Goal: Transaction & Acquisition: Purchase product/service

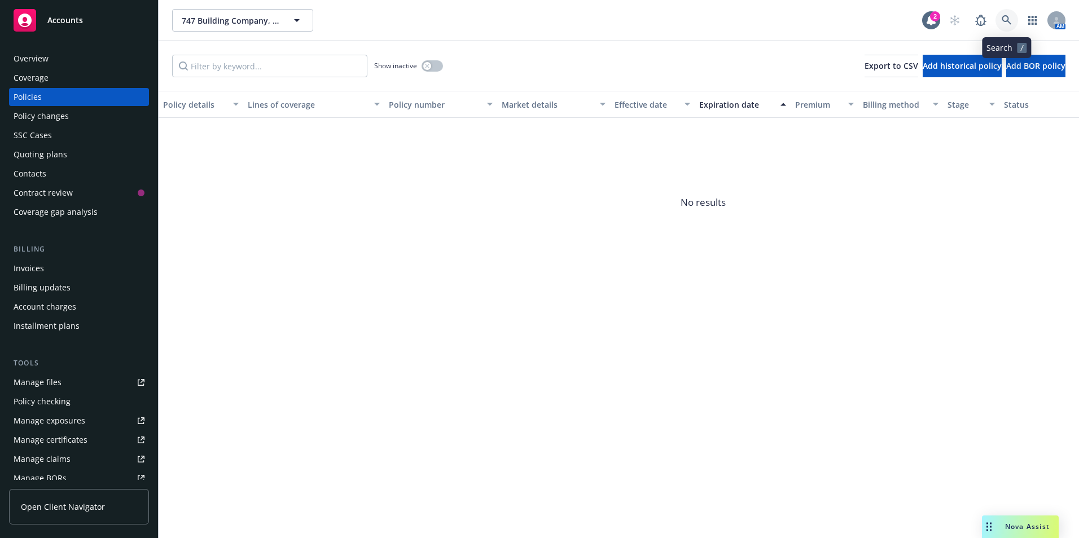
click at [1006, 20] on icon at bounding box center [1007, 20] width 10 height 10
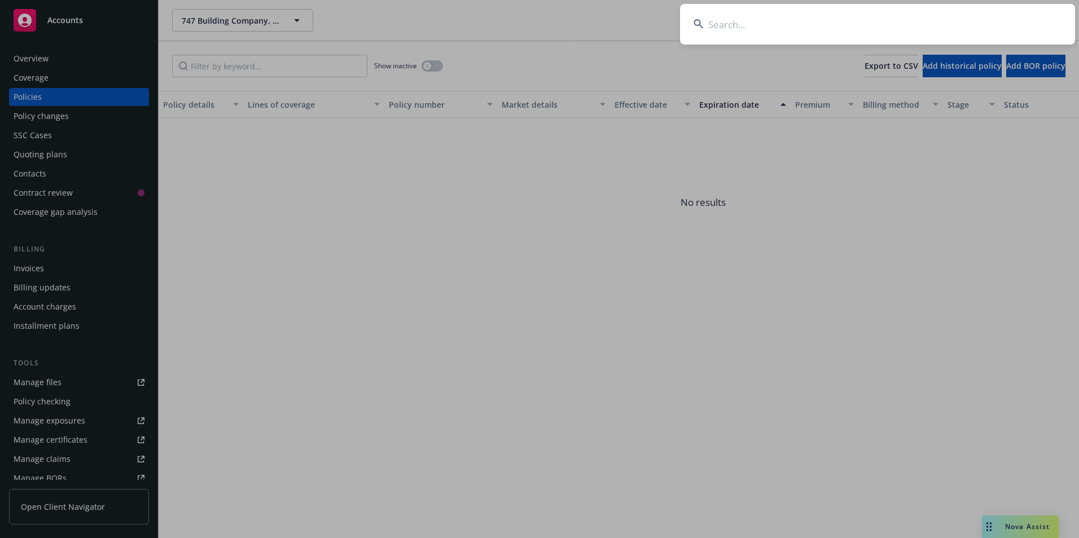
click at [747, 23] on input at bounding box center [877, 24] width 395 height 41
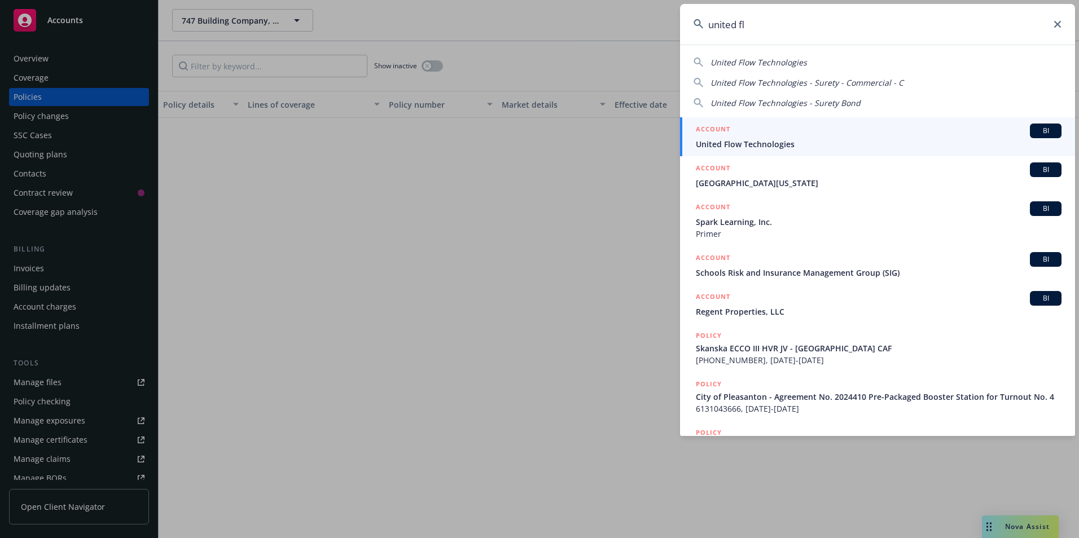
click at [775, 63] on span "United Flow Technologies" at bounding box center [759, 62] width 97 height 11
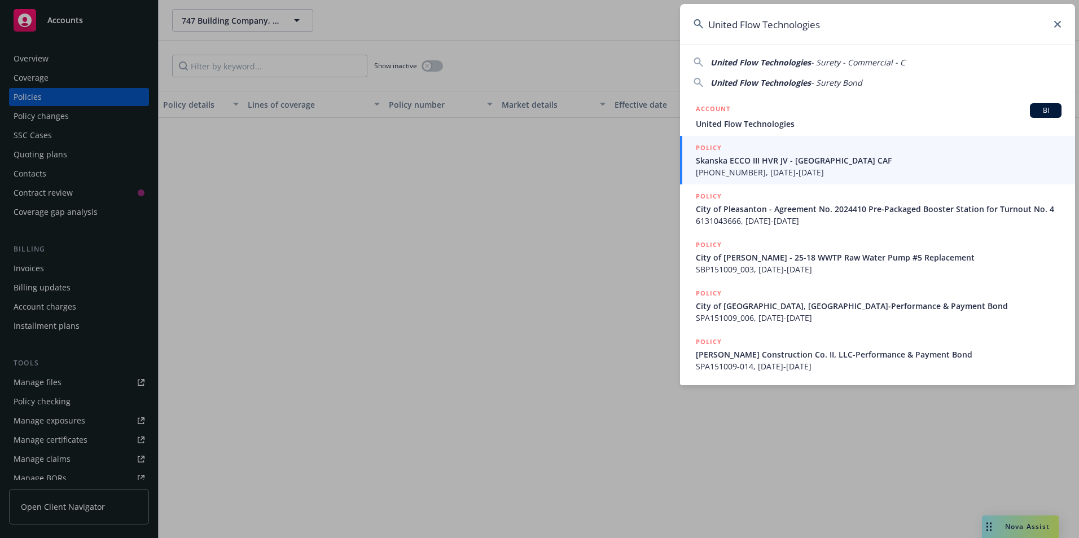
click at [748, 82] on span "United Flow Technologies" at bounding box center [761, 82] width 100 height 11
type input "United Flow Technologies - Surety Bond"
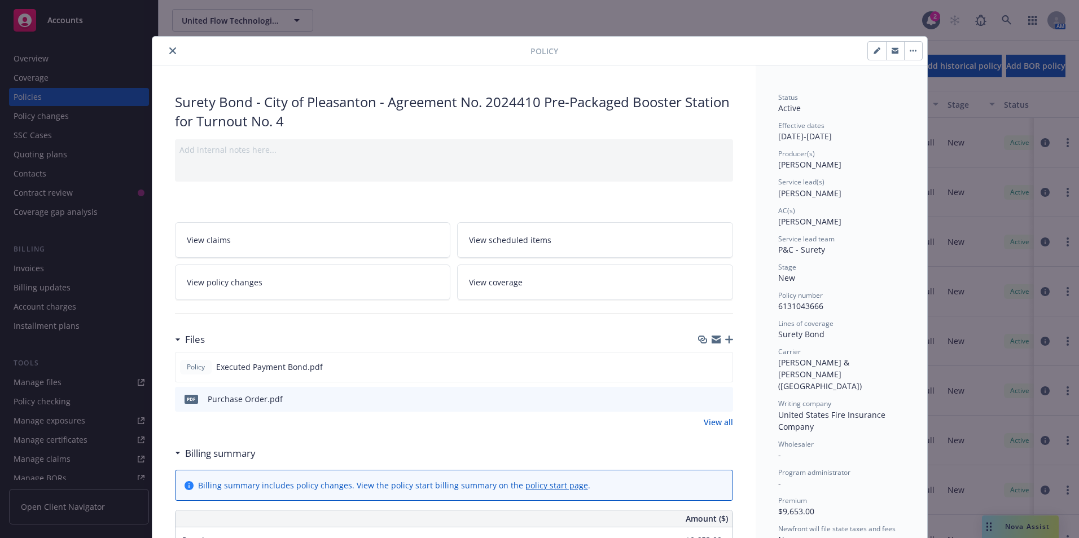
click at [166, 42] on div "Policy" at bounding box center [539, 51] width 775 height 29
click at [166, 47] on button "close" at bounding box center [173, 51] width 14 height 14
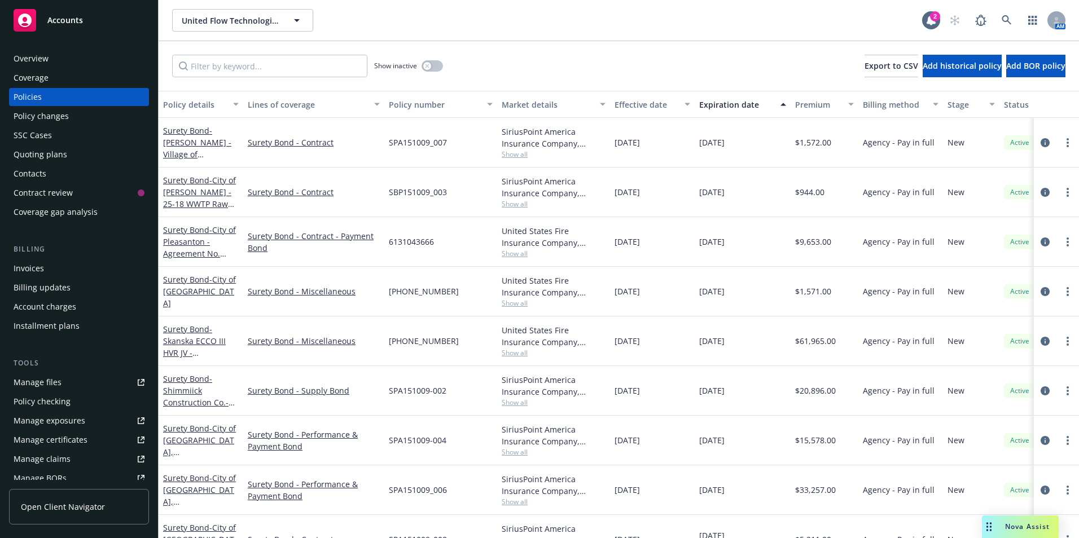
click at [35, 153] on div "Quoting plans" at bounding box center [41, 155] width 54 height 18
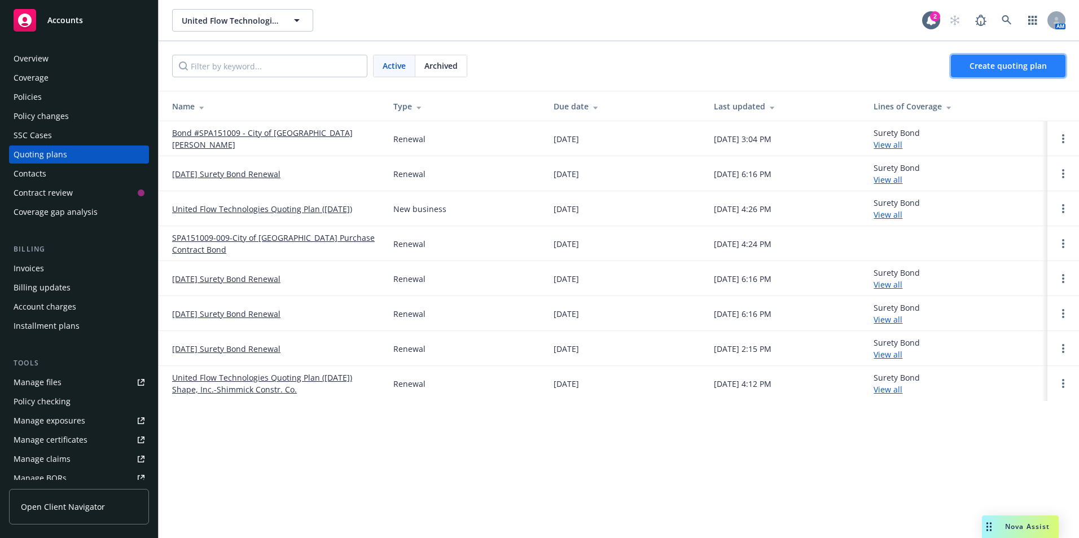
click at [993, 64] on span "Create quoting plan" at bounding box center [1008, 65] width 77 height 11
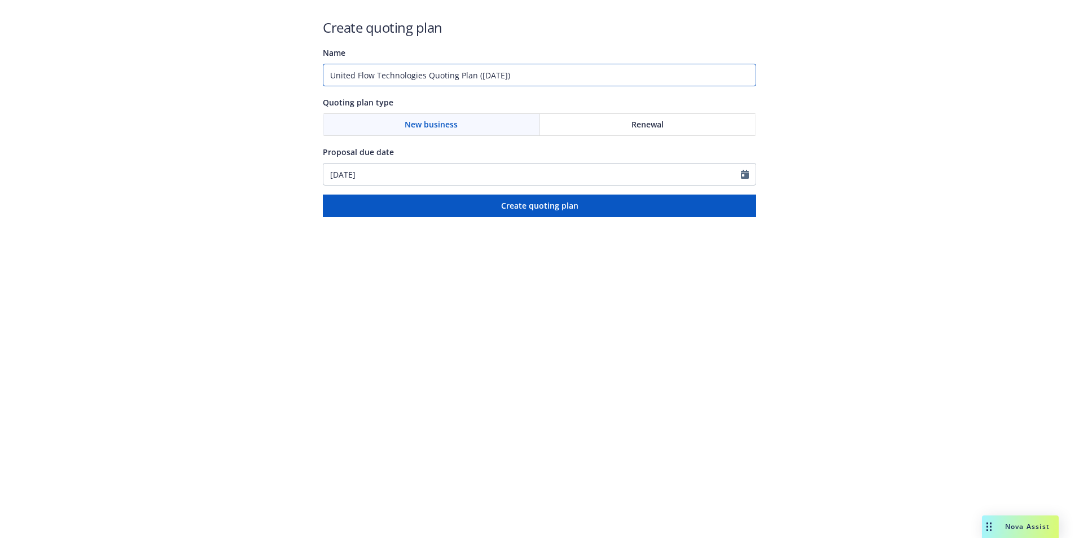
drag, startPoint x: 557, startPoint y: 75, endPoint x: 264, endPoint y: 68, distance: 293.0
click at [264, 68] on div "Create quoting plan Name United Flow Technologies Quoting Plan ([DATE]) Quoting…" at bounding box center [539, 108] width 1079 height 217
type input "Bond No. SPA151009-010 Municipal Valve & Equipment-Tarrant Regional WD"
drag, startPoint x: 651, startPoint y: 121, endPoint x: 632, endPoint y: 163, distance: 45.5
click at [651, 121] on span "Renewal" at bounding box center [648, 125] width 32 height 12
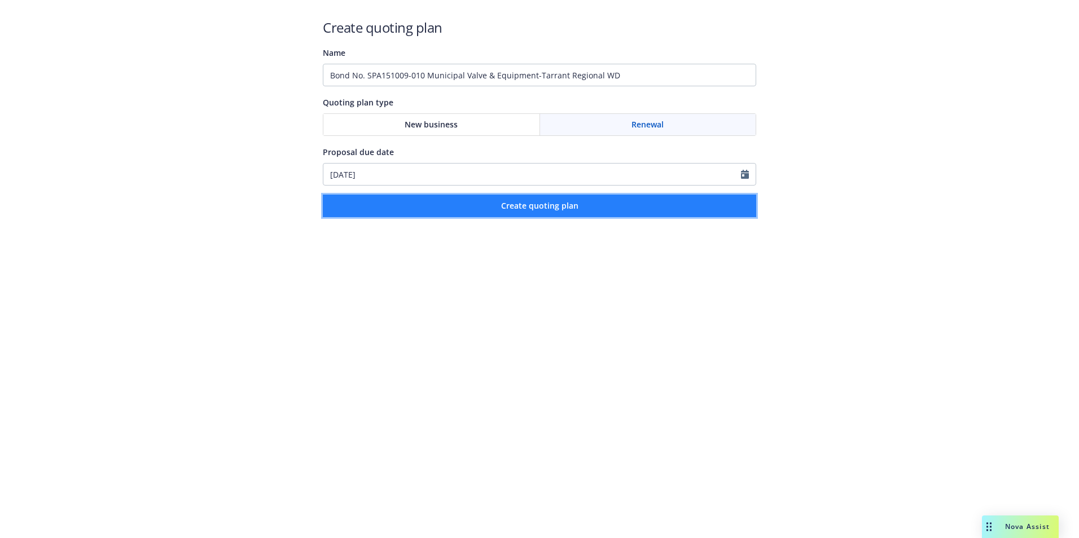
click at [538, 207] on span "Create quoting plan" at bounding box center [539, 205] width 77 height 11
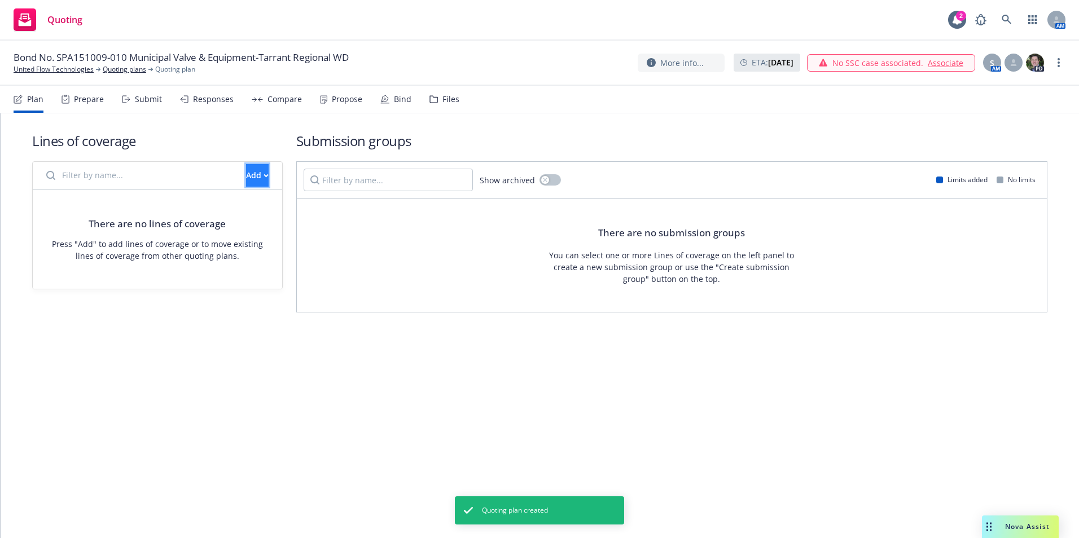
click at [264, 176] on icon "button" at bounding box center [266, 175] width 4 height 2
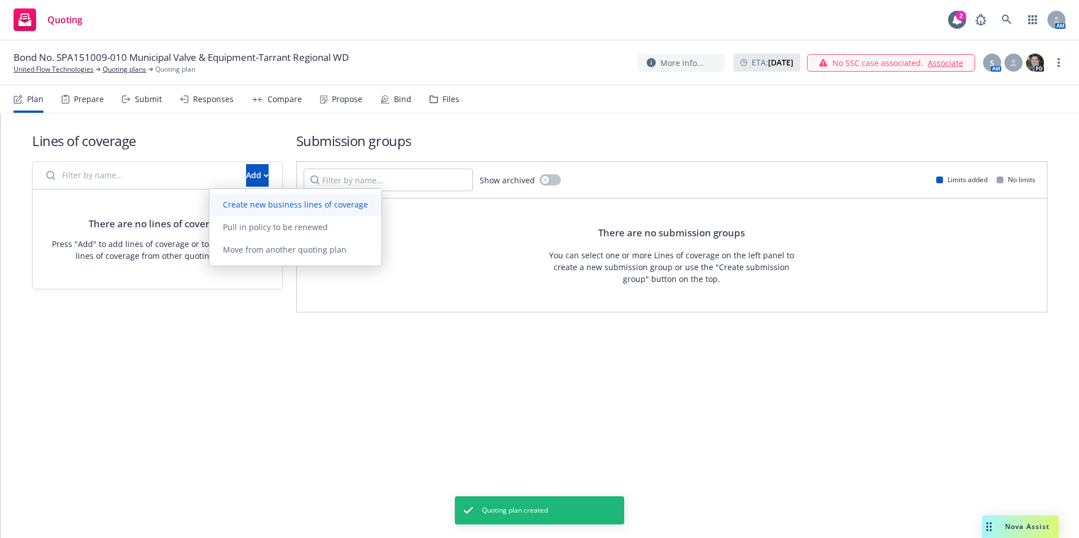
click at [242, 199] on span "Create new business lines of coverage" at bounding box center [295, 204] width 172 height 11
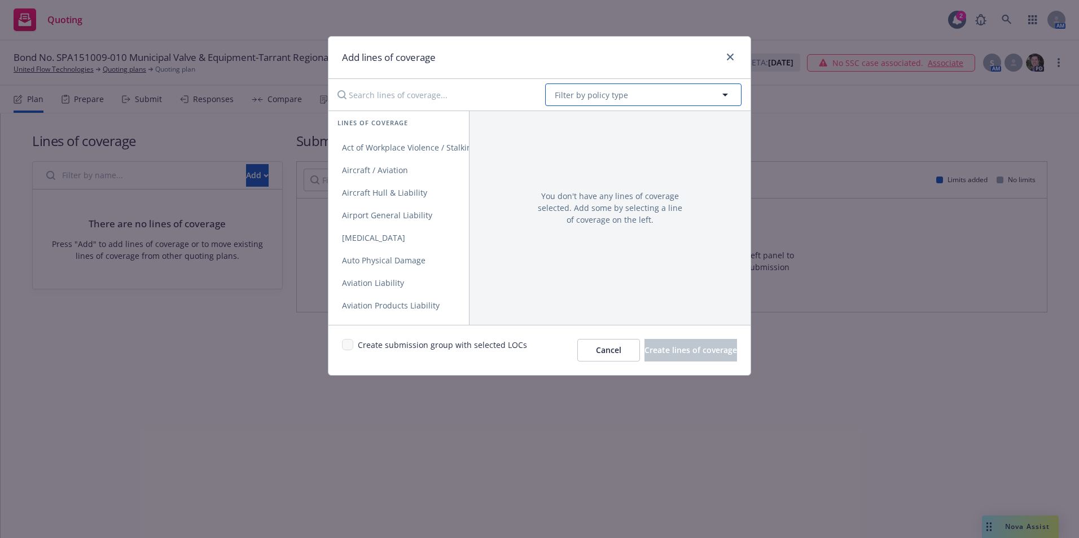
click at [576, 92] on span "Filter by policy type" at bounding box center [591, 95] width 73 height 12
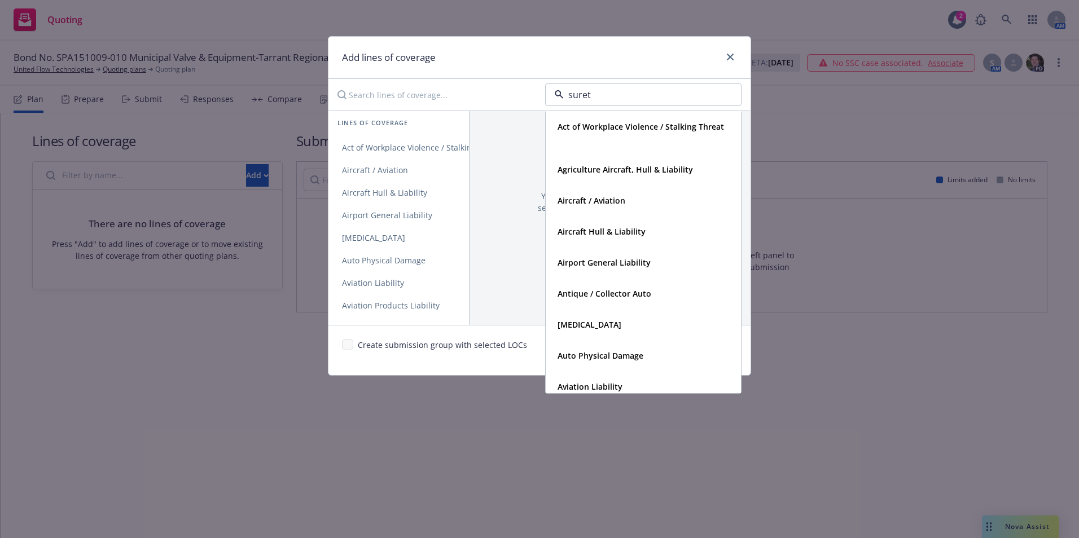
type input "surety"
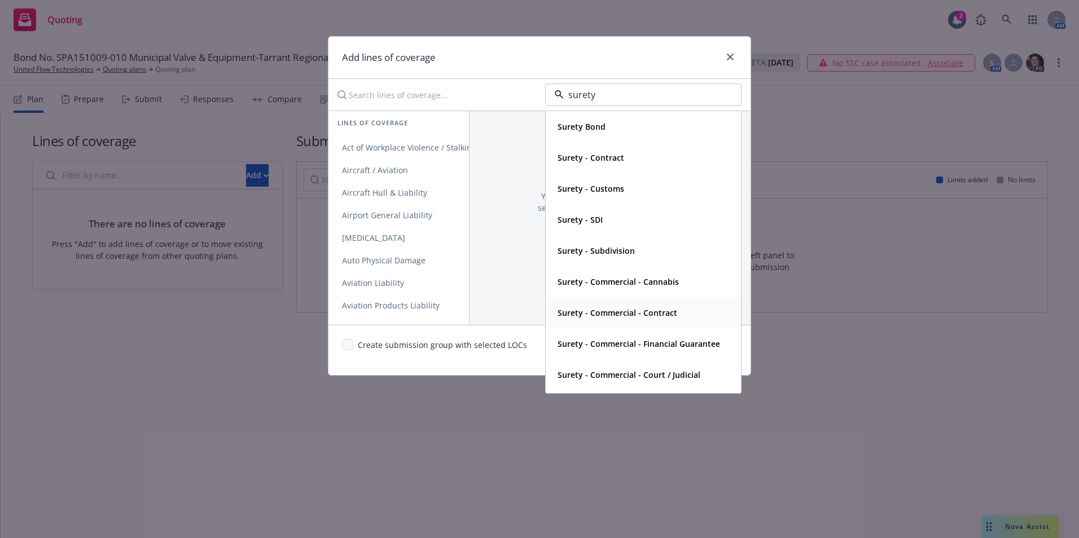
click at [610, 313] on strong "Surety - Commercial - Contract" at bounding box center [618, 313] width 120 height 11
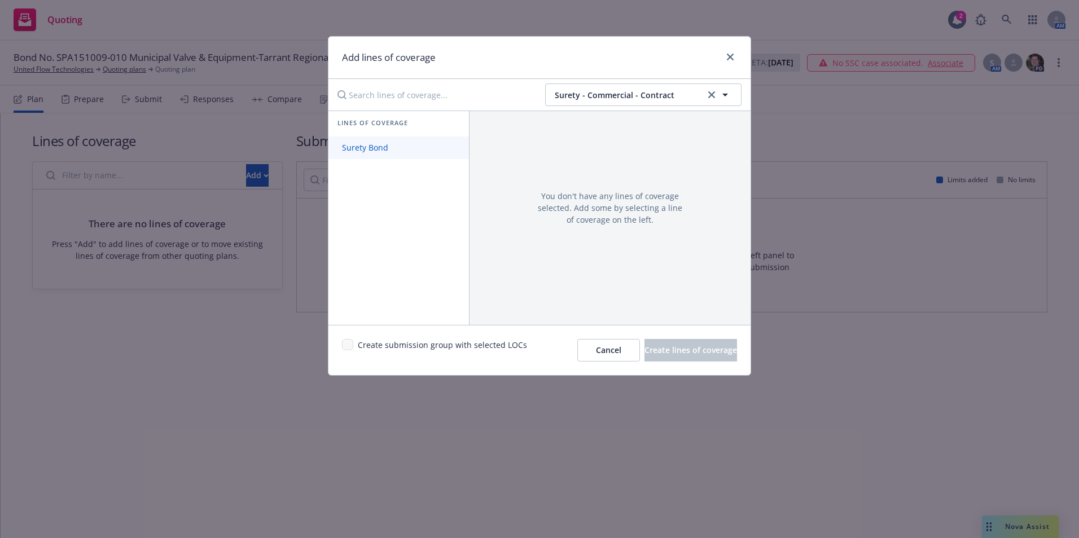
click at [373, 143] on span "Surety Bond" at bounding box center [365, 147] width 73 height 11
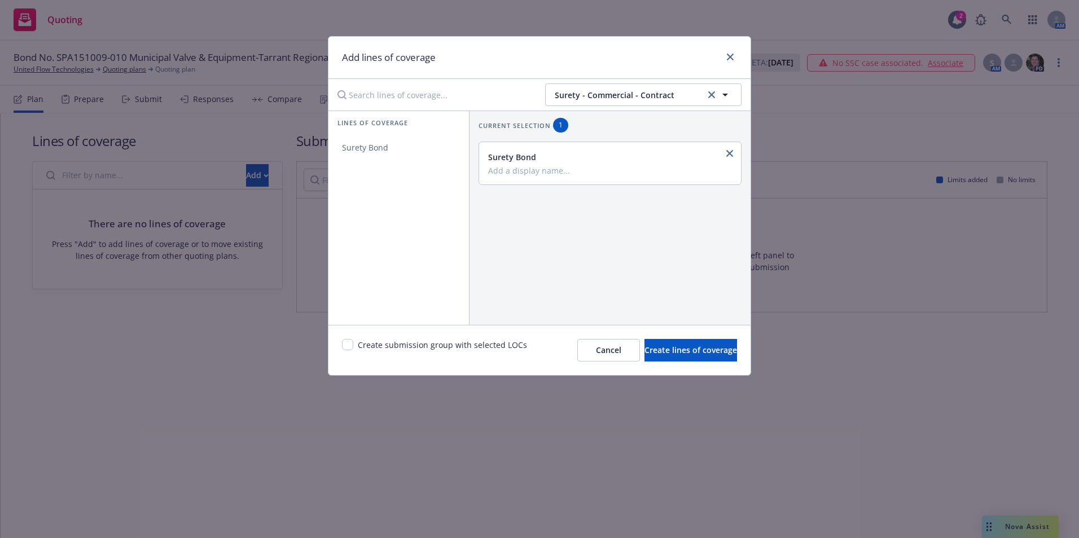
click at [521, 159] on div "Surety Bond" at bounding box center [609, 157] width 242 height 12
click at [548, 167] on input "Add a display name..." at bounding box center [609, 170] width 242 height 10
type input "Performance & Payment Bond"
click at [348, 342] on input "checkbox" at bounding box center [347, 344] width 11 height 11
checkbox input "true"
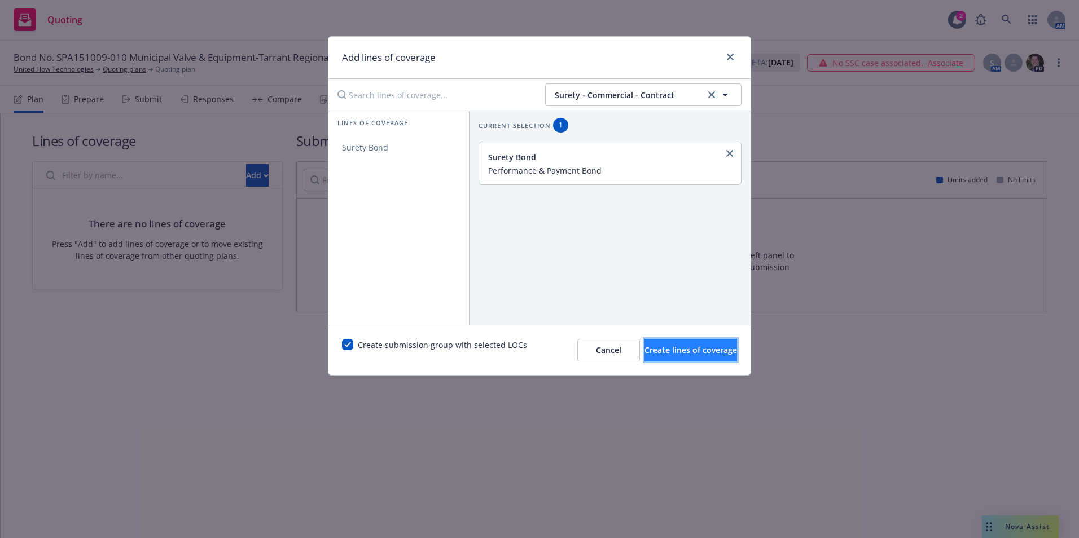
click at [677, 351] on span "Create lines of coverage" at bounding box center [691, 350] width 93 height 11
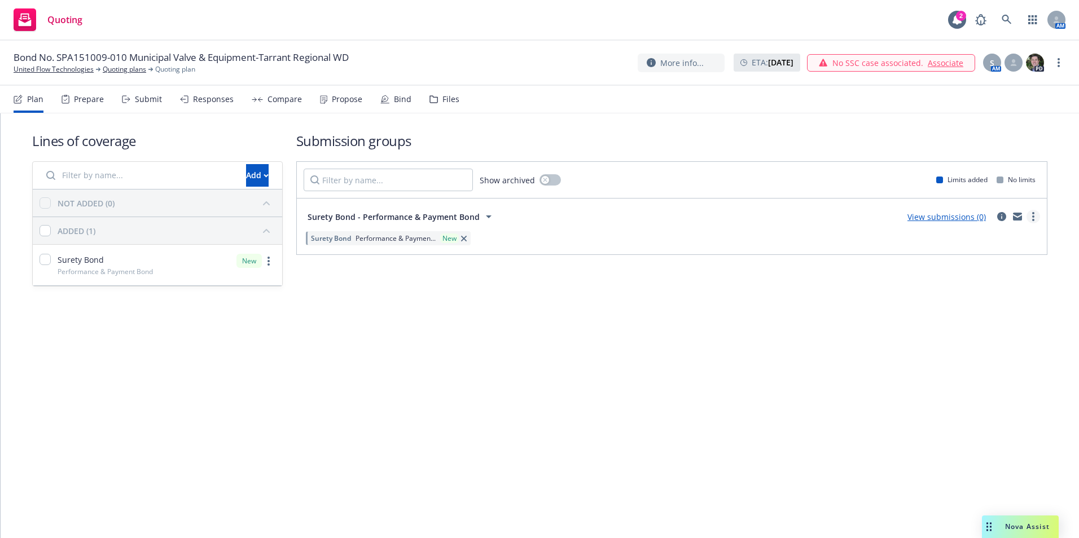
click at [1035, 214] on link "more" at bounding box center [1034, 217] width 14 height 14
click at [973, 354] on span "Create policy (fast track)" at bounding box center [980, 357] width 118 height 11
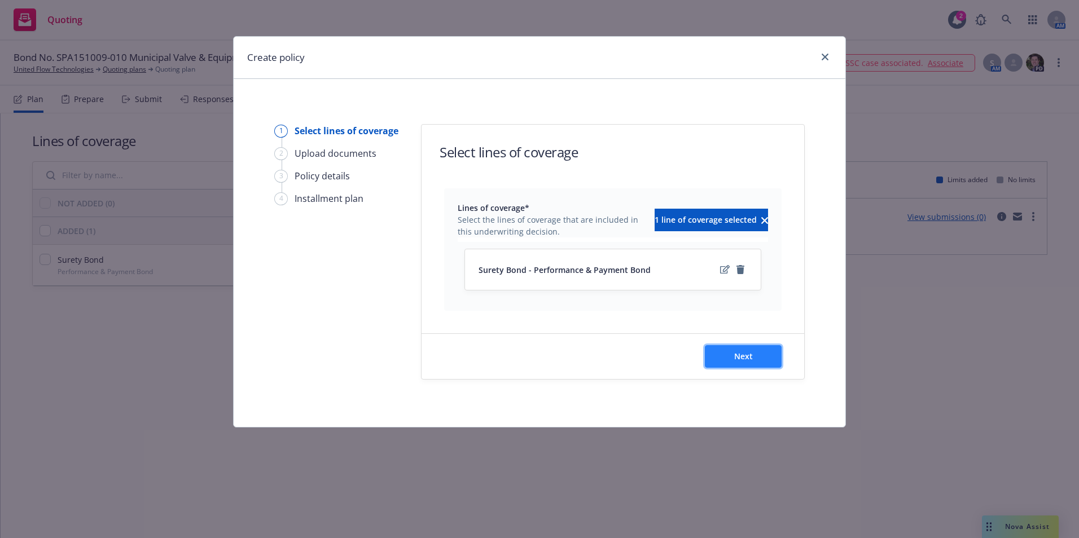
click at [735, 358] on span "Next" at bounding box center [743, 356] width 19 height 11
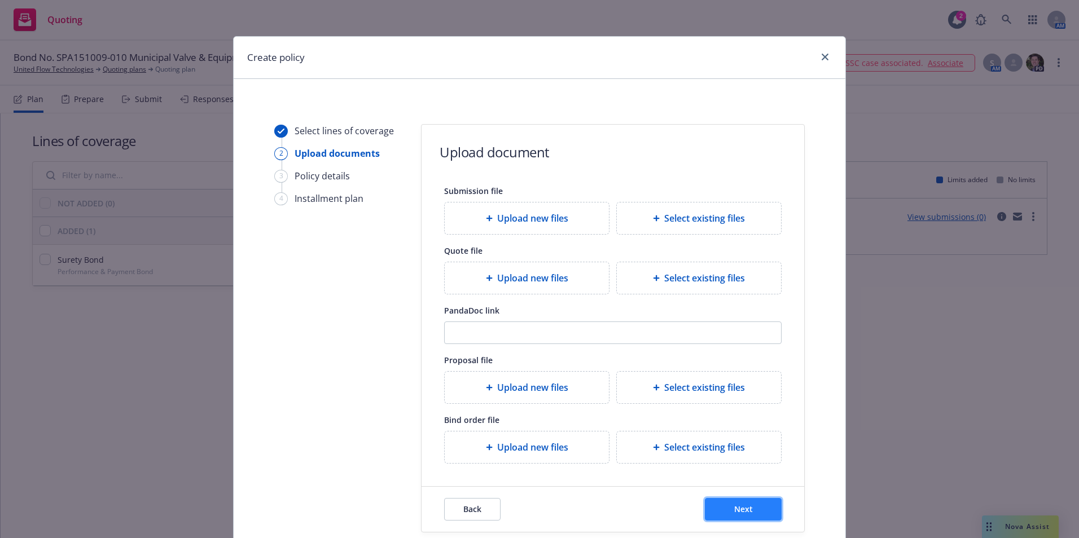
click at [729, 509] on button "Next" at bounding box center [743, 509] width 77 height 23
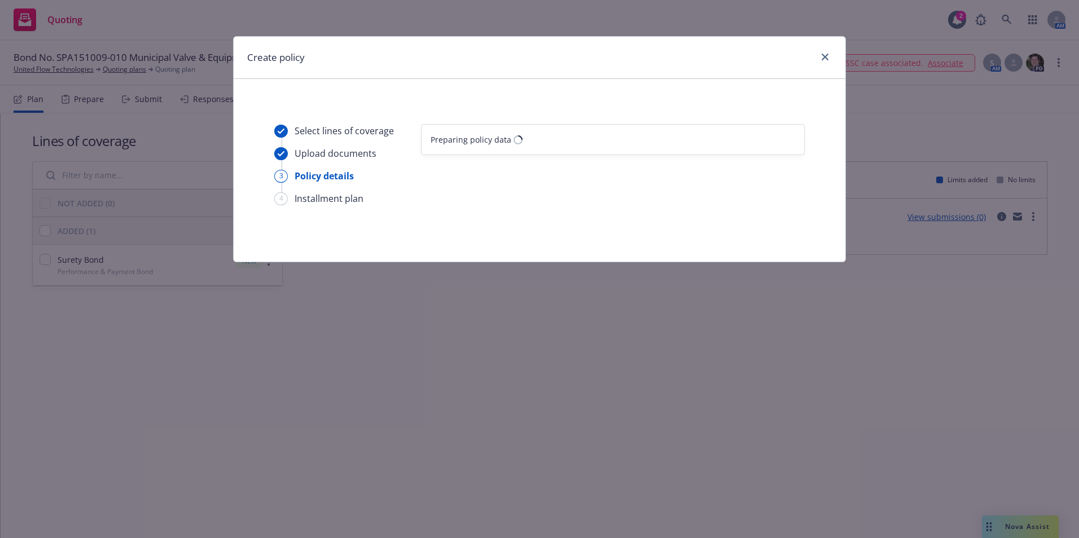
select select "12"
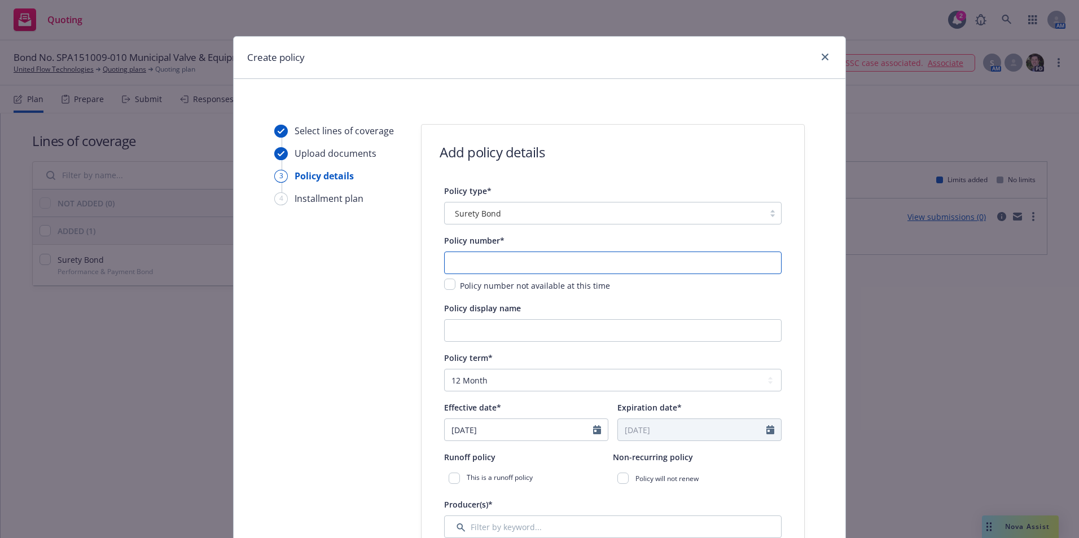
click at [479, 259] on input "text" at bounding box center [613, 263] width 338 height 23
click at [510, 264] on input "SPA151009-014" at bounding box center [613, 263] width 338 height 23
type input "SPA151009-010"
click at [482, 330] on input "Policy display name" at bounding box center [613, 330] width 338 height 23
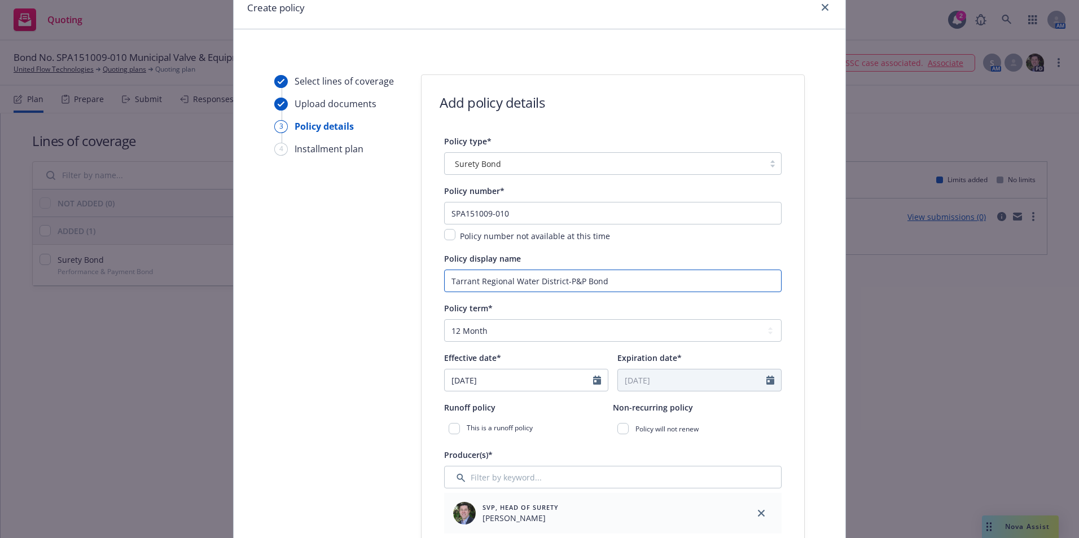
scroll to position [113, 0]
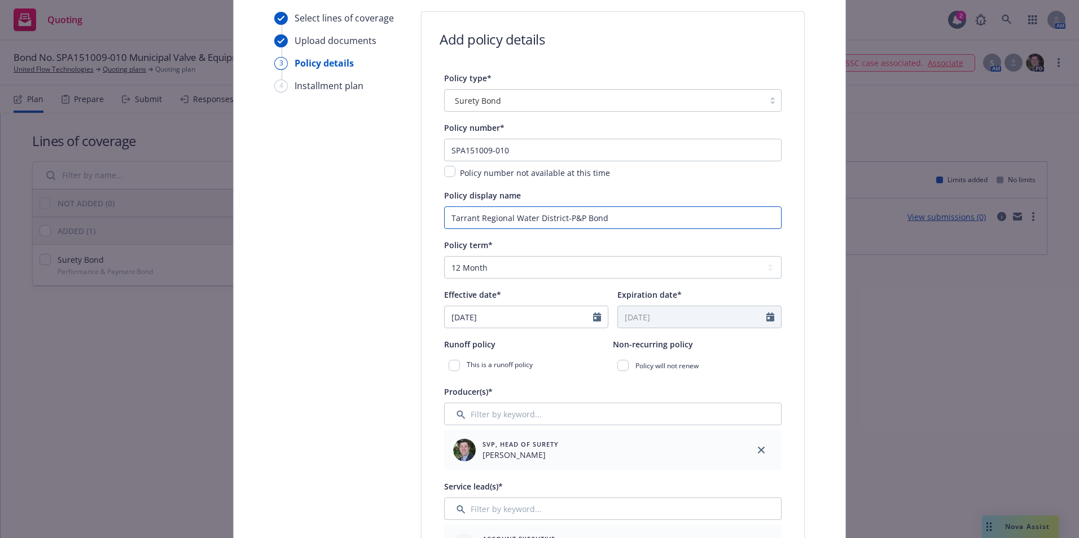
type input "Tarrant Regional Water District-P&P Bond"
click at [593, 317] on icon "Calendar" at bounding box center [597, 317] width 8 height 9
select select "9"
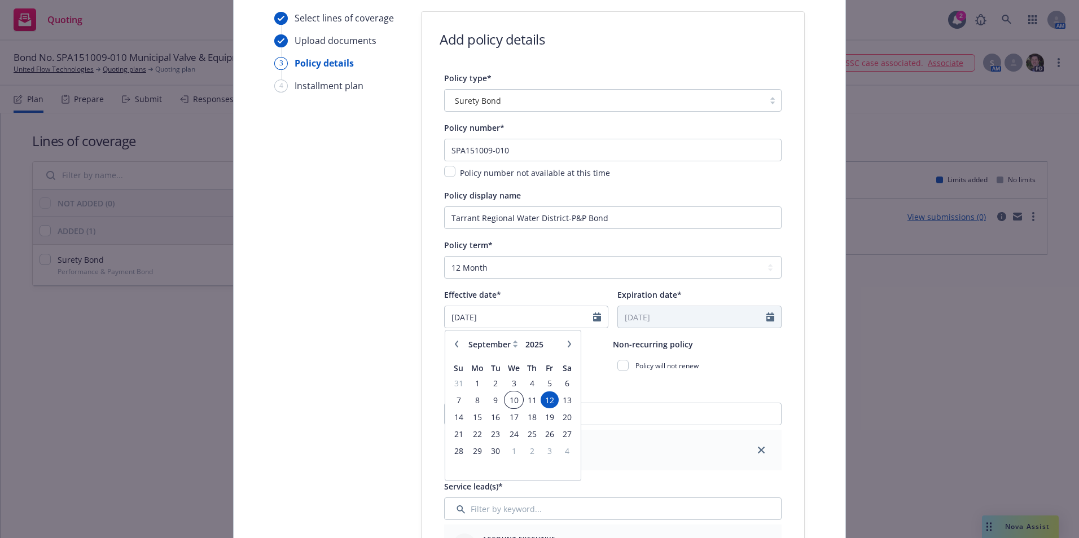
click at [506, 400] on span "10" at bounding box center [514, 400] width 16 height 14
type input "09/10/2025"
type input "09/10/2026"
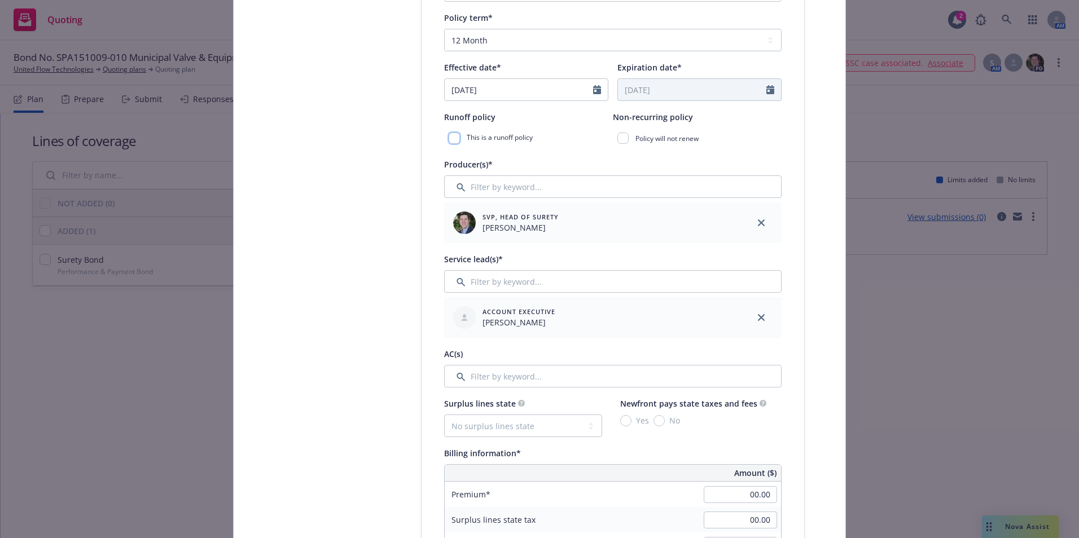
scroll to position [395, 0]
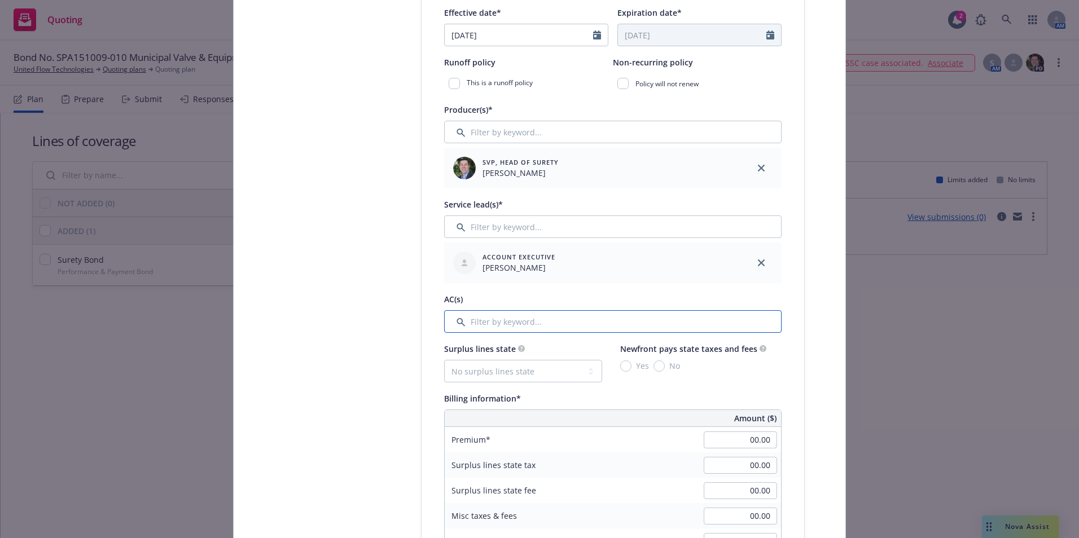
click at [536, 326] on input "Filter by keyword..." at bounding box center [613, 321] width 338 height 23
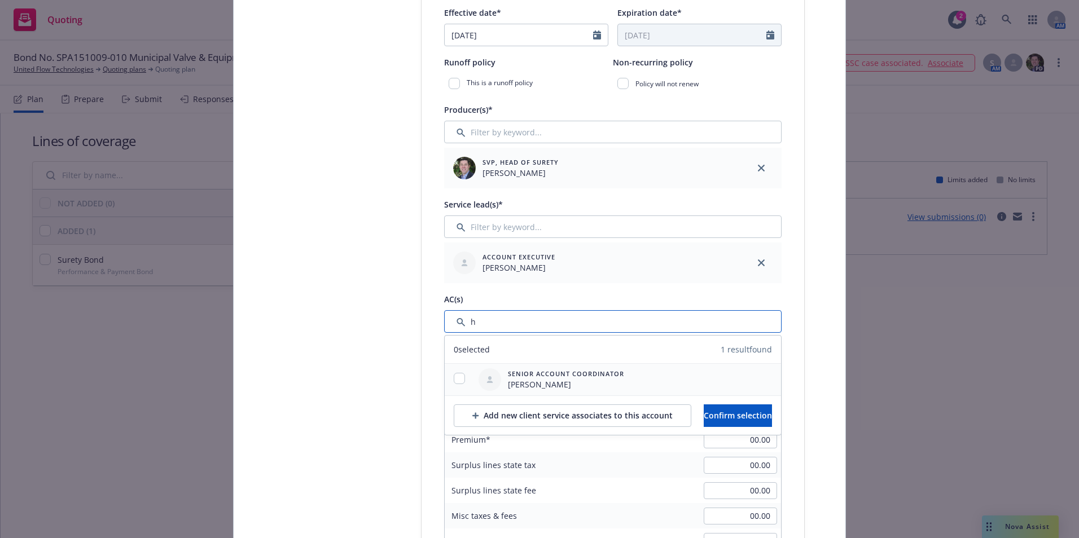
type input "h"
click at [456, 379] on input "checkbox" at bounding box center [459, 378] width 11 height 11
checkbox input "true"
click at [721, 415] on span "Confirm selection" at bounding box center [738, 415] width 68 height 11
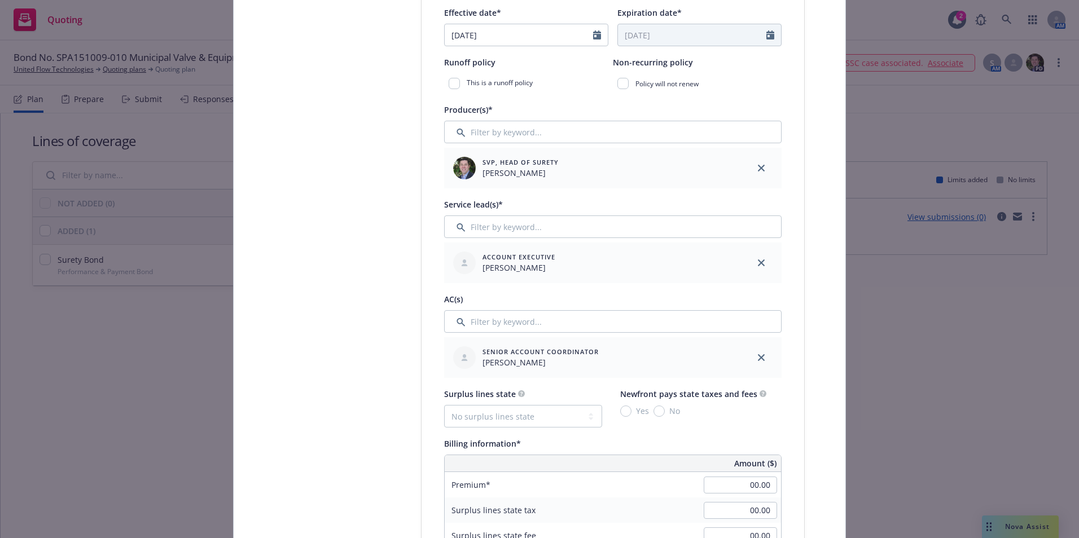
scroll to position [508, 0]
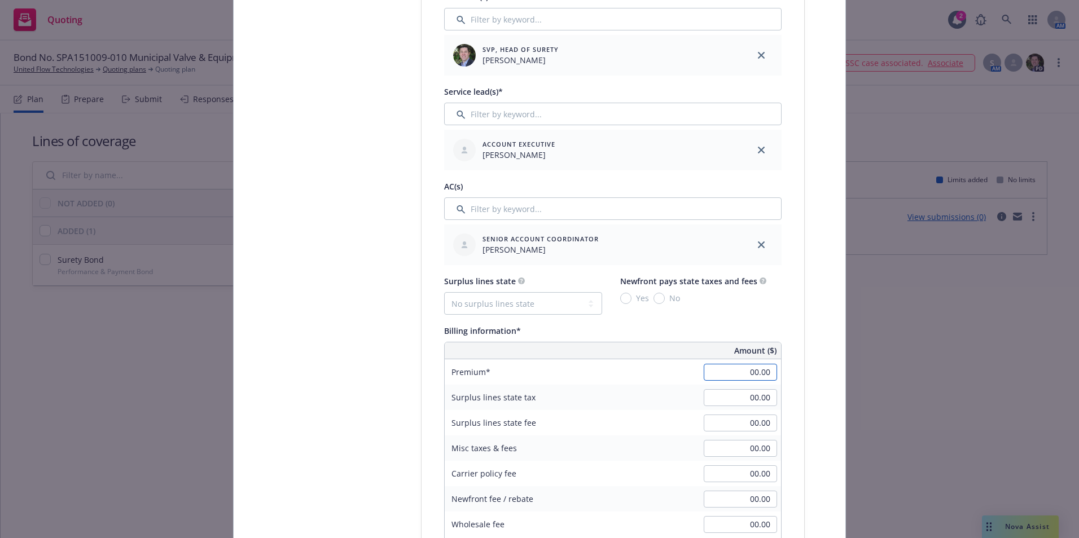
click at [728, 377] on input "00.00" at bounding box center [740, 372] width 73 height 17
type input "137,176.00"
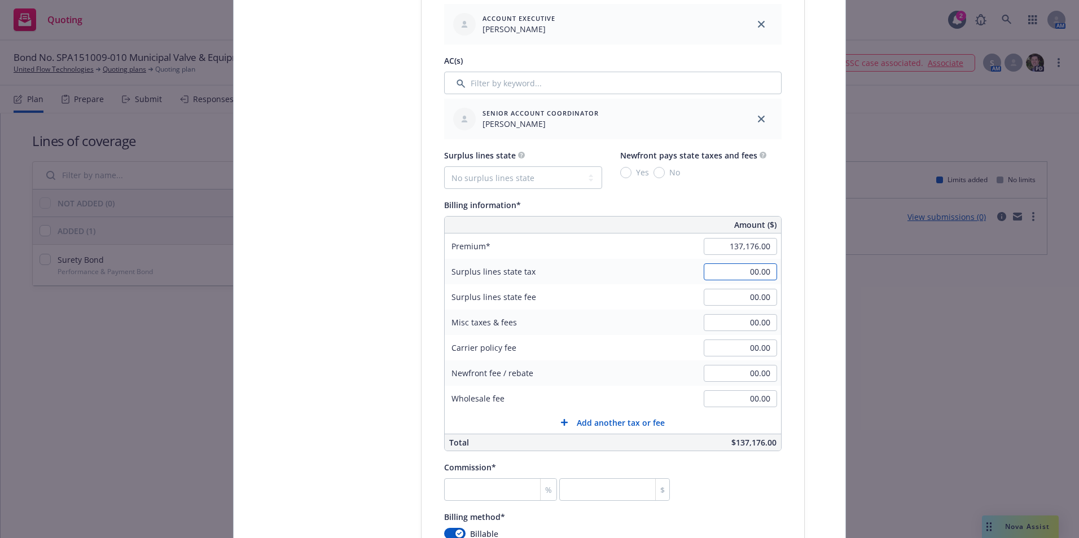
scroll to position [677, 0]
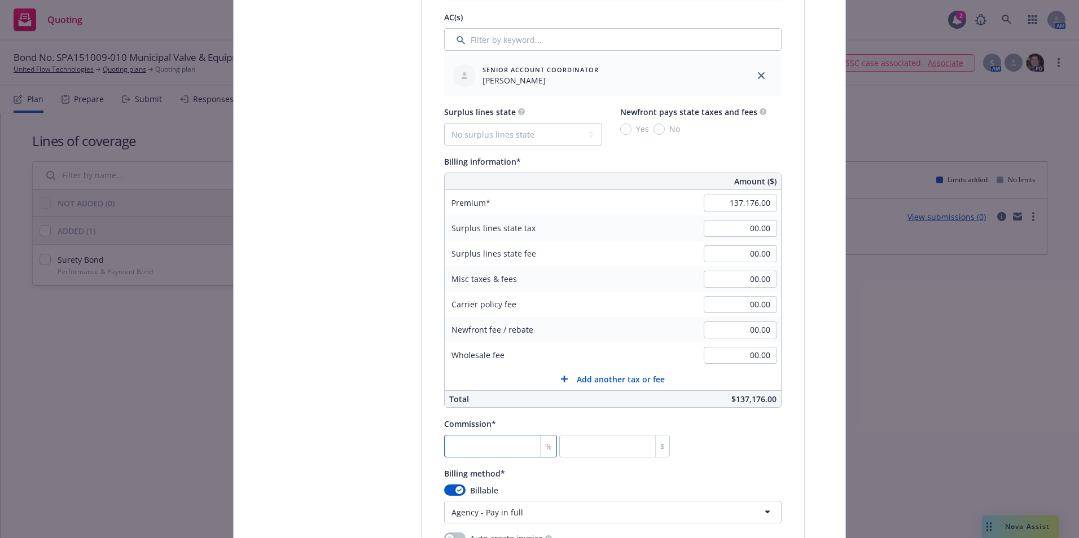
click at [472, 443] on input "number" at bounding box center [500, 446] width 113 height 23
type input "3"
type input "4115.28"
type input "30"
type input "41152.8"
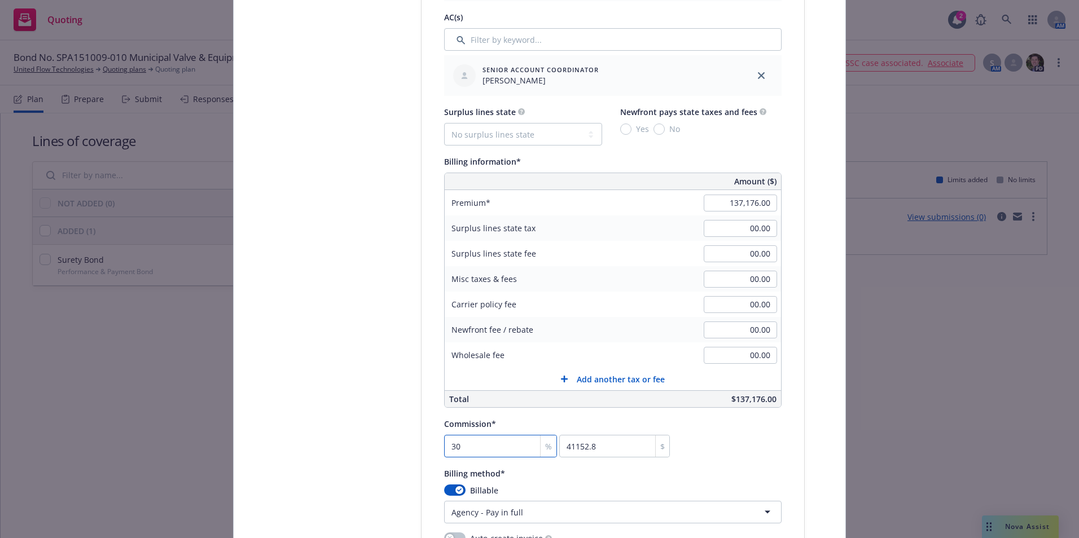
type input "30"
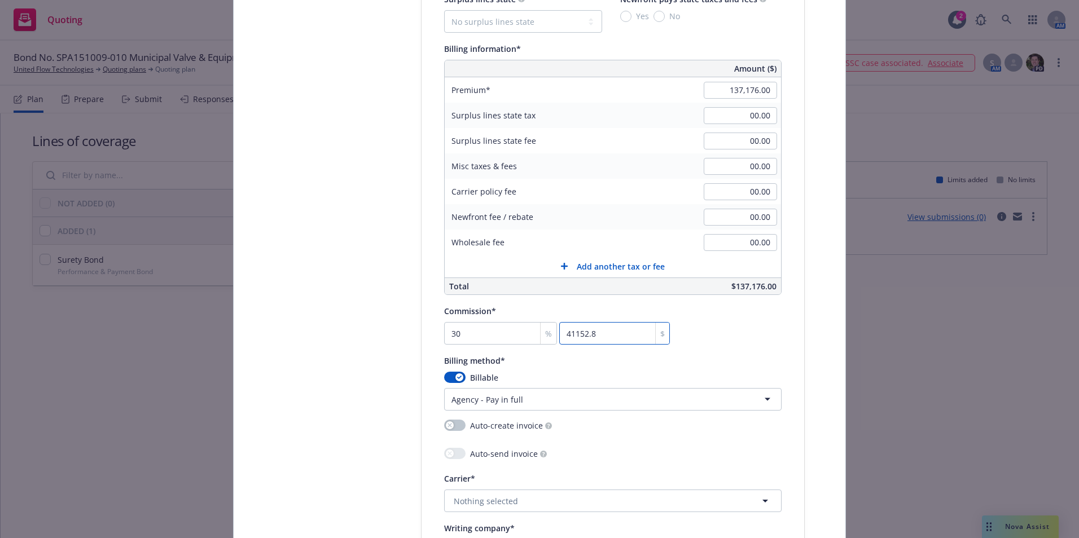
scroll to position [847, 0]
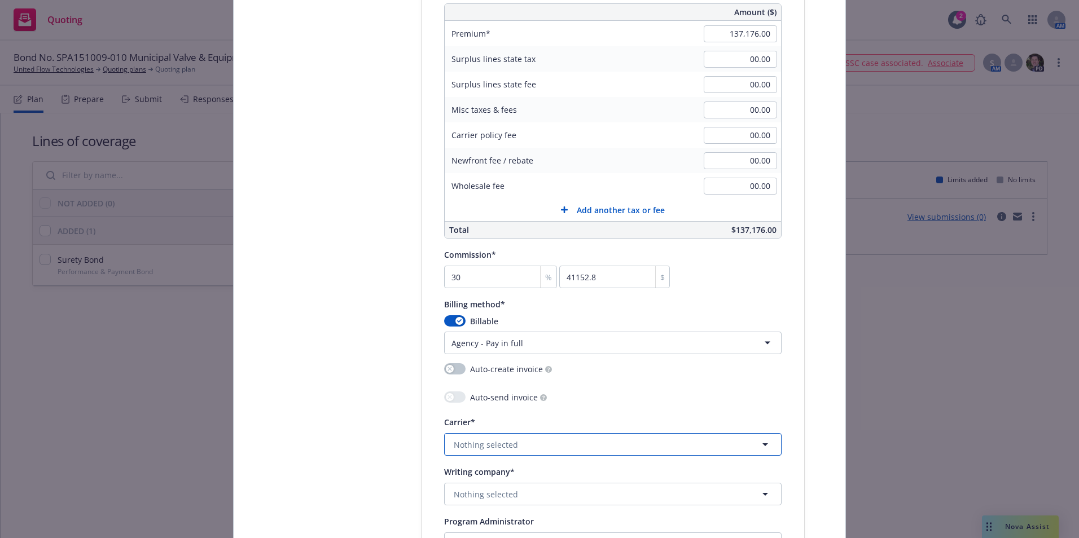
click at [557, 446] on button "Nothing selected" at bounding box center [613, 444] width 338 height 23
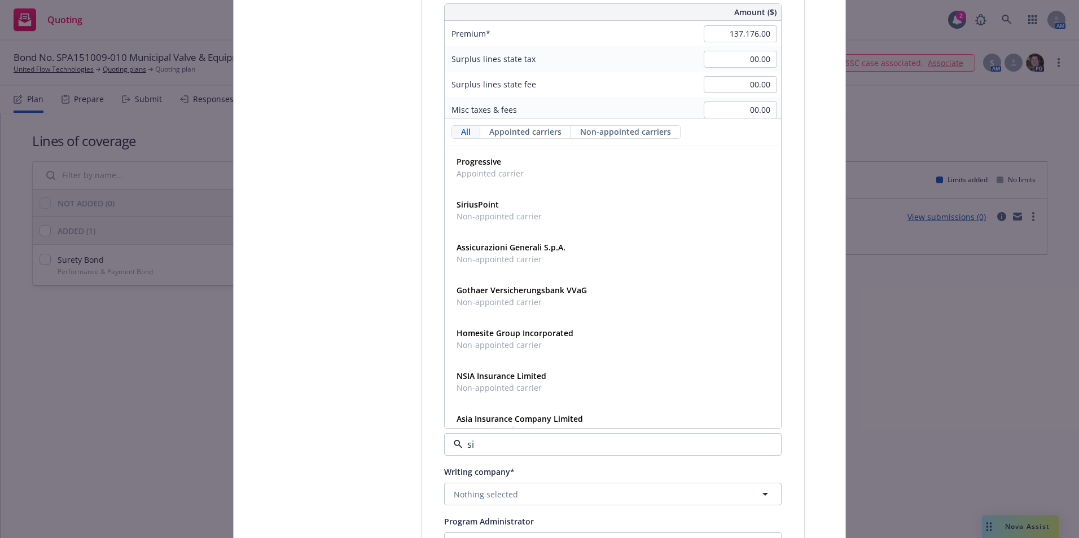
type input "sir"
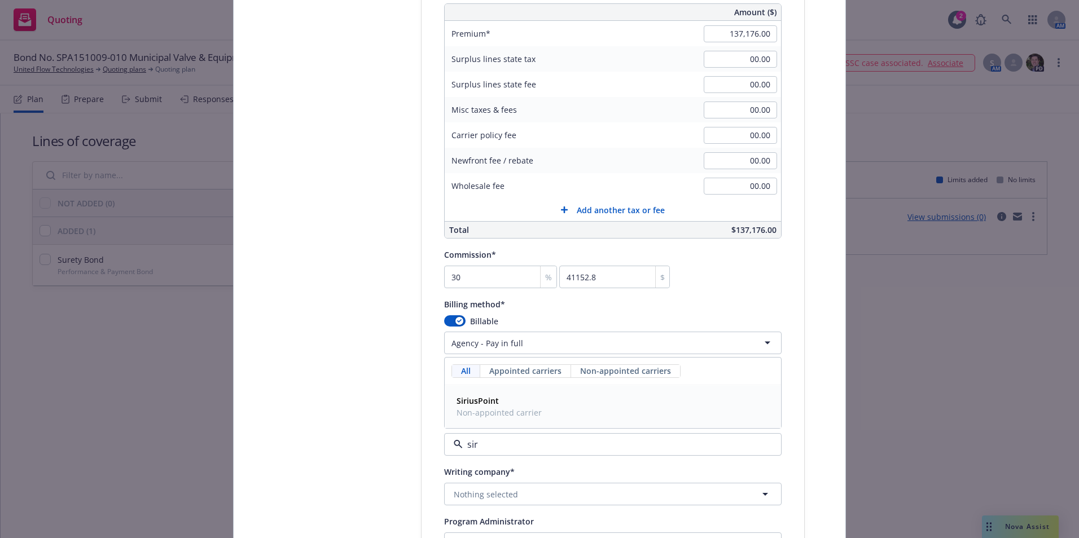
click at [462, 408] on span "Non-appointed carrier" at bounding box center [499, 413] width 85 height 12
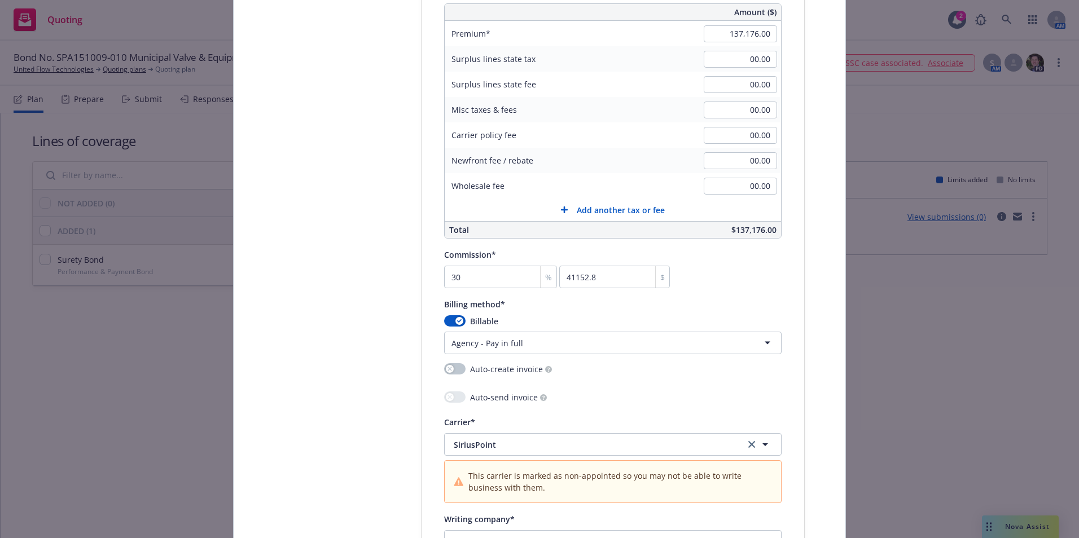
scroll to position [1016, 0]
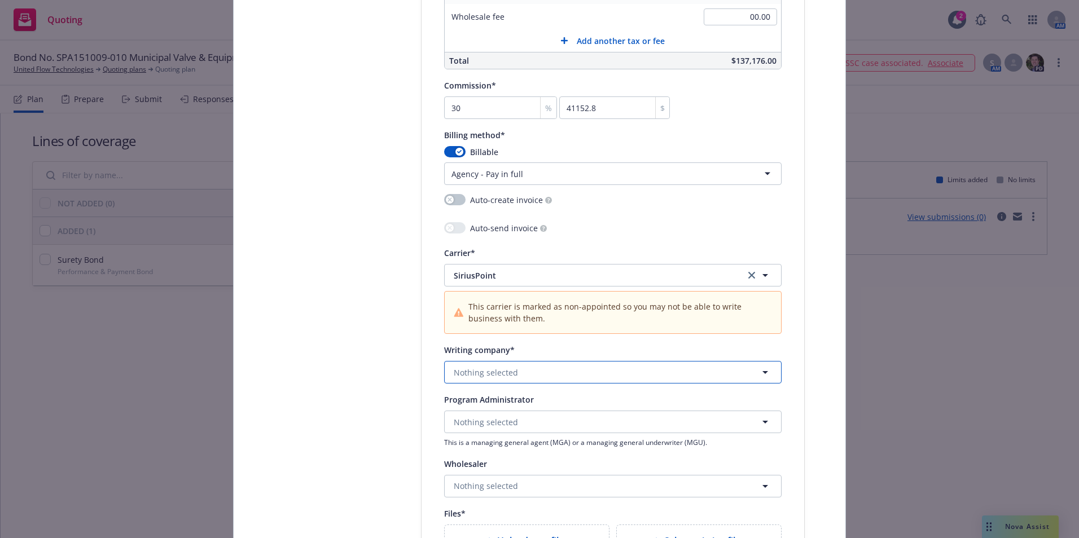
click at [495, 374] on span "Nothing selected" at bounding box center [486, 373] width 64 height 12
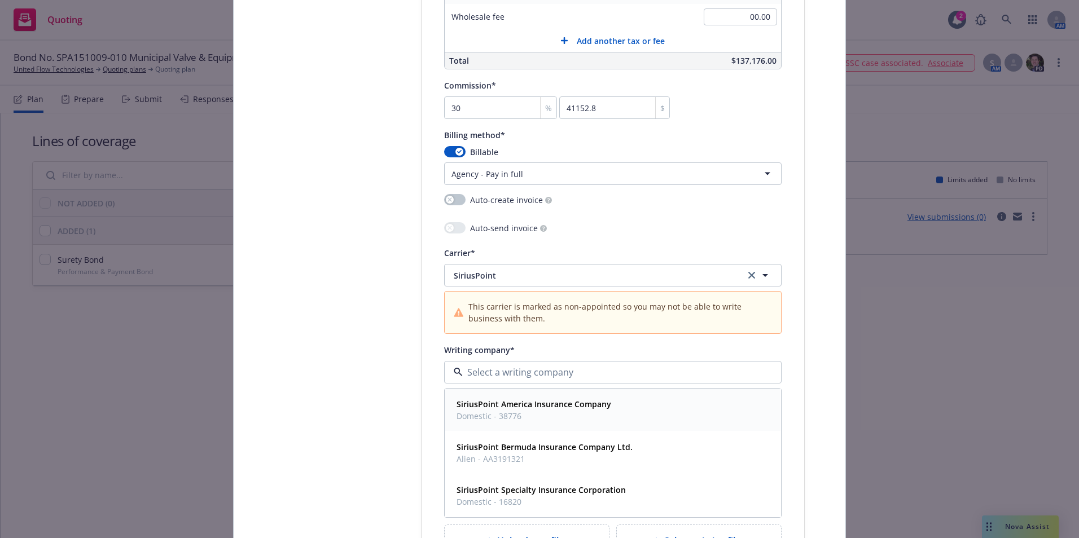
click at [501, 401] on strong "SiriusPoint America Insurance Company" at bounding box center [534, 404] width 155 height 11
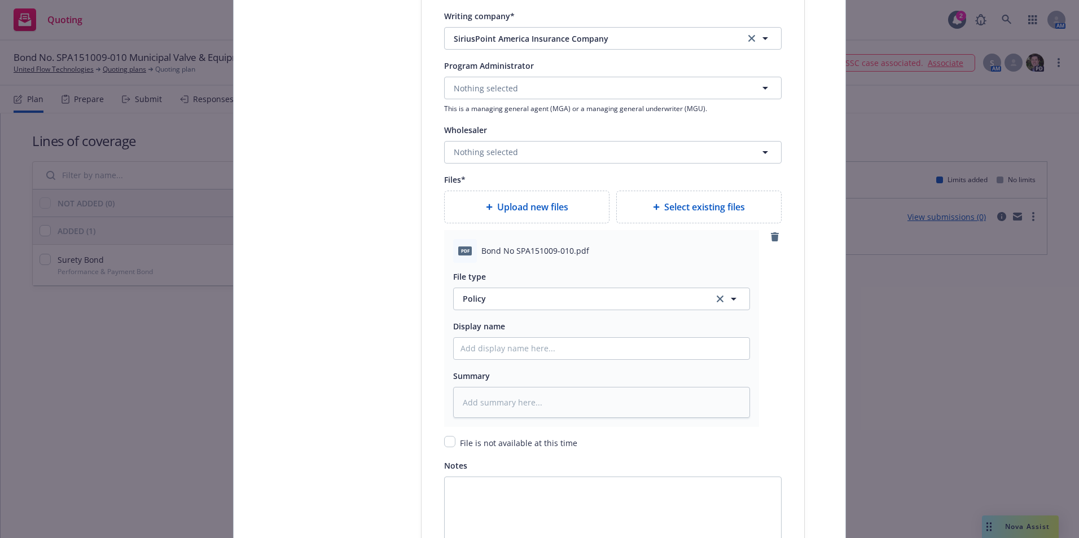
scroll to position [1355, 0]
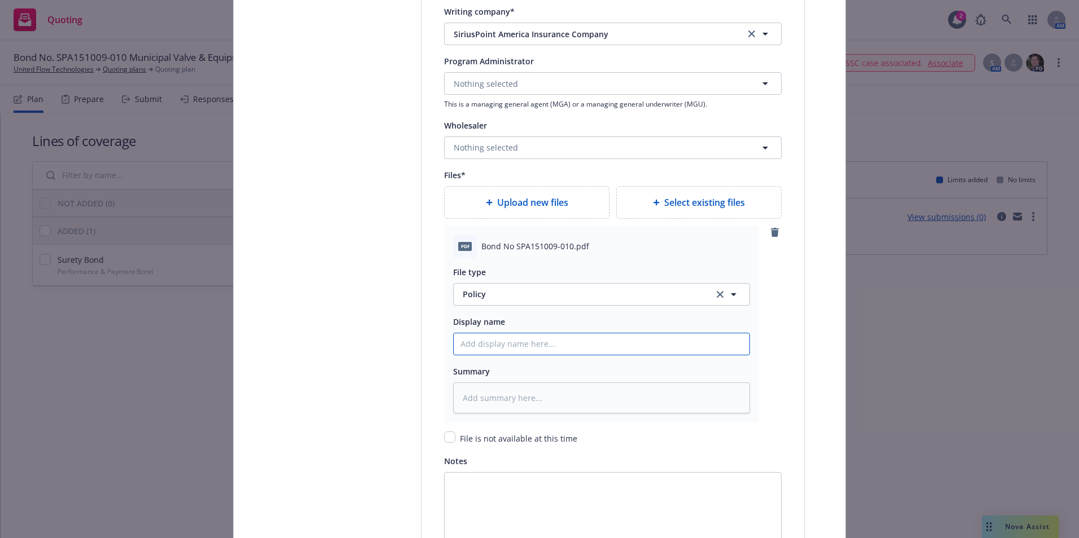
click at [494, 342] on input "Policy display name" at bounding box center [602, 344] width 296 height 21
type textarea "x"
type input "M"
type textarea "x"
type input "Mu"
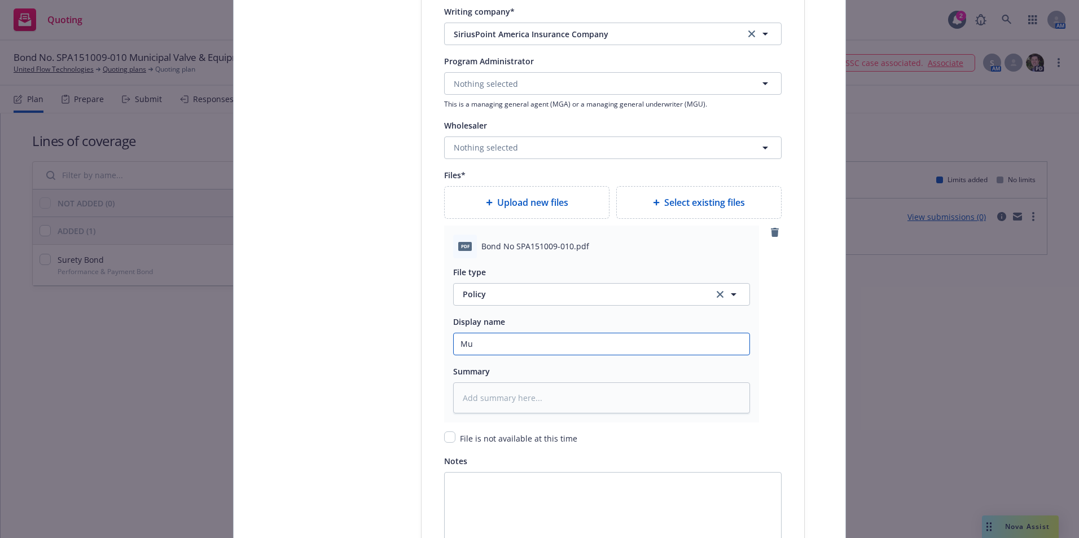
type textarea "x"
type input "Mun"
type textarea "x"
type input "Muni"
type textarea "x"
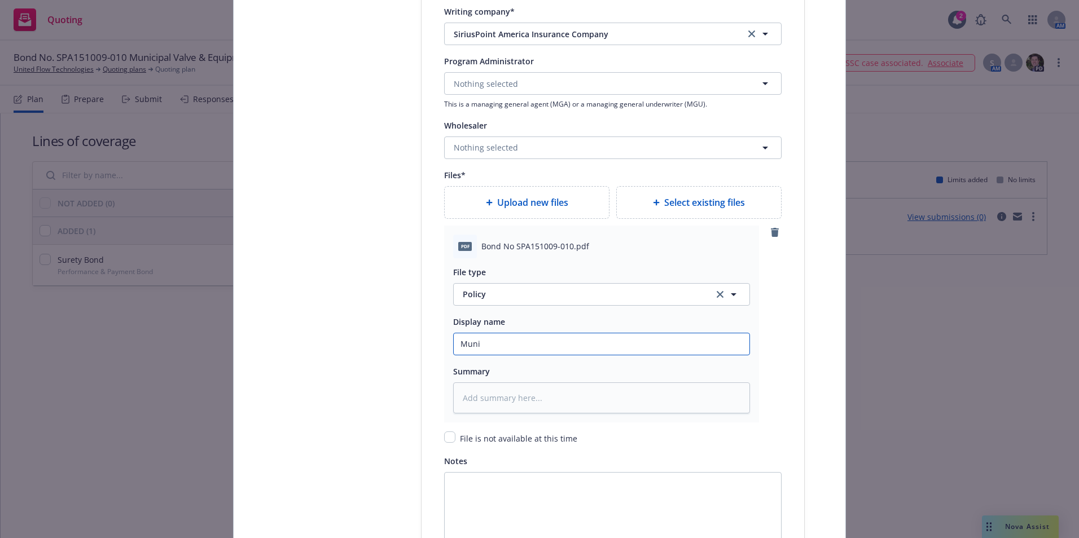
type input "Munic"
type textarea "x"
type input "Munici"
type textarea "x"
type input "Municip"
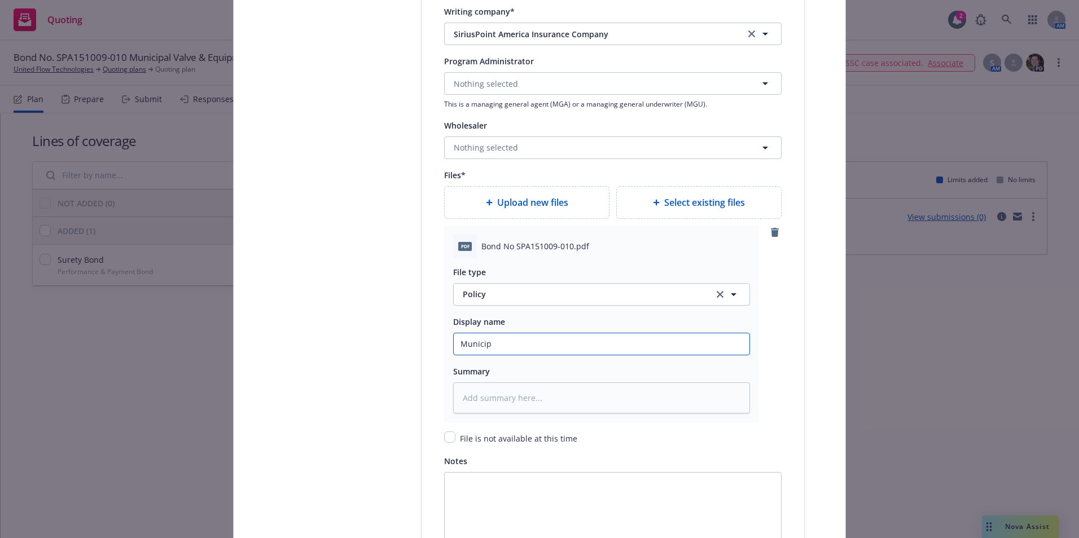
type textarea "x"
type input "Municipa"
type textarea "x"
type input "Municipal"
type textarea "x"
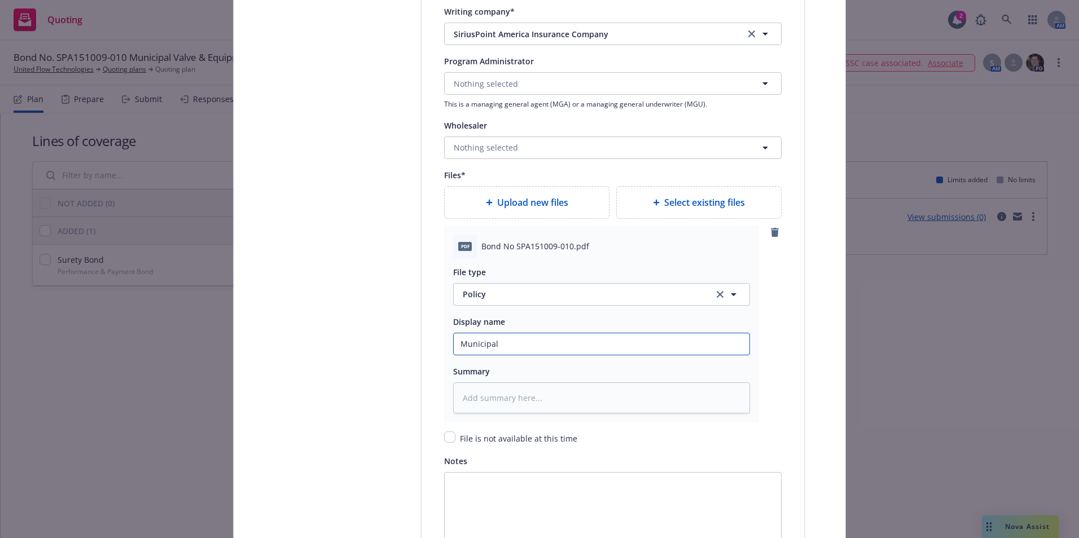
type input "Municipal"
type textarea "x"
type input "Municipal V"
type textarea "x"
type input "Municipal Va"
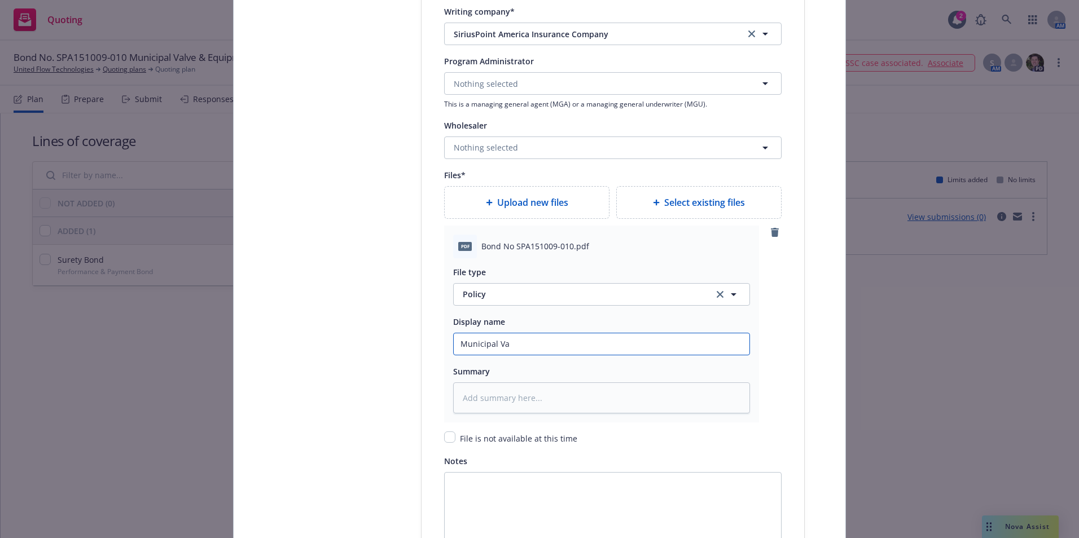
type textarea "x"
type input "Municipal Val"
type textarea "x"
type input "Municipal Valv"
type textarea "x"
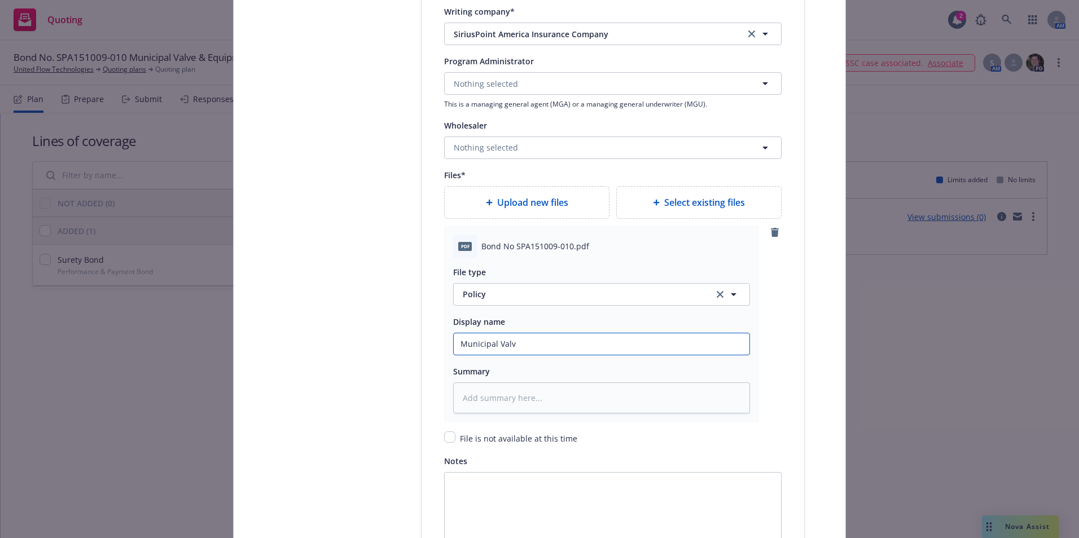
type input "Municipal Valve"
type textarea "x"
type input "Municipal Valve"
type textarea "x"
type input "Municipal Valve &"
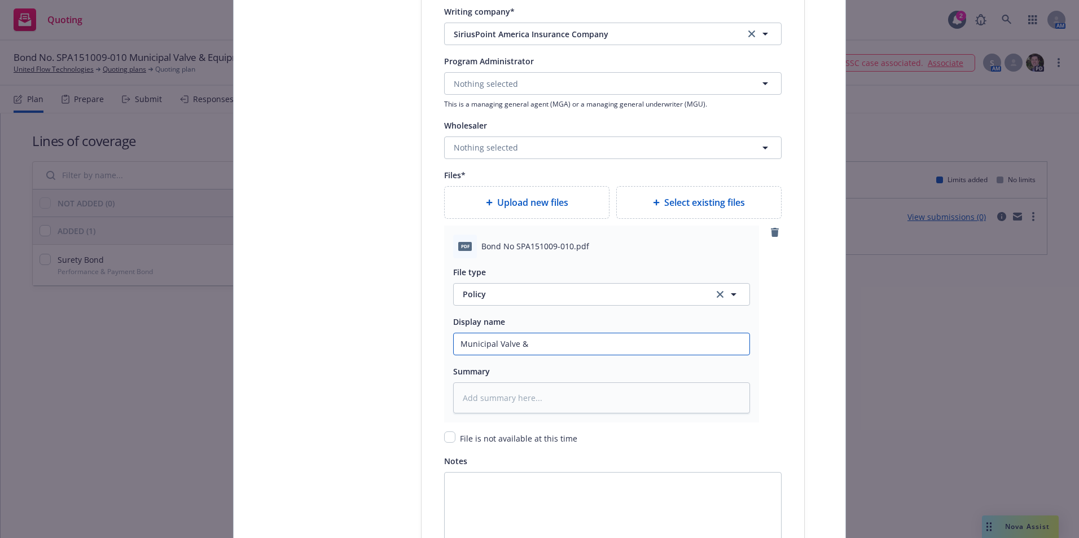
type textarea "x"
type input "Municipal Valve &"
type textarea "x"
type input "Municipal Valve & E"
type textarea "x"
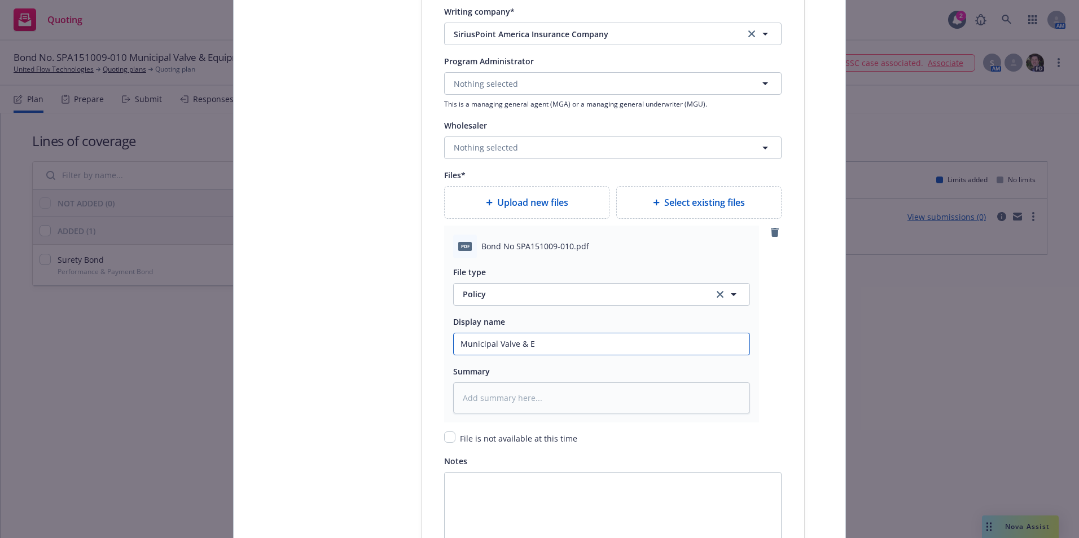
type input "Municipal Valve & Eq"
type textarea "x"
type input "Municipal Valve & Equ"
type textarea "x"
type input "Municipal Valve & Equi"
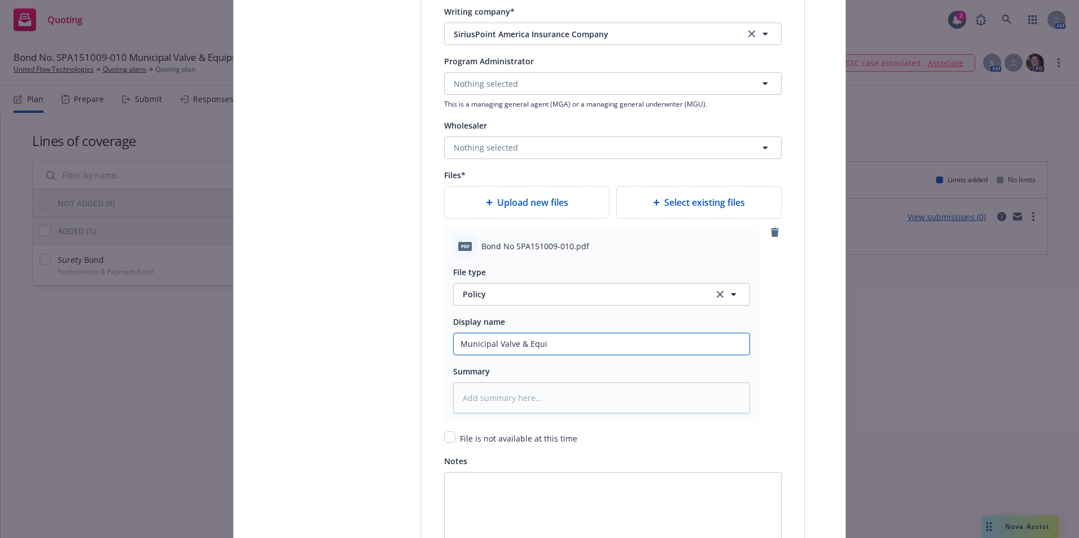
type textarea "x"
type input "Municipal Valve & Equip"
type textarea "x"
type input "Municipal Valve & Equip"
type textarea "x"
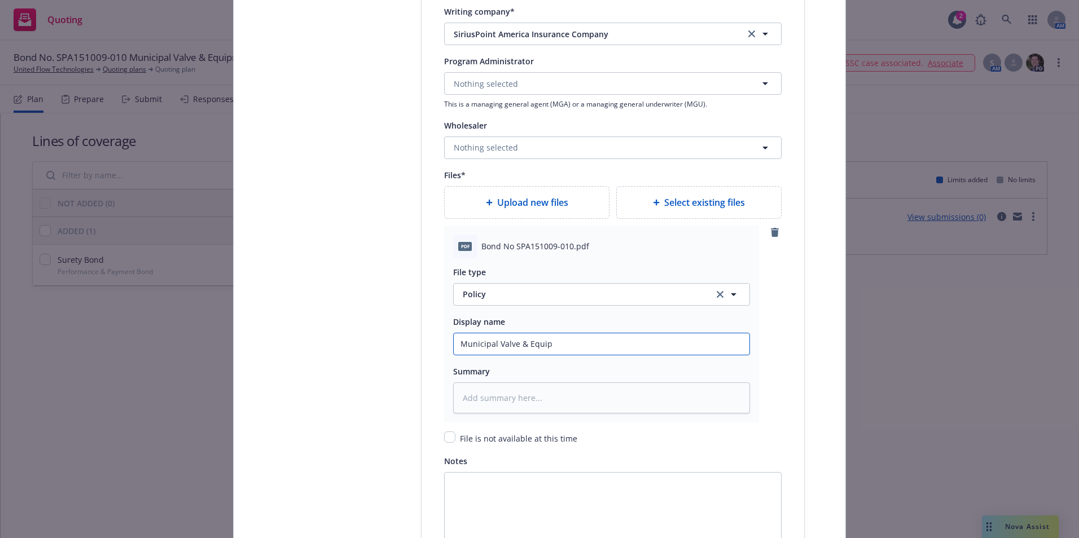
type input "Municipal Valve & Equip C"
type textarea "x"
type input "Municipal Valve & Equip Co"
type textarea "x"
type input "Municipal Valve & Equip Co."
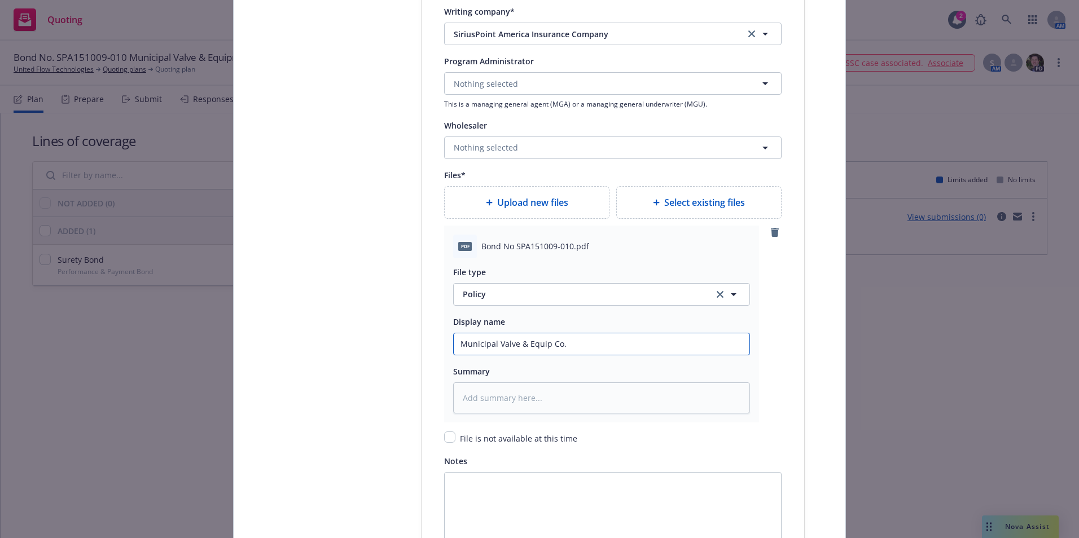
type textarea "x"
type input "Municipal Valve & Equip Co.,"
type textarea "x"
type input "Municipal Valve & Equip Co.,"
type textarea "x"
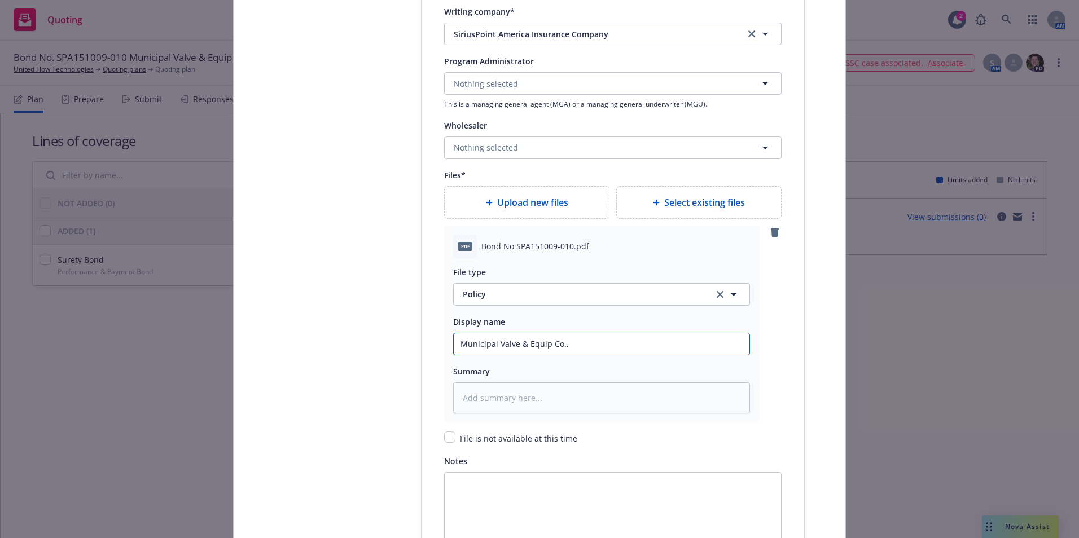
type input "Municipal Valve & Equip Co., I"
type textarea "x"
type input "Municipal Valve & Equip Co., In"
type textarea "x"
type input "Municipal Valve & Equip Co., Inc"
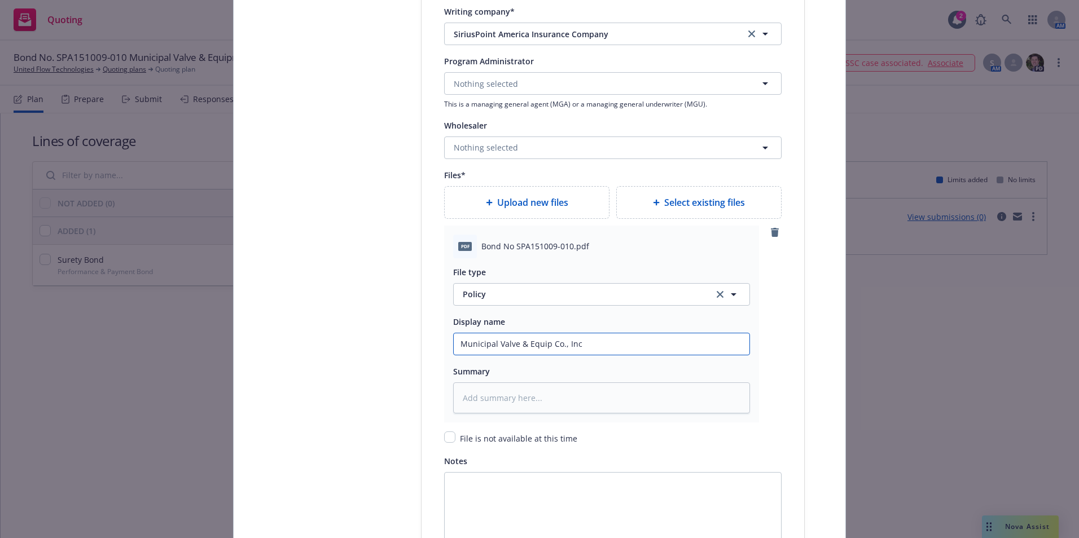
type textarea "x"
type input "Municipal Valve & Equip Co., Inc."
type textarea "x"
type input "Municipal Valve & Equip Co., Inc.-"
type textarea "x"
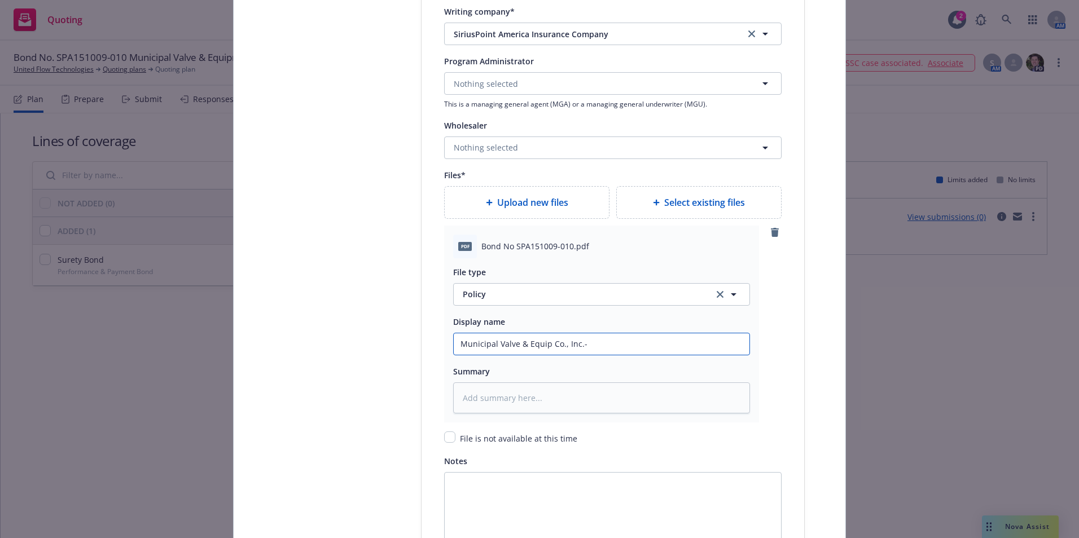
type input "Municipal Valve & Equip Co., Inc.-T"
type textarea "x"
type input "Municipal Valve & Equip Co., Inc.-Ta"
type textarea "x"
type input "Municipal Valve & Equip Co., Inc.-Tar"
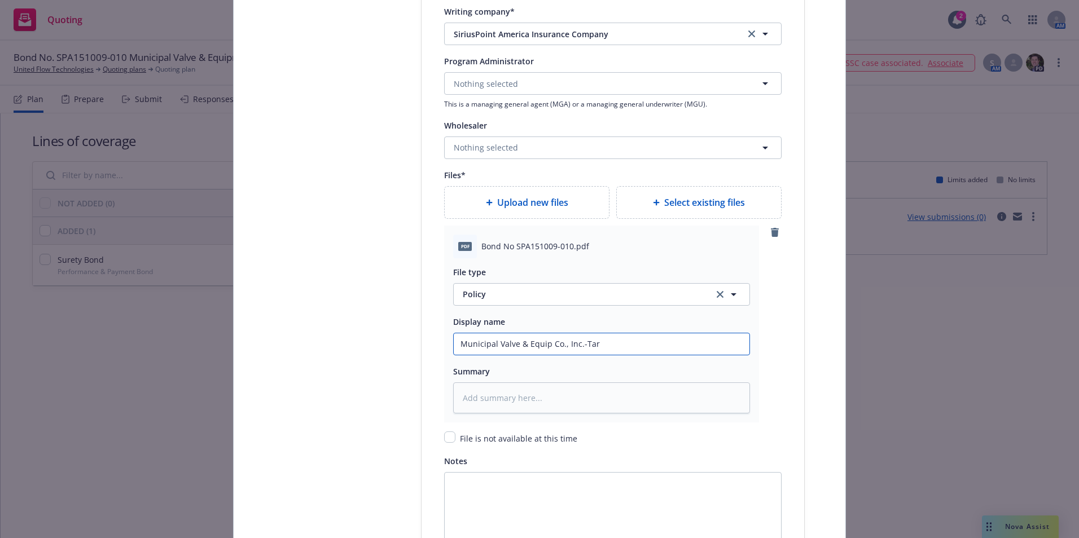
type textarea "x"
type input "Municipal Valve & Equip Co., Inc.-Tarr"
type textarea "x"
type input "Municipal Valve & Equip Co., Inc.-Tarra"
type textarea "x"
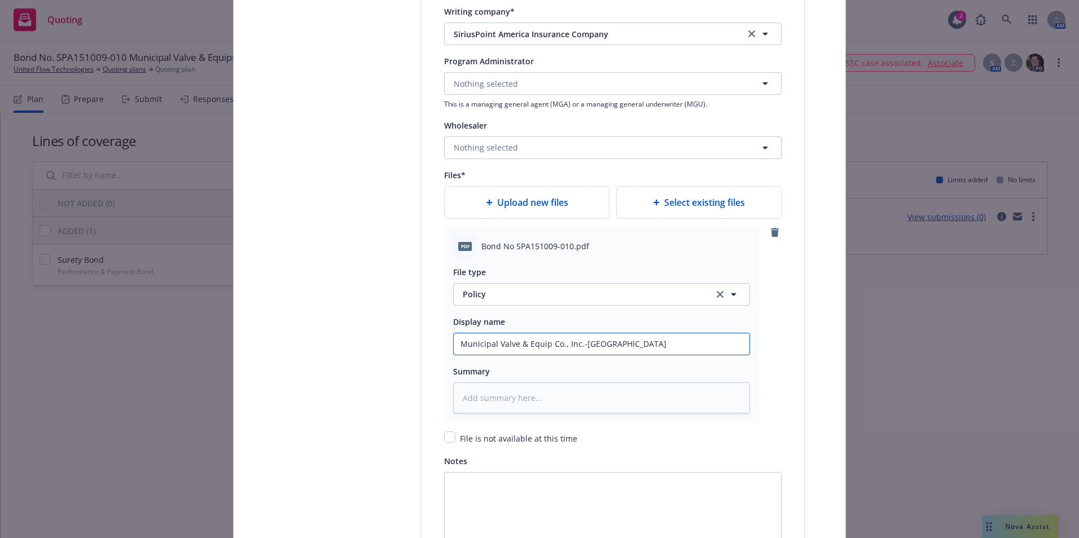
type input "Municipal Valve & Equip Co., Inc.-Tarran"
type textarea "x"
type input "Municipal Valve & Equip Co., Inc.-Tarrant"
type textarea "x"
type input "Municipal Valve & Equip Co., Inc.-Tarrant"
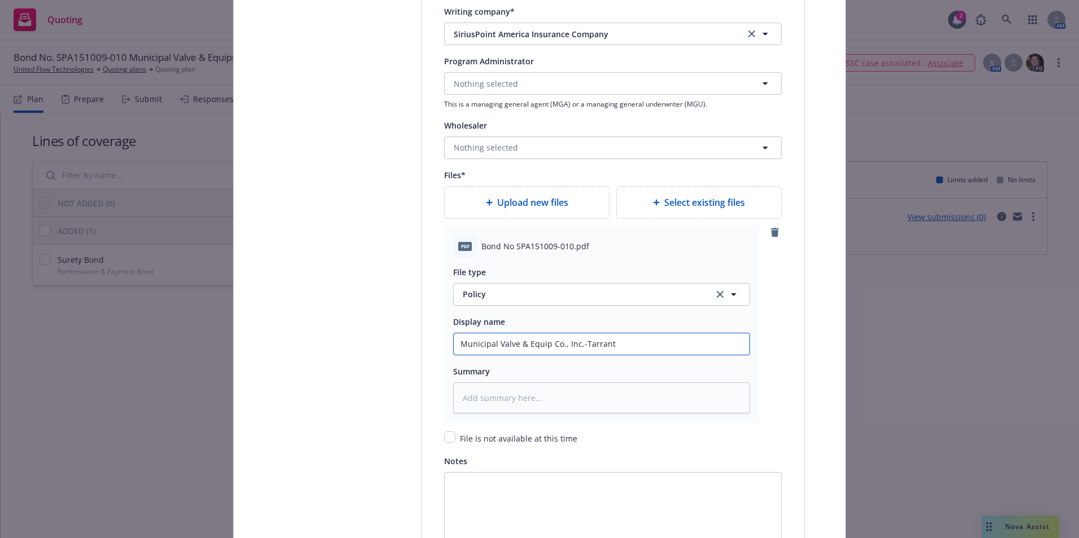
type textarea "x"
type input "Municipal Valve & Equip Co., Inc.-Tarrant R"
type textarea "x"
type input "Municipal Valve & Equip Co., Inc.-Tarrant RE"
type textarea "x"
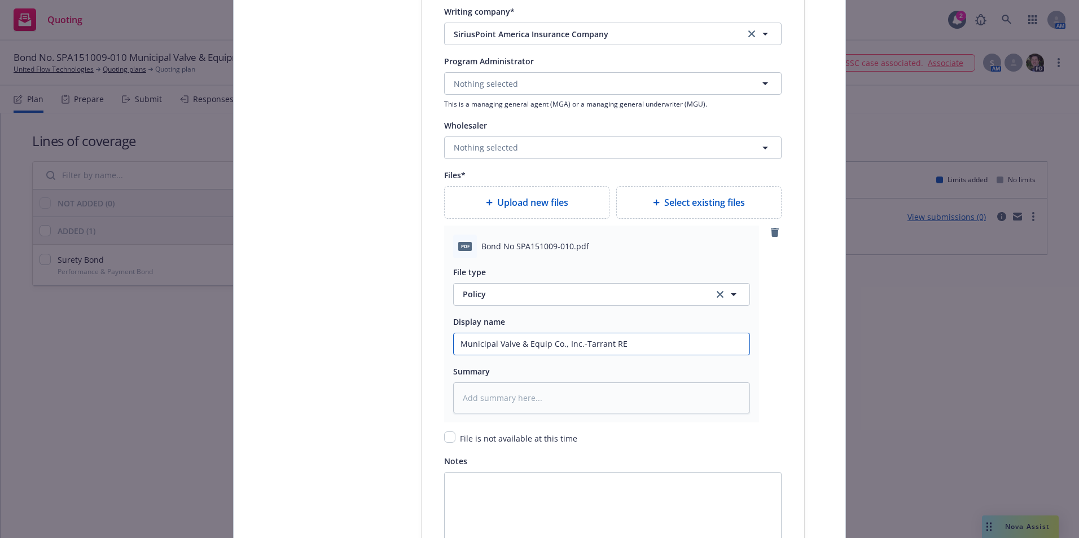
type input "Municipal Valve & Equip Co., Inc.-Tarrant REg"
type textarea "x"
type input "Municipal Valve & Equip Co., Inc.-Tarrant RE"
type textarea "x"
type input "Municipal Valve & Equip Co., Inc.-Tarrant R"
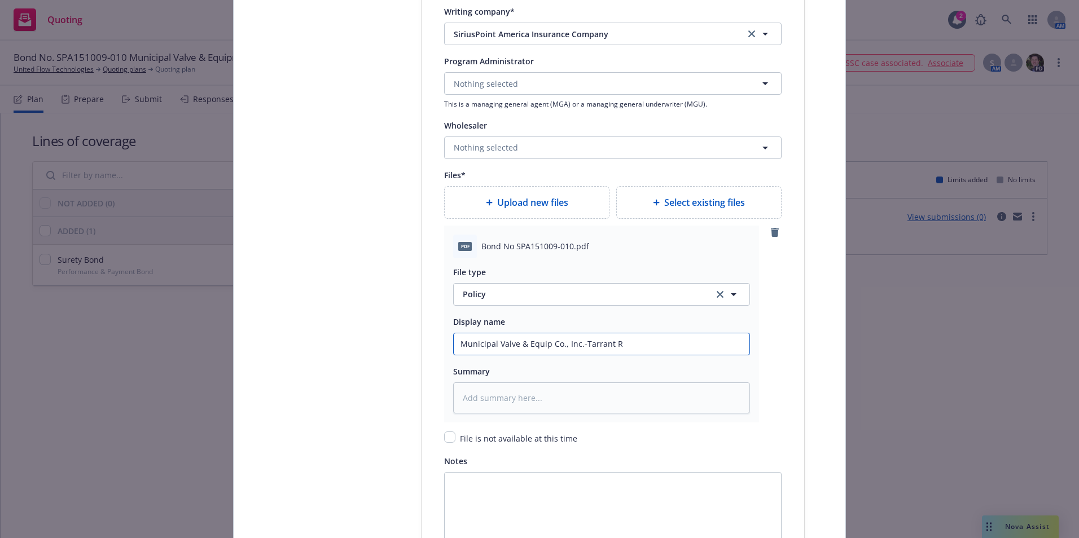
type textarea "x"
type input "Municipal Valve & Equip Co., Inc.-Tarrant Re"
type textarea "x"
type input "Municipal Valve & Equip Co., Inc.-Tarrant Reg"
type textarea "x"
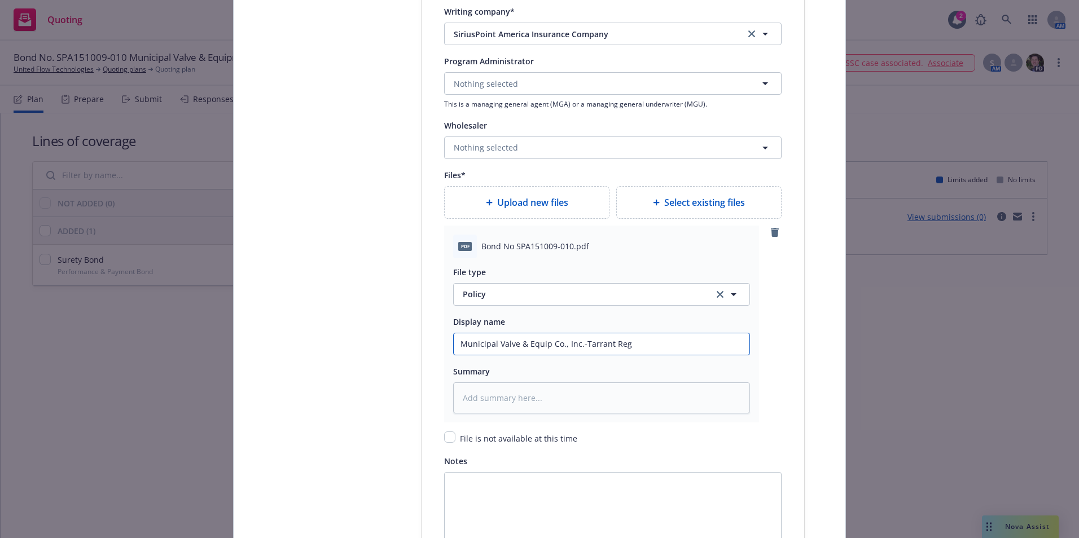
type input "Municipal Valve & Equip Co., Inc.-Tarrant Regi"
type textarea "x"
type input "Municipal Valve & Equip Co., Inc.-Tarrant Regio"
type textarea "x"
type input "Municipal Valve & Equip Co., Inc.-Tarrant Region"
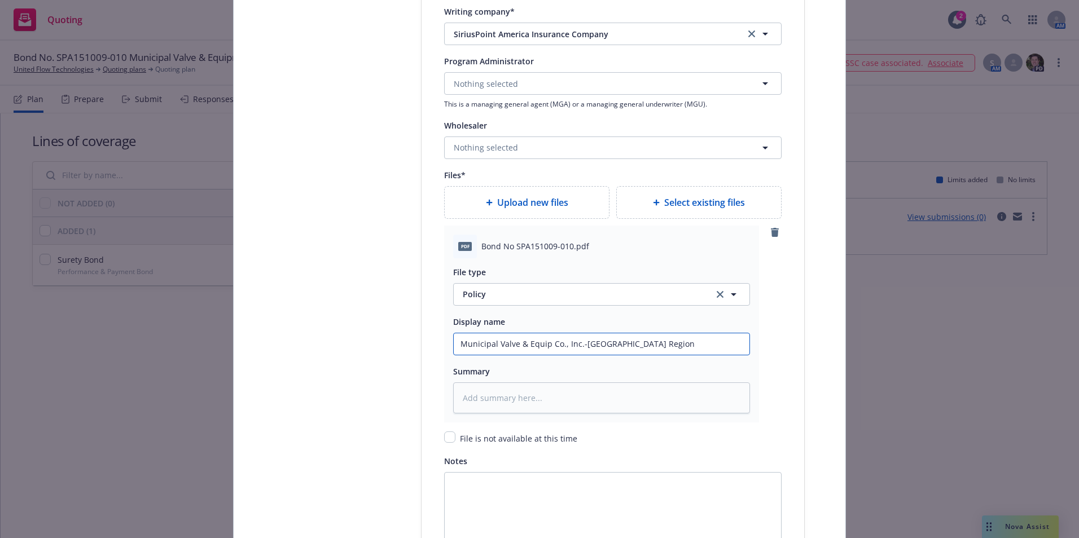
type textarea "x"
type input "Municipal Valve & Equip Co., Inc.-Tarrant Regiona"
type textarea "x"
type input "Municipal Valve & Equip Co., Inc.-Tarrant Regional"
type textarea "x"
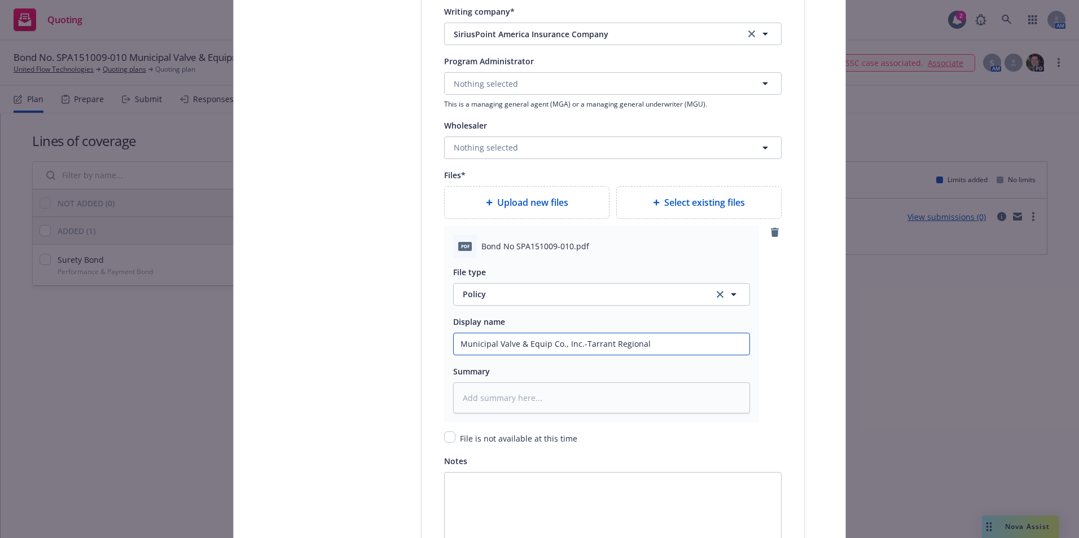
type input "Municipal Valve & Equip Co., Inc.-Tarrant Regional"
type textarea "x"
type input "Municipal Valve & Equip Co., Inc.-Tarrant Regional W"
type textarea "x"
type input "Municipal Valve & Equip Co., Inc.-Tarrant Regional WD"
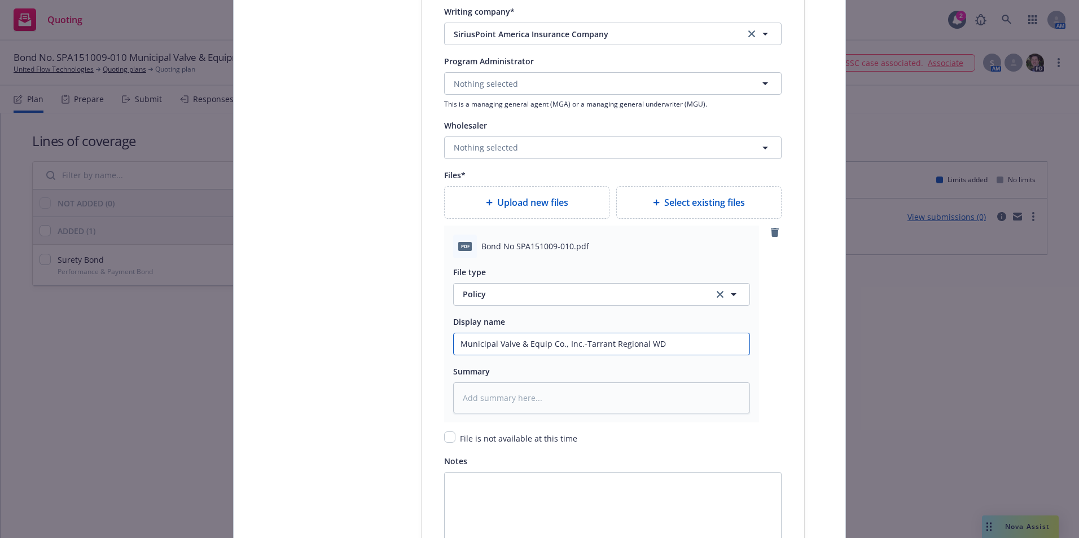
click at [454, 344] on input "Municipal Valve & Equip Co., Inc.-Tarrant Regional WD" at bounding box center [602, 344] width 296 height 21
type textarea "x"
type input "BMunicipal Valve & Equip Co., Inc.-Tarrant Regional WD"
type textarea "x"
type input "BoMunicipal Valve & Equip Co., Inc.-Tarrant Regional WD"
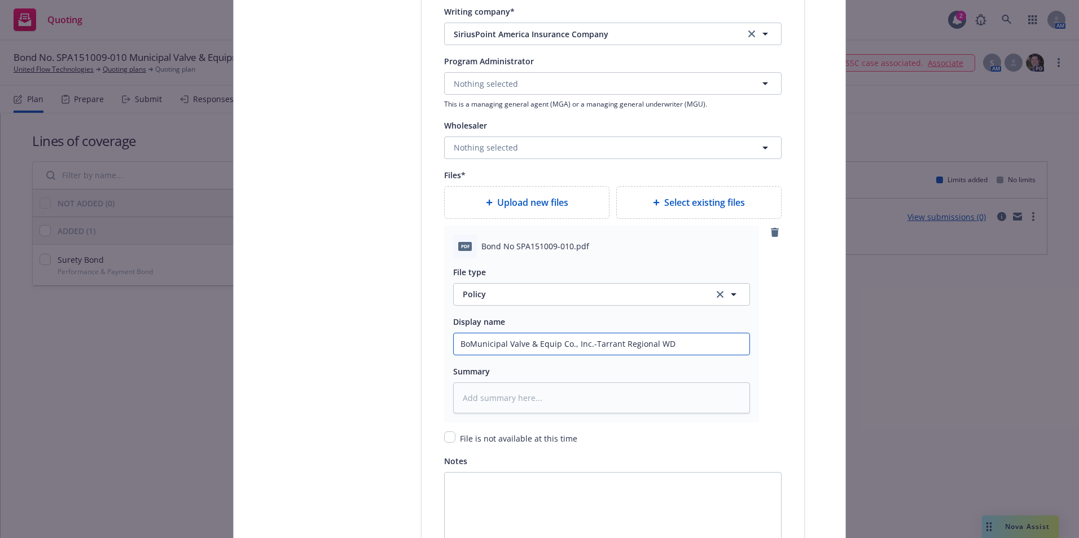
type textarea "x"
type input "BonMunicipal Valve & Equip Co., Inc.-Tarrant Regional WD"
type textarea "x"
type input "Bond Municipal Valve & Equip Co., Inc.-Tarrant Regional WD"
type textarea "x"
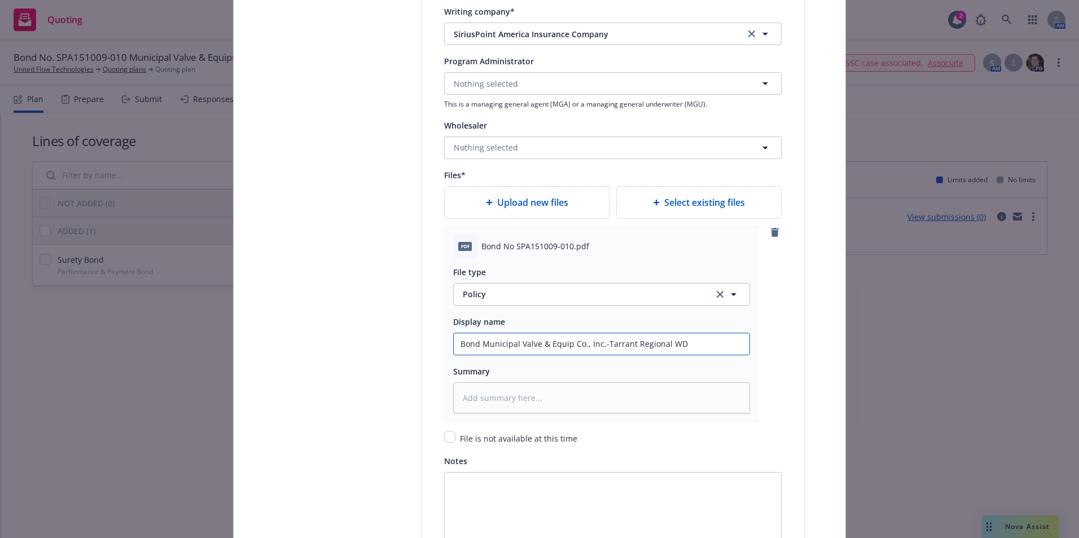
type input "Bond NMunicipal Valve & Equip Co., Inc.-Tarrant Regional WD"
type textarea "x"
type input "Bond NoMunicipal Valve & Equip Co., Inc.-Tarrant Regional WD"
type textarea "x"
type input "Bond No.Municipal Valve & Equip Co., Inc.-Tarrant Regional WD"
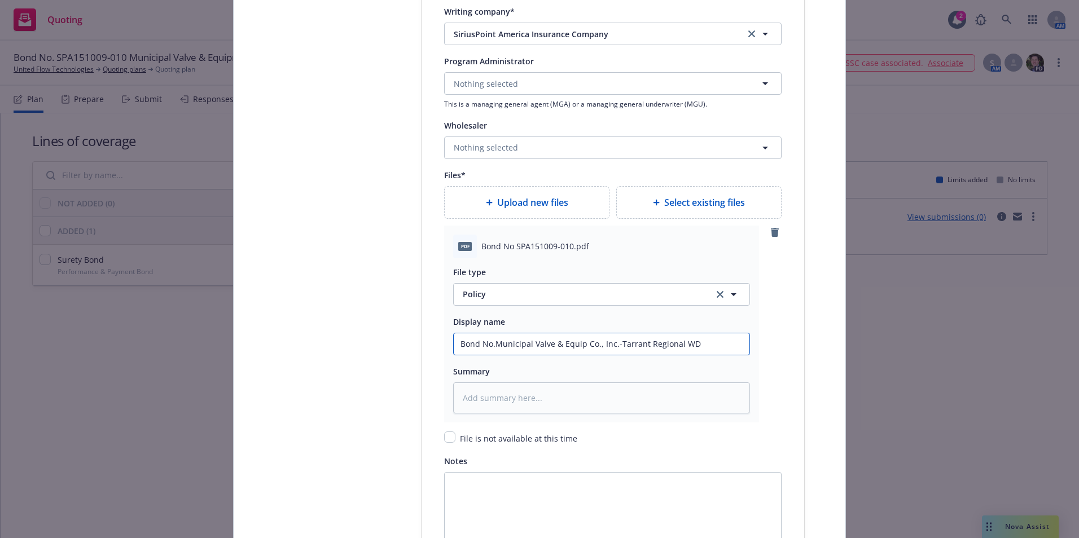
type textarea "x"
type input "Bond No. Municipal Valve & Equip Co., Inc.-Tarrant Regional WD"
type textarea "x"
type input "Bond No. SMunicipal Valve & Equip Co., Inc.-Tarrant Regional WD"
type textarea "x"
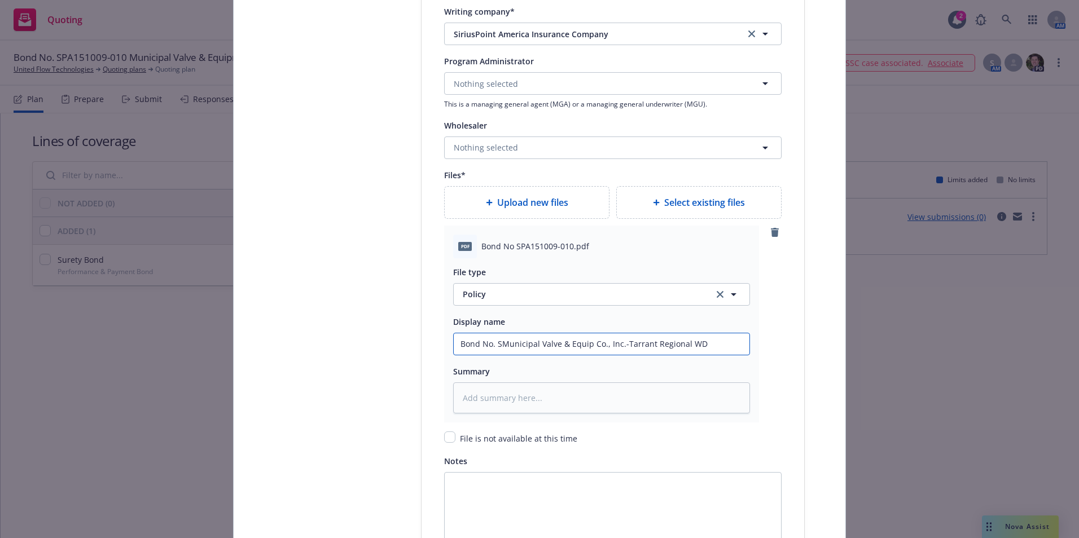
type input "Bond No. SPMunicipal Valve & Equip Co., Inc.-Tarrant Regional WD"
type textarea "x"
type input "Bond No. SPAMunicipal Valve & Equip Co., Inc.-Tarrant Regional WD"
type textarea "x"
type input "Bond No. SPA Municipal Valve & Equip Co., Inc.-Tarrant Regional WD"
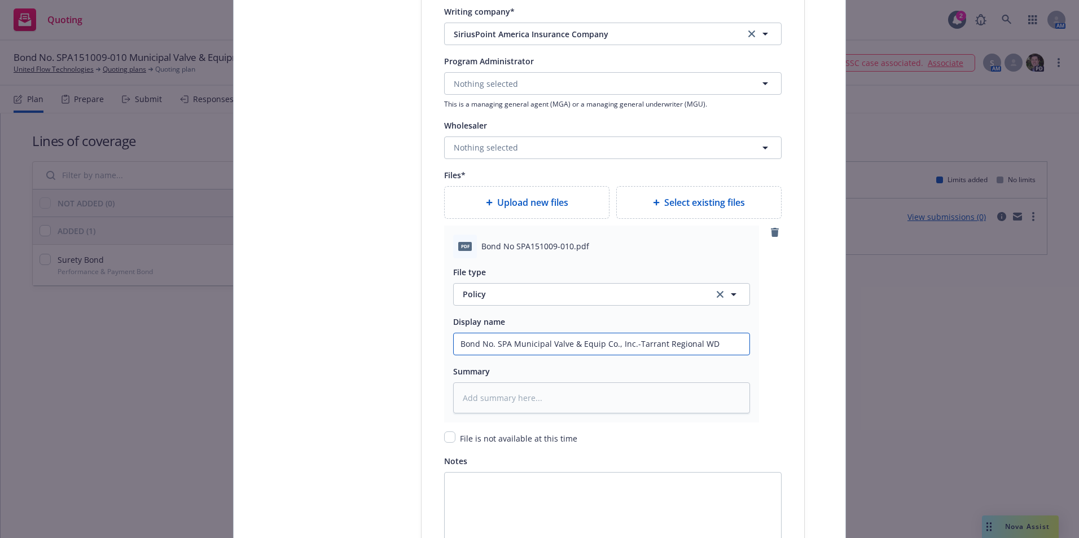
type textarea "x"
type input "Bond No. SPAMunicipal Valve & Equip Co., Inc.-Tarrant Regional WD"
type textarea "x"
type input "Bond No. SPA1Municipal Valve & Equip Co., Inc.-Tarrant Regional WD"
type textarea "x"
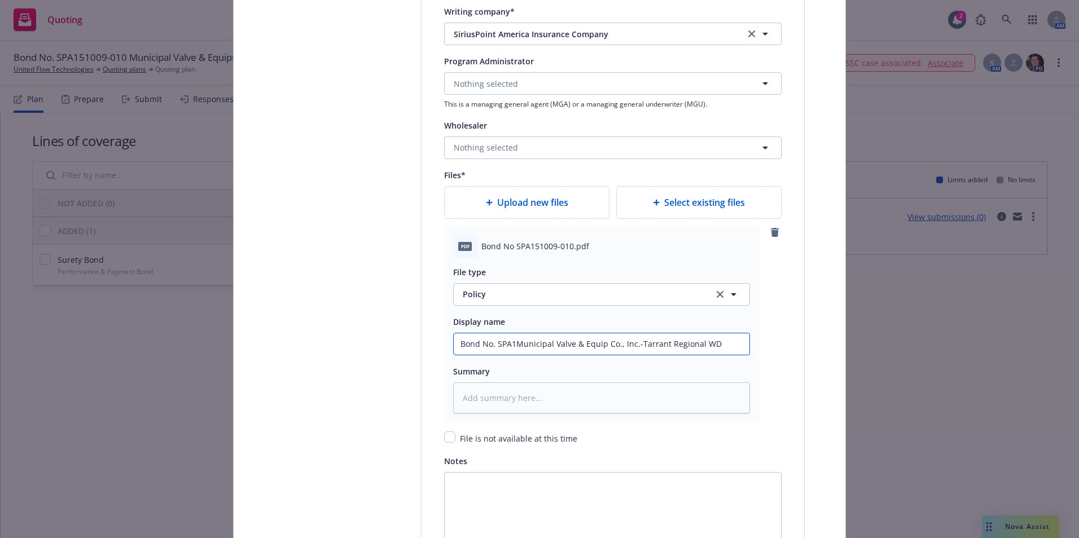
type input "Bond No. SPA15Municipal Valve & Equip Co., Inc.-Tarrant Regional WD"
type textarea "x"
type input "Bond No. SPA151Municipal Valve & Equip Co., Inc.-Tarrant Regional WD"
type textarea "x"
type input "Bond No. SPA1510Municipal Valve & Equip Co., Inc.-Tarrant Regional WD"
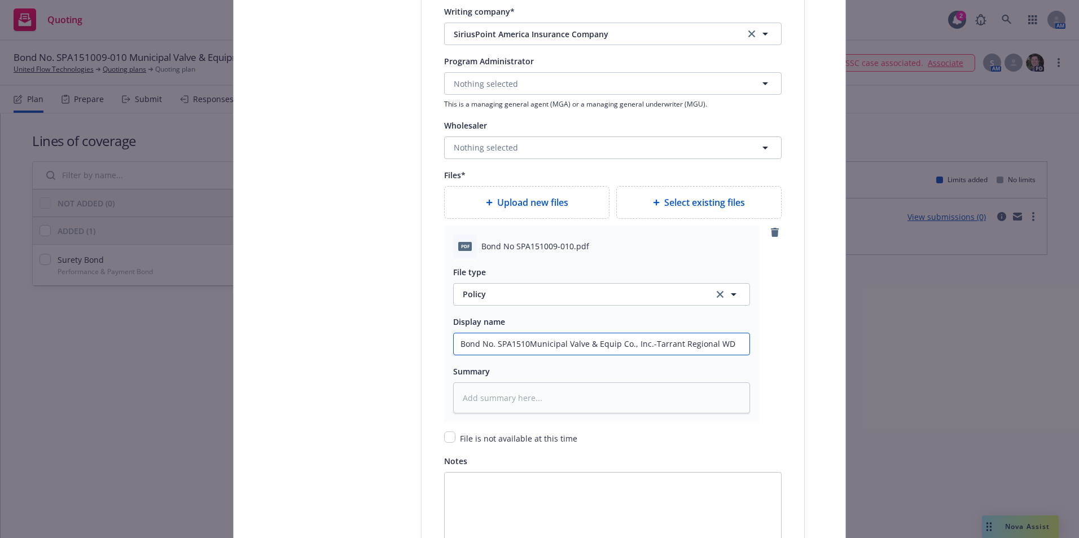
type textarea "x"
type input "Bond No. SPA15100Municipal Valve & Equip Co., Inc.-Tarrant Regional WD"
type textarea "x"
type input "Bond No. SPA151009Municipal Valve & Equip Co., Inc.-Tarrant Regional WD"
type textarea "x"
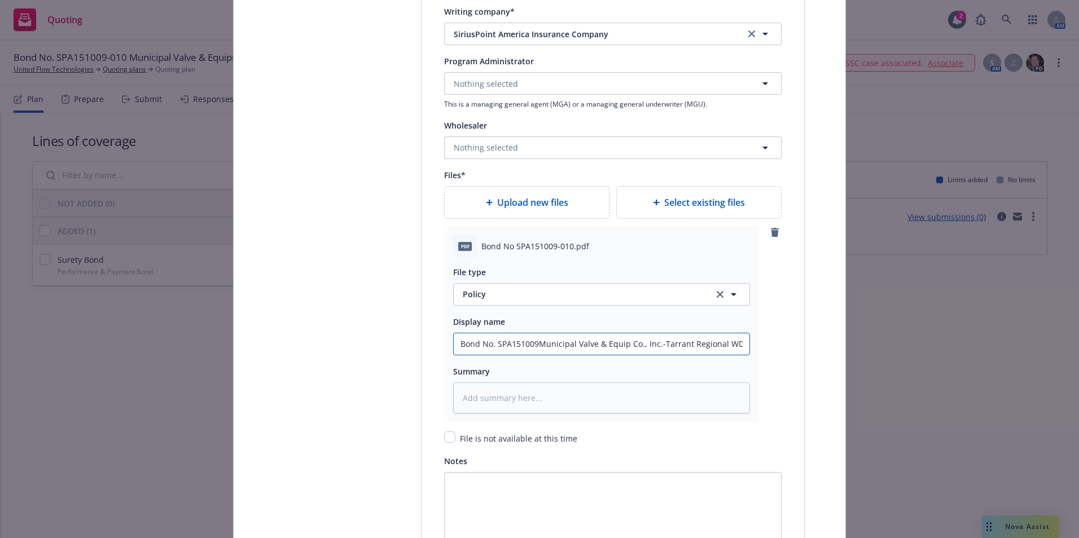
type input "Bond No. SPA151009-Municipal Valve & Equip Co., Inc.-Tarrant Regional WD"
type textarea "x"
type input "Bond No. SPA151009-0Municipal Valve & Equip Co., Inc.-Tarrant Regional WD"
type textarea "x"
type input "Bond No. SPA151009-01Municipal Valve & Equip Co., Inc.-Tarrant Regional WD"
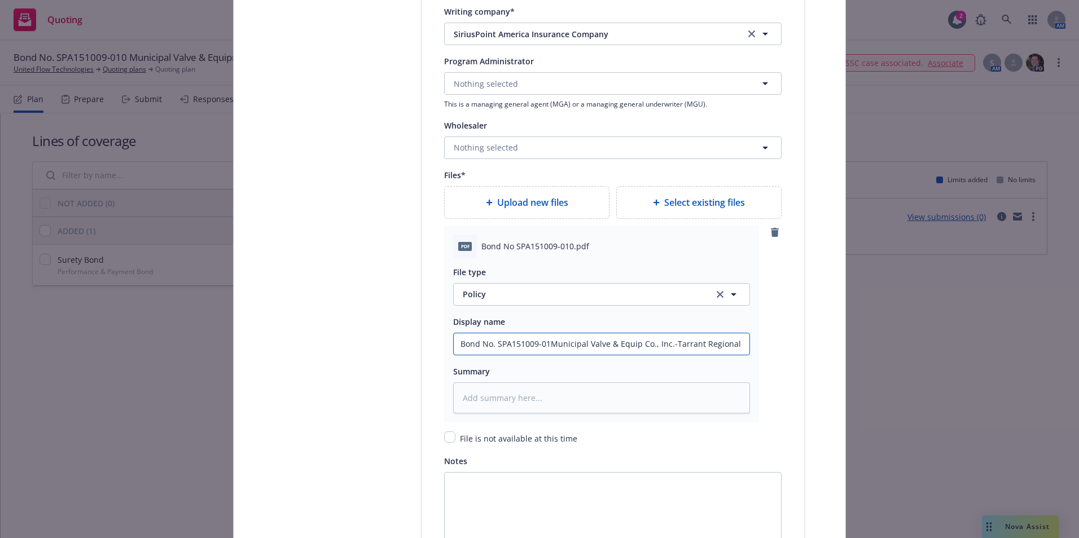
type textarea "x"
type input "Bond No. SPA151009-010Municipal Valve & Equip Co., Inc.-Tarrant Regional WD"
type textarea "x"
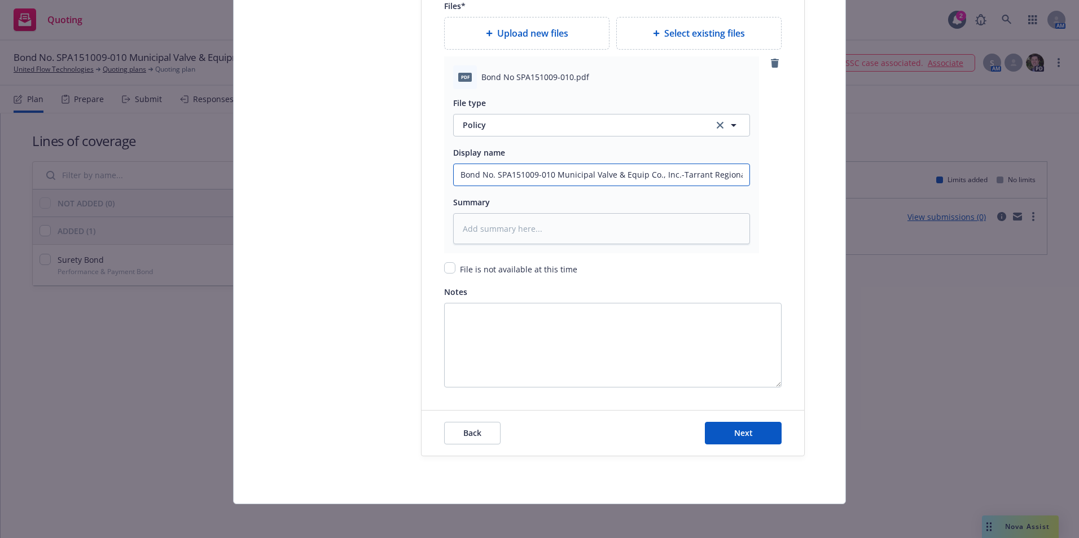
scroll to position [1411, 0]
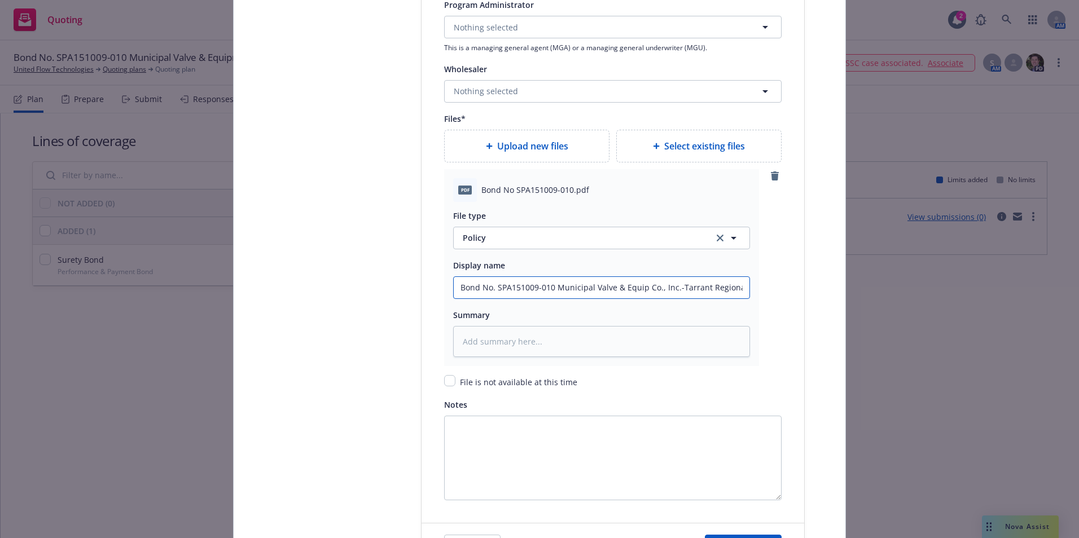
type input "Bond No. SPA151009-010 Municipal Valve & Equip Co., Inc.-Tarrant Regional WD"
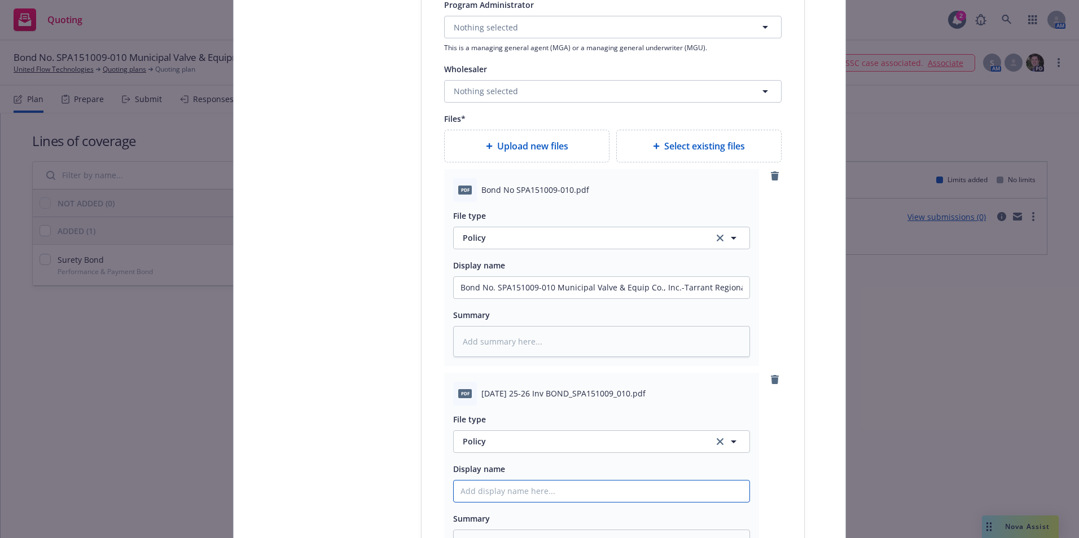
click at [470, 494] on input "Policy display name" at bounding box center [602, 491] width 296 height 21
type textarea "x"
type input "S"
type textarea "x"
type input "Su"
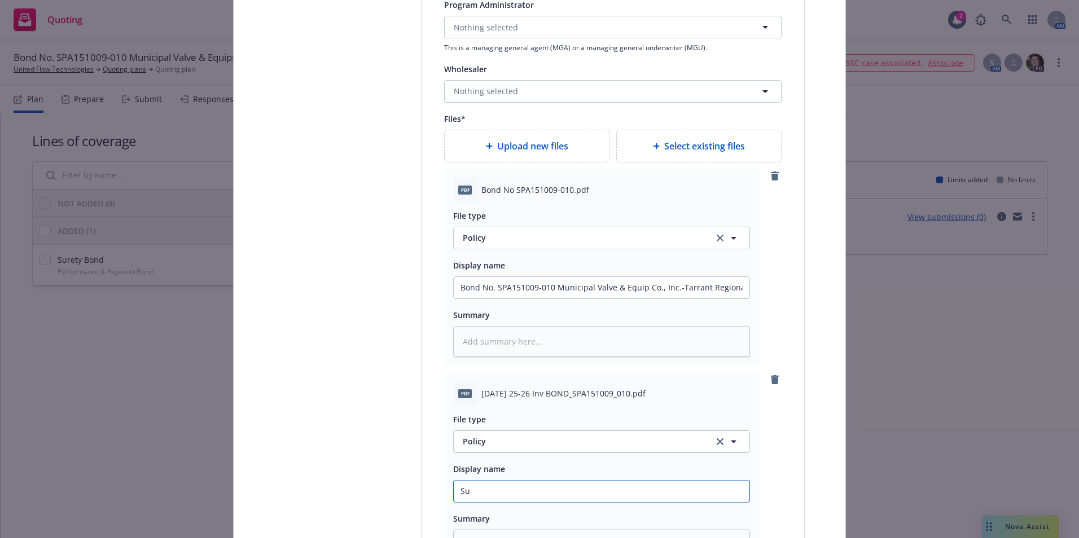
type textarea "x"
type input "Sure"
type textarea "x"
type input "Suret"
type textarea "x"
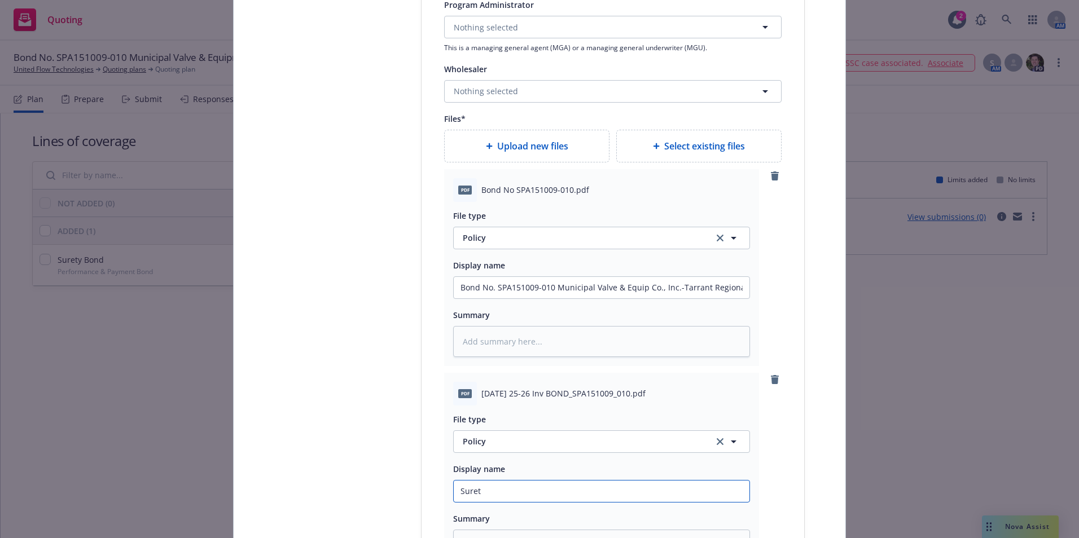
type input "Surety"
type textarea "x"
type input "Surety"
type textarea "x"
type input "Surety C"
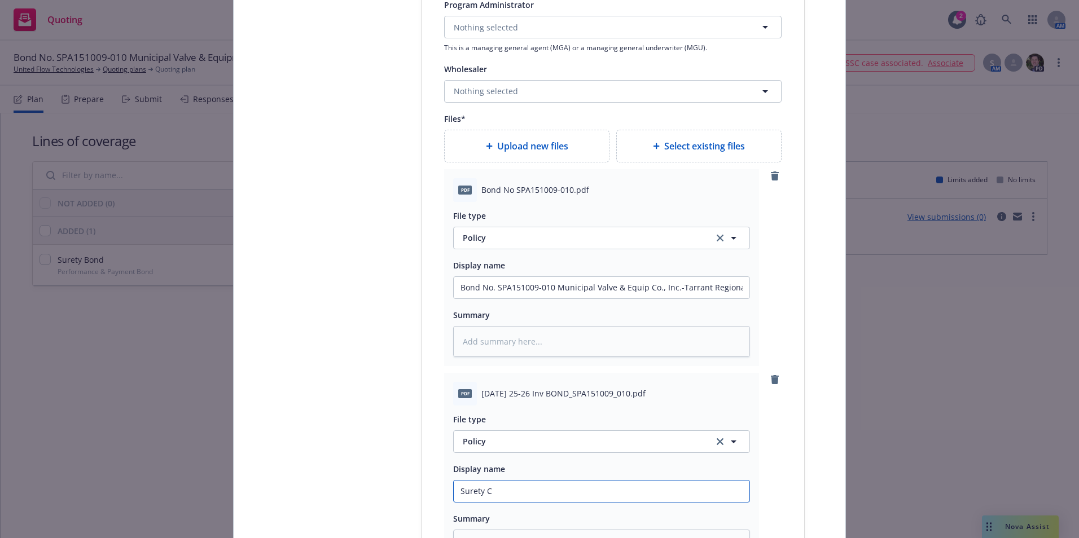
type textarea "x"
type input "Surety Co"
type textarea "x"
type input "Surety Com"
click at [728, 442] on icon "button" at bounding box center [734, 442] width 14 height 14
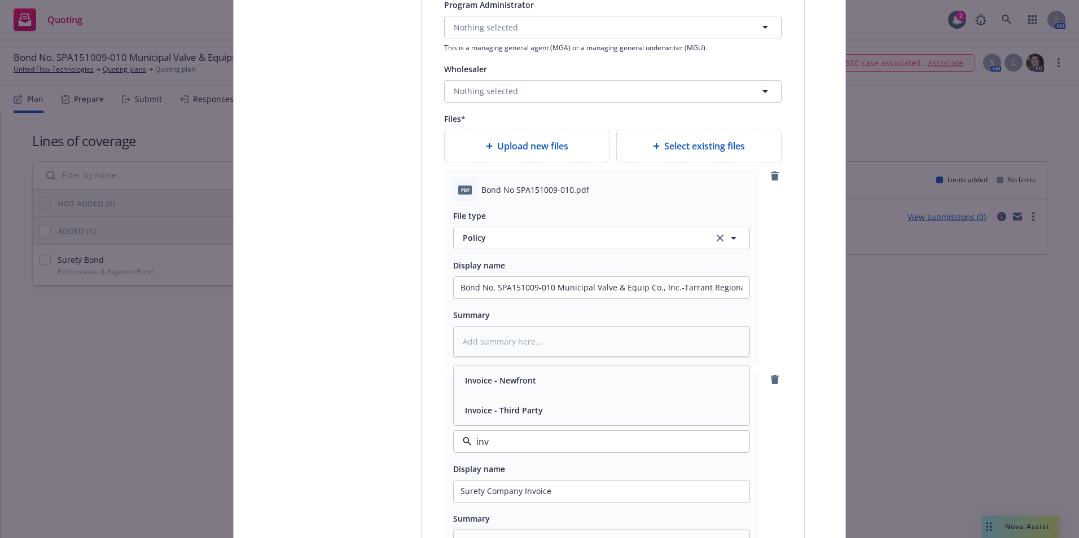
click at [467, 408] on span "Invoice - Third Party" at bounding box center [504, 411] width 78 height 12
click at [567, 500] on input "Surety Company Invoice" at bounding box center [602, 491] width 296 height 21
click at [455, 491] on input "Surety Company Invoice" at bounding box center [602, 491] width 296 height 21
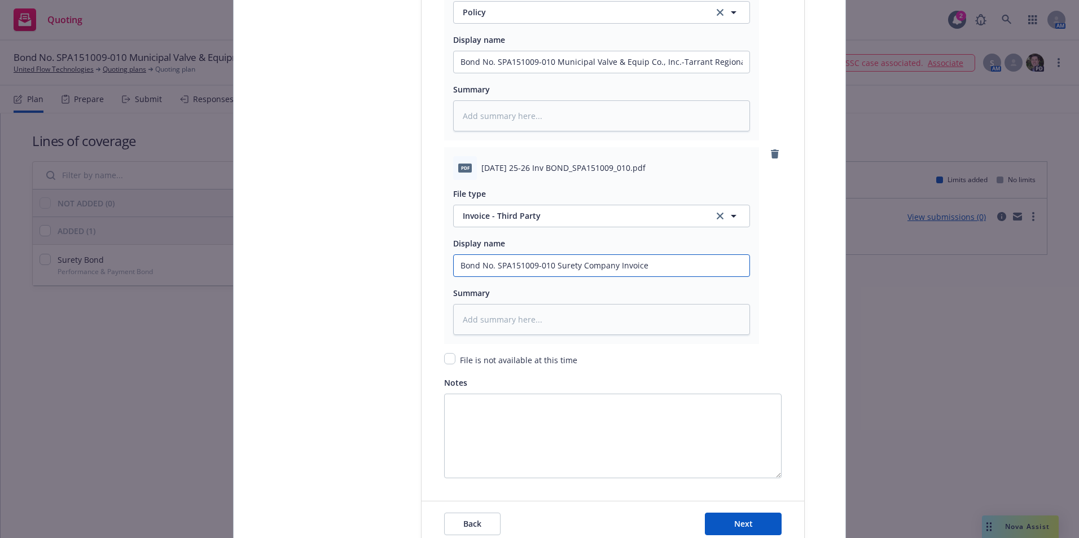
scroll to position [1730, 0]
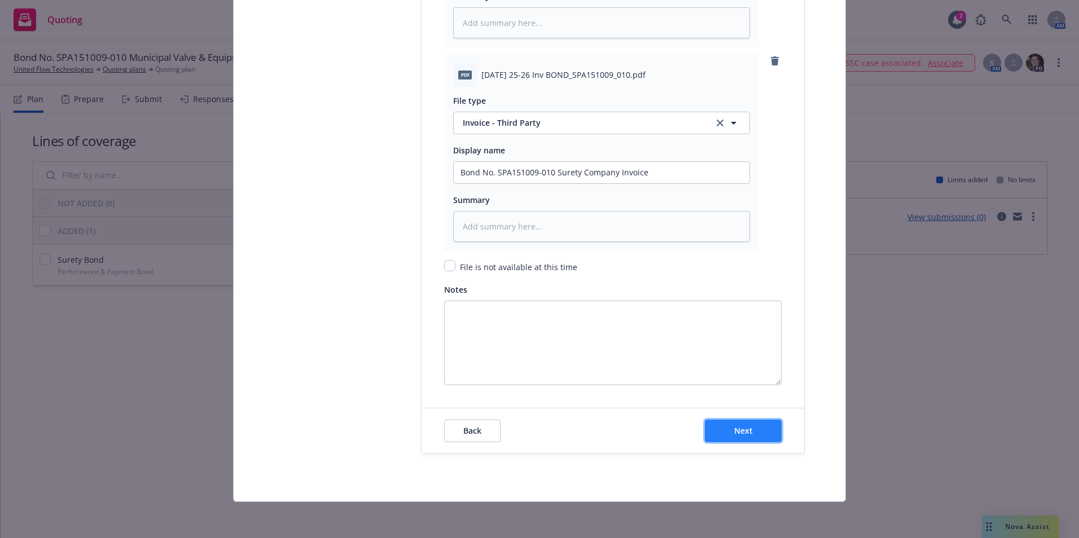
click at [725, 435] on button "Next" at bounding box center [743, 431] width 77 height 23
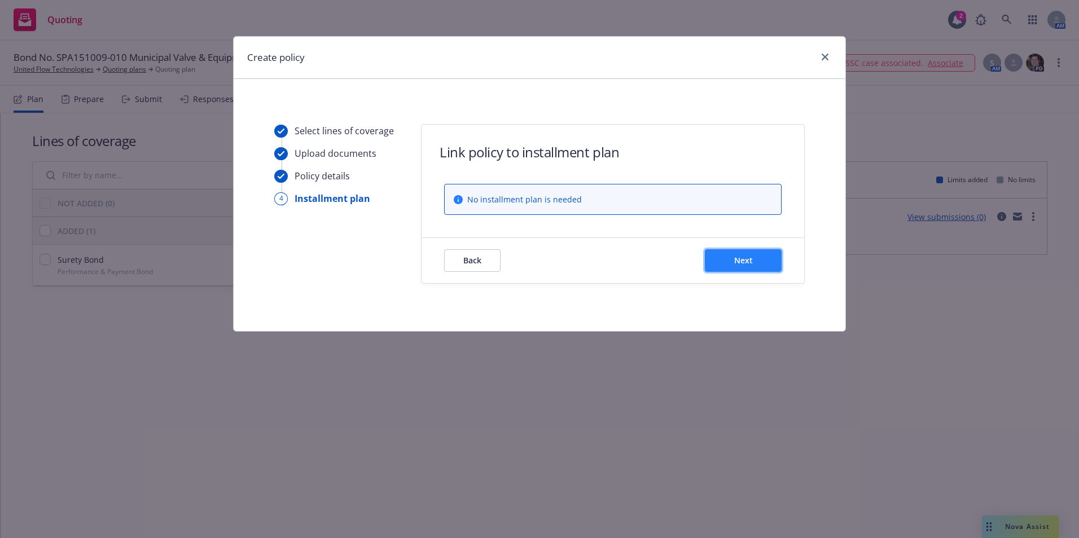
click at [729, 262] on button "Next" at bounding box center [743, 260] width 77 height 23
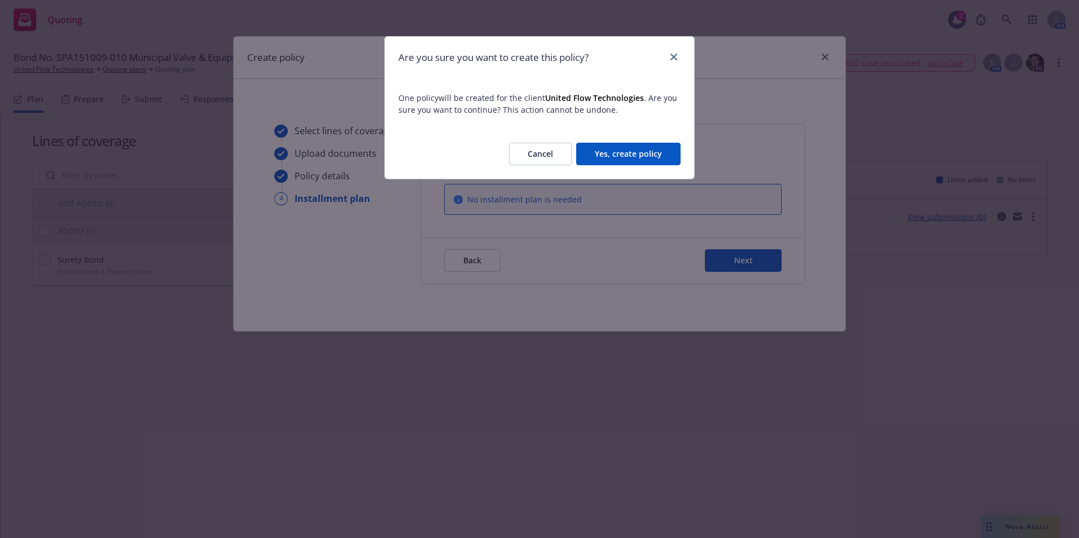
click at [627, 155] on button "Yes, create policy" at bounding box center [628, 154] width 104 height 23
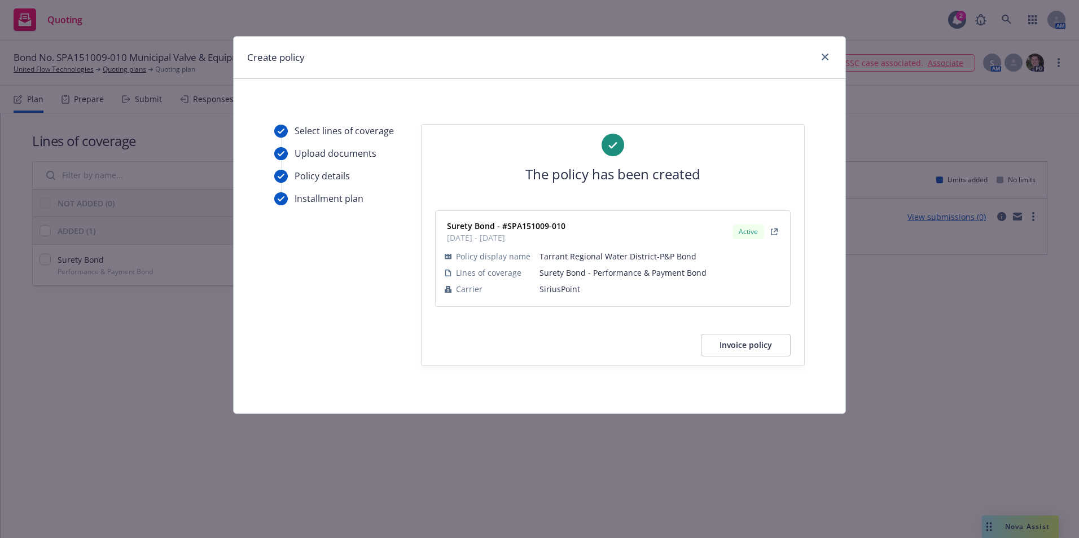
click at [747, 345] on button "Invoice policy" at bounding box center [746, 345] width 90 height 23
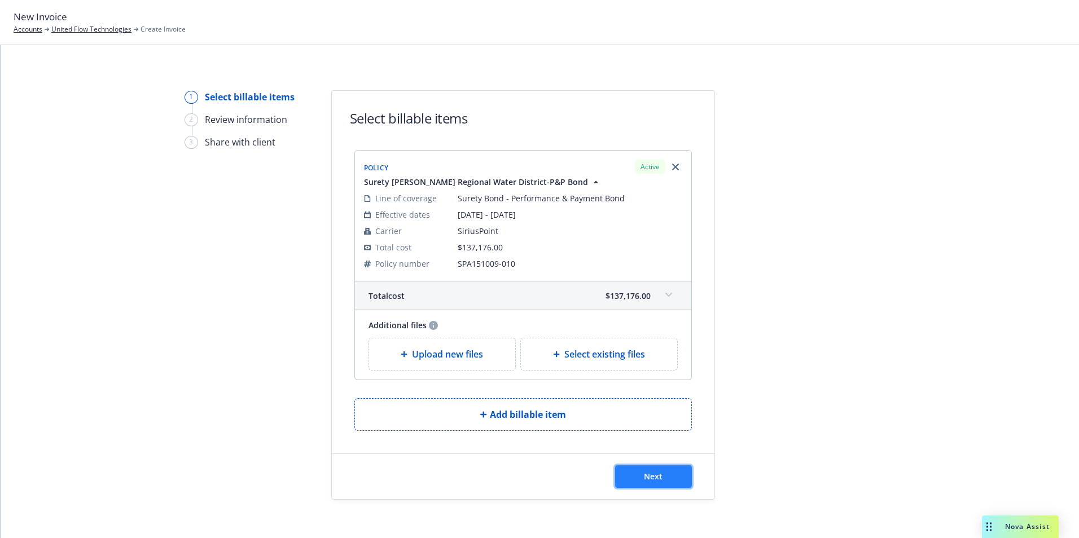
click at [657, 479] on span "Next" at bounding box center [653, 476] width 19 height 11
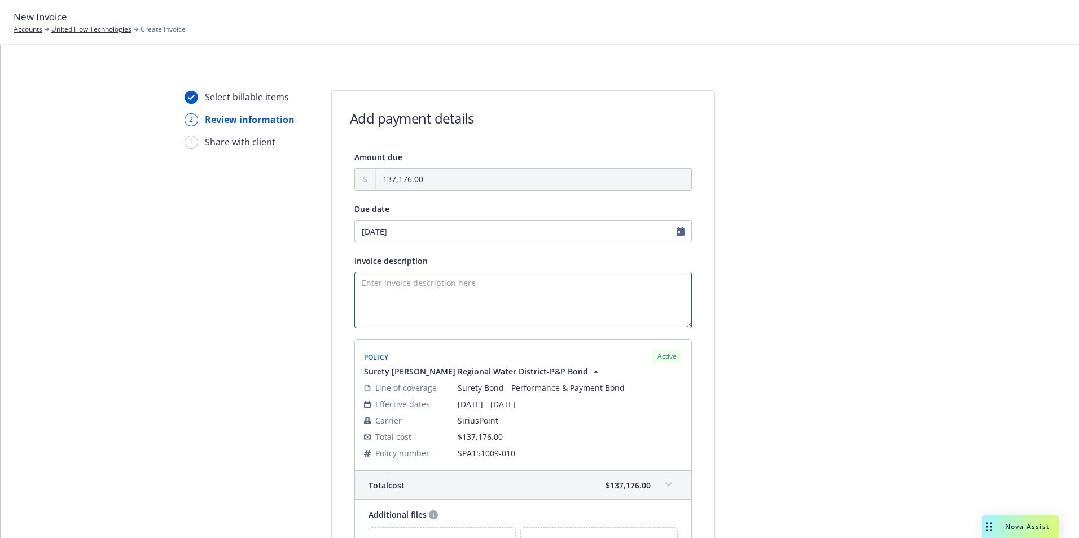
click at [366, 281] on textarea "Invoice description" at bounding box center [523, 300] width 338 height 56
click at [406, 286] on textarea "Principal:" at bounding box center [523, 300] width 338 height 56
paste textarea "Municipal Valve & Equipment Company, Inc."
click at [394, 294] on textarea "Principal: Municipal Valve & Equipment Company, Inc. Obligee:" at bounding box center [523, 300] width 338 height 56
paste textarea "[GEOGRAPHIC_DATA]"
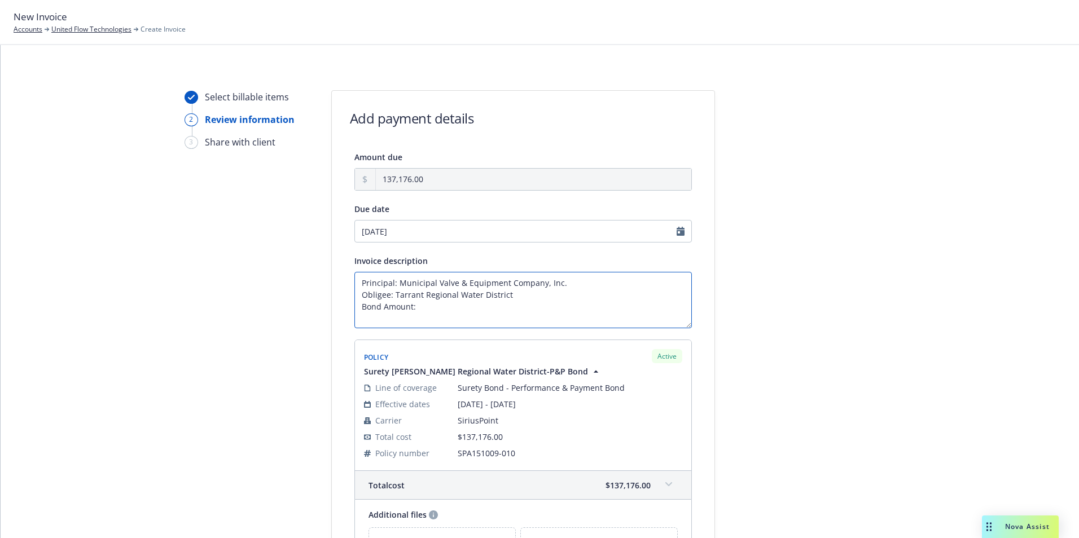
paste textarea "$10,974,071.00"
paste textarea "rocurement Package 12 - 84-inch Full Port Valves and Pump Control Valves IPL-RF…"
click at [417, 321] on textarea "Principal: Municipal Valve & Equipment Company, Inc. Obligee: Tarrant Regional …" at bounding box center [523, 300] width 338 height 56
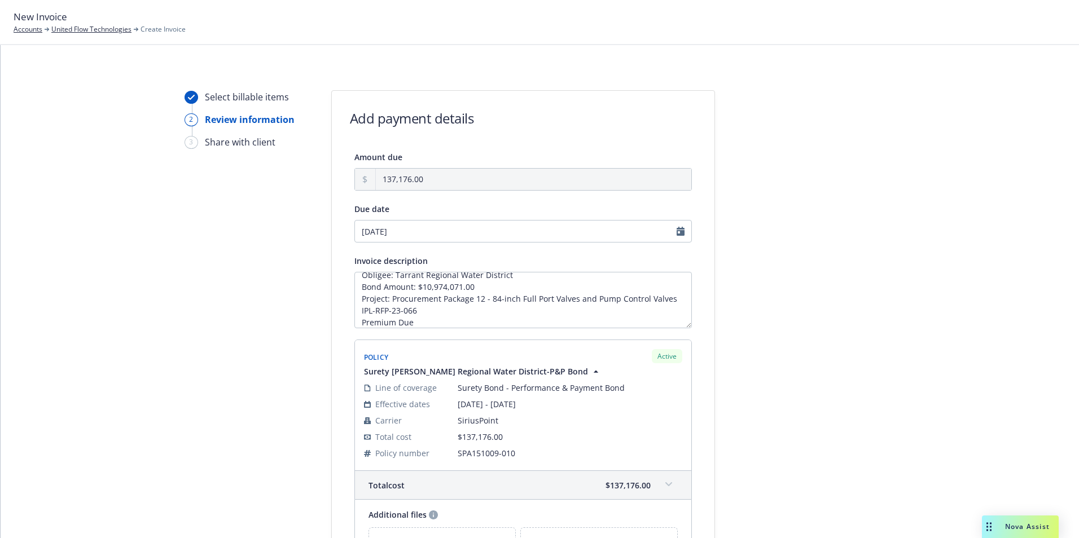
click at [814, 366] on div at bounding box center [817, 364] width 158 height 549
click at [478, 288] on textarea "Principal: Municipal Valve & Equipment Company, Inc. Obligee: Tarrant Regional …" at bounding box center [523, 300] width 338 height 56
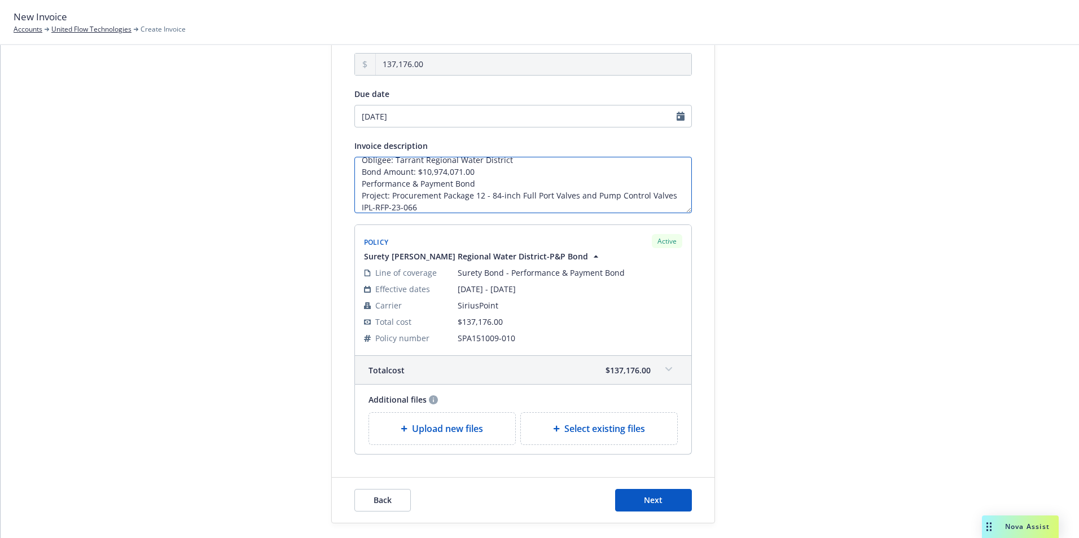
scroll to position [146, 0]
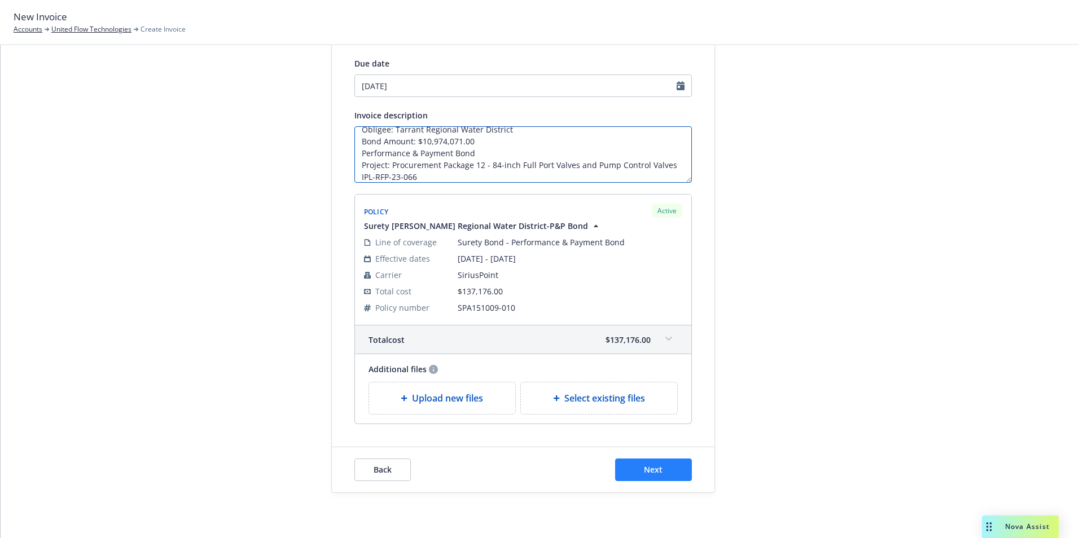
type textarea "Principal: Municipal Valve & Equipment Company, Inc. Obligee: Tarrant Regional …"
click at [648, 473] on span "Next" at bounding box center [653, 470] width 19 height 11
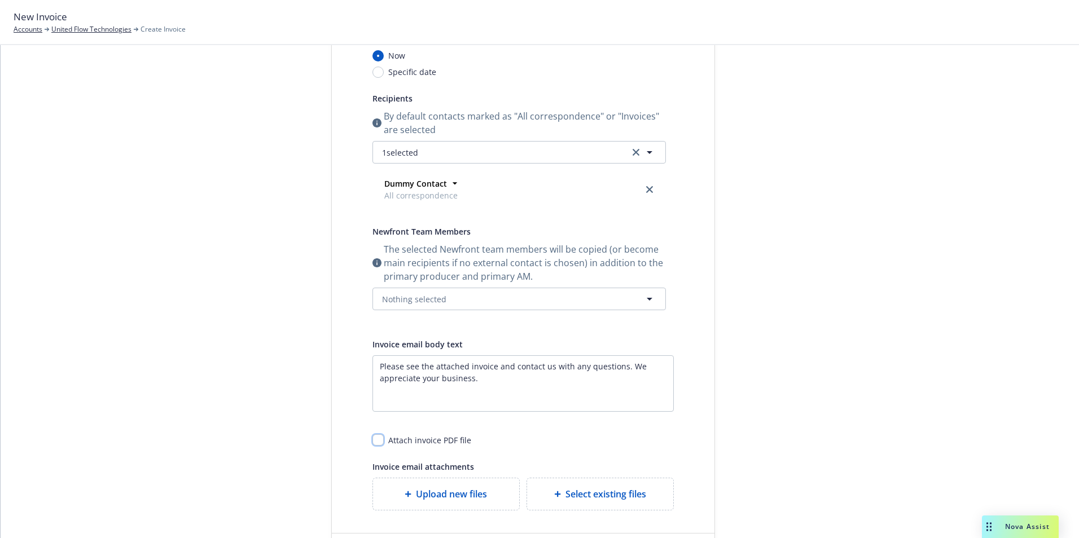
click at [373, 441] on input "checkbox" at bounding box center [378, 440] width 11 height 11
checkbox input "true"
click at [648, 152] on icon "button" at bounding box center [650, 153] width 14 height 14
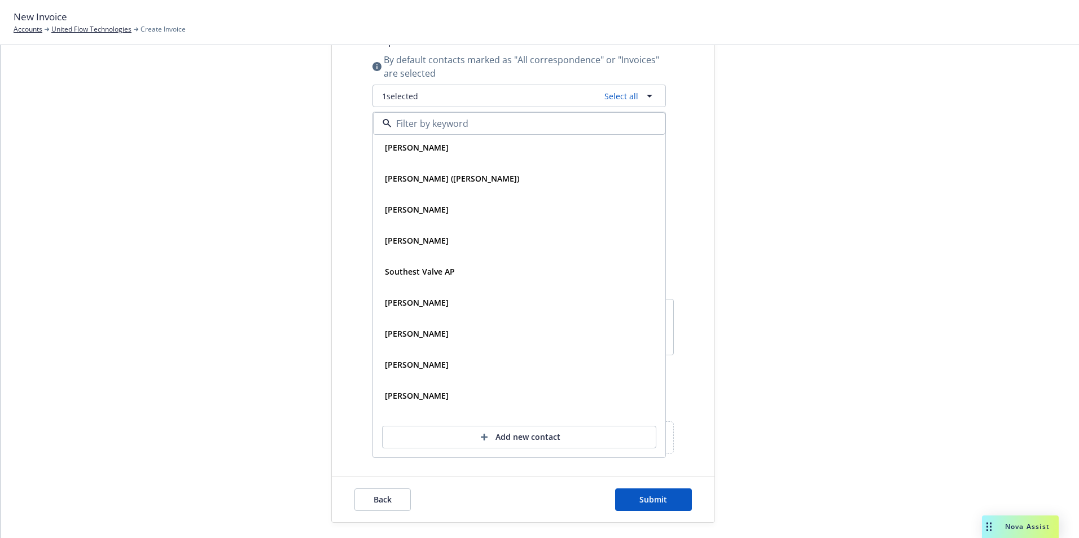
scroll to position [0, 0]
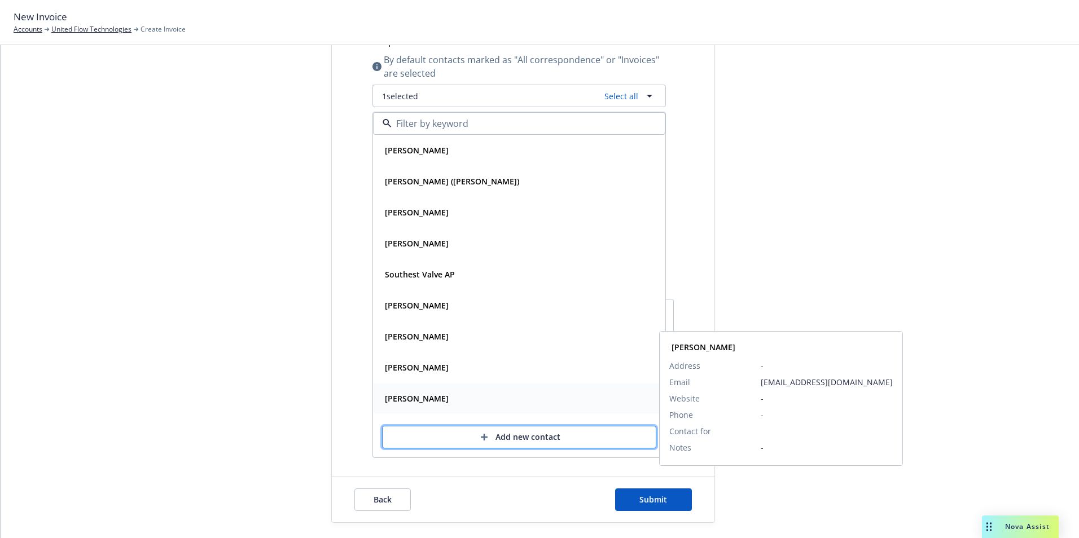
click at [520, 433] on div "Add new contact" at bounding box center [519, 437] width 237 height 21
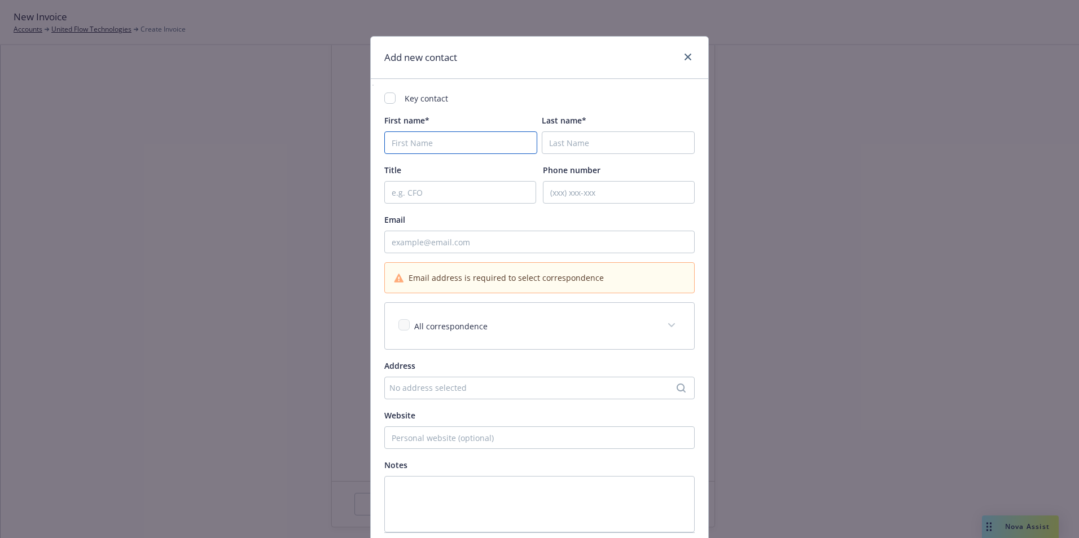
click at [419, 143] on input "First name*" at bounding box center [460, 143] width 153 height 23
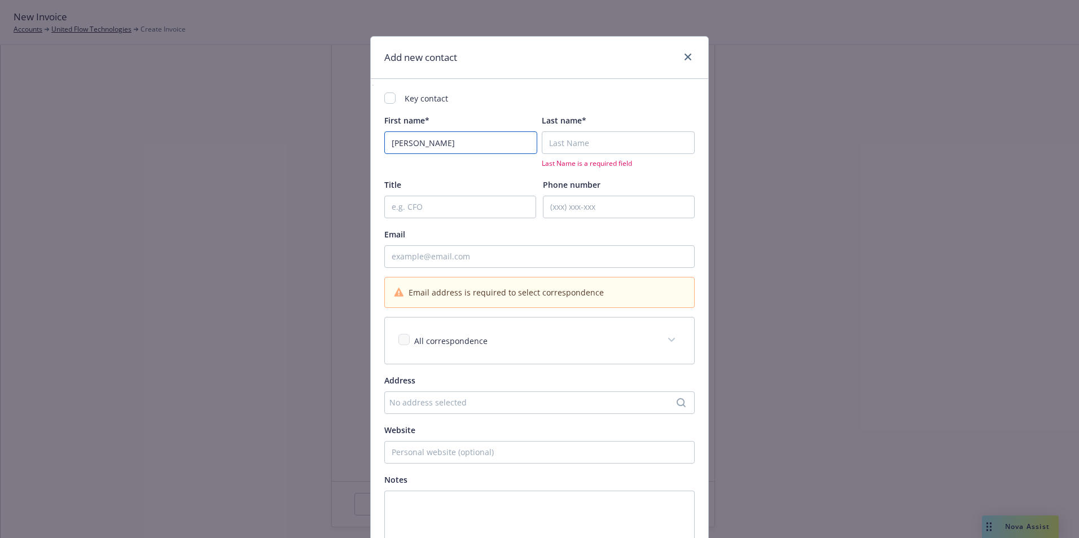
type input "David"
click at [548, 146] on input "Last name*" at bounding box center [618, 143] width 153 height 23
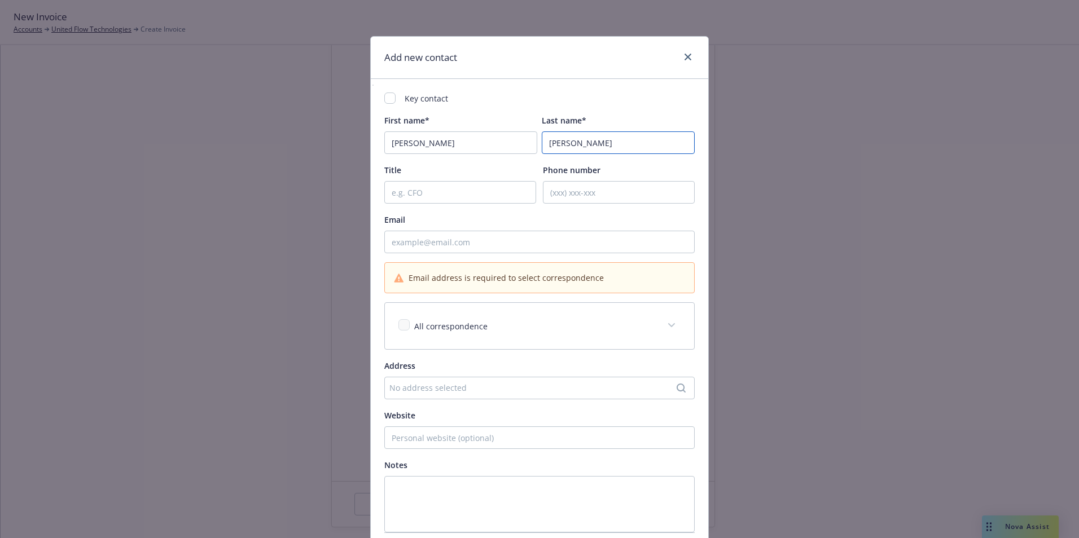
type input "McGoodwin"
click at [511, 220] on div "Email" at bounding box center [539, 220] width 310 height 14
click at [425, 246] on input "Email" at bounding box center [539, 242] width 310 height 23
paste input "Dmcgoodwin@municipalvalve.com"
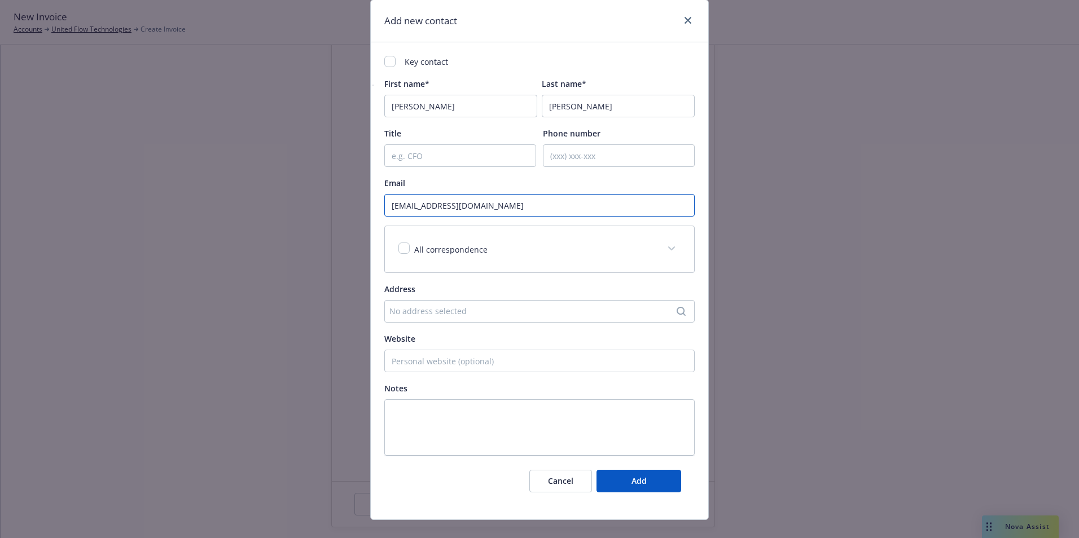
scroll to position [55, 0]
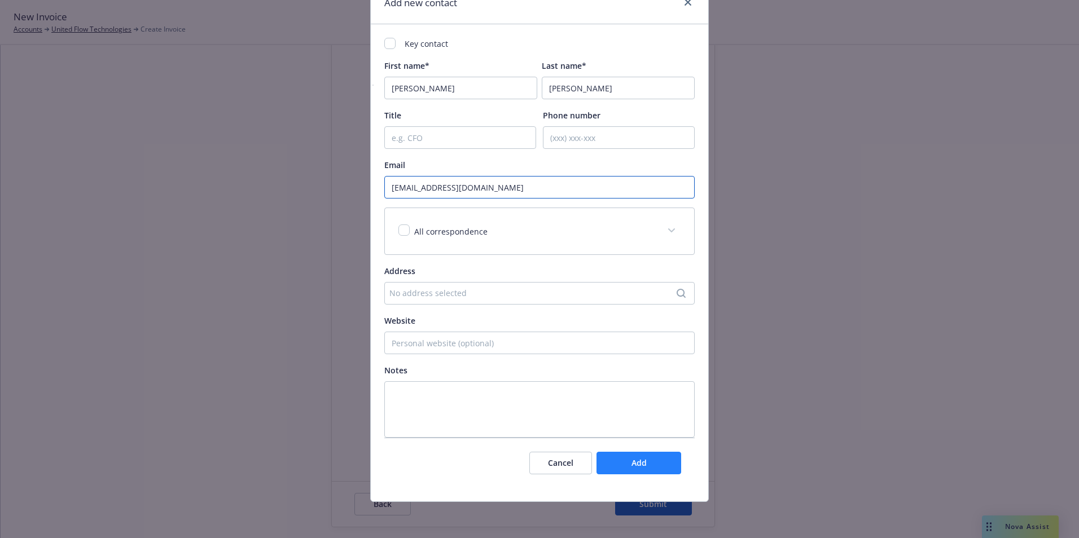
type input "Dmcgoodwin@municipalvalve.com"
click at [633, 466] on span "Add" at bounding box center [639, 463] width 15 height 11
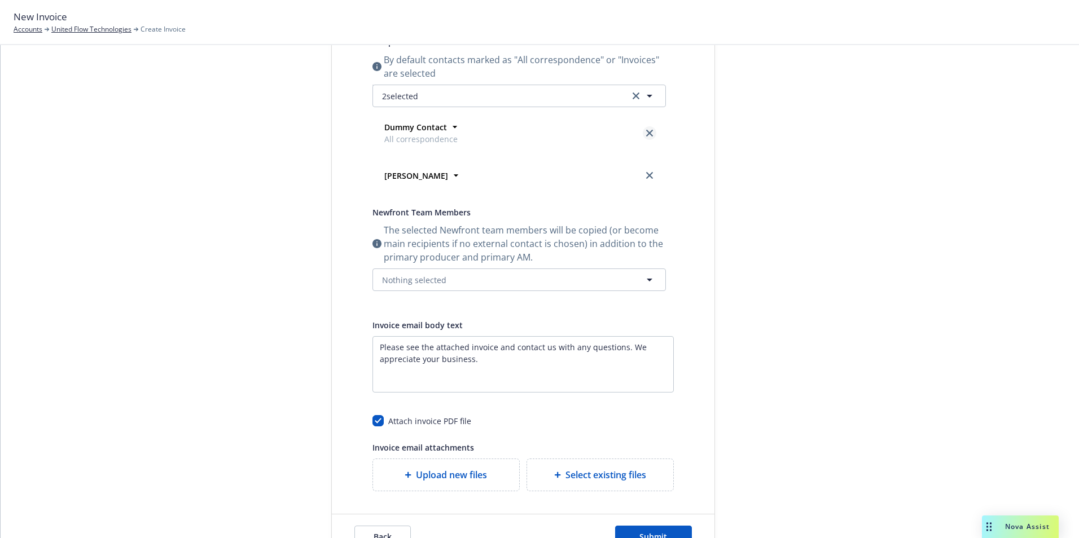
click at [646, 132] on icon "close" at bounding box center [649, 133] width 7 height 7
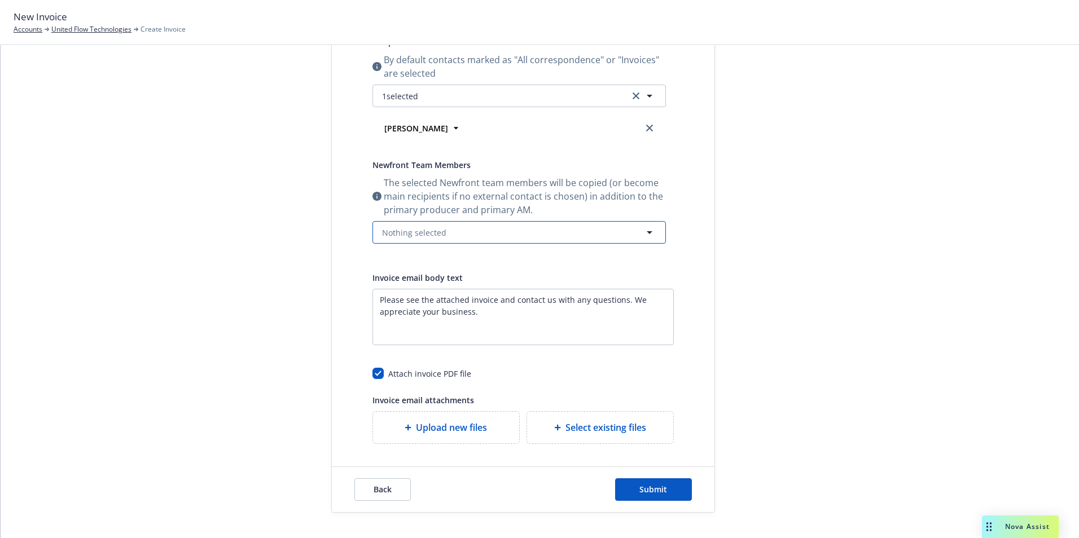
click at [413, 229] on span "Nothing selected" at bounding box center [414, 233] width 64 height 12
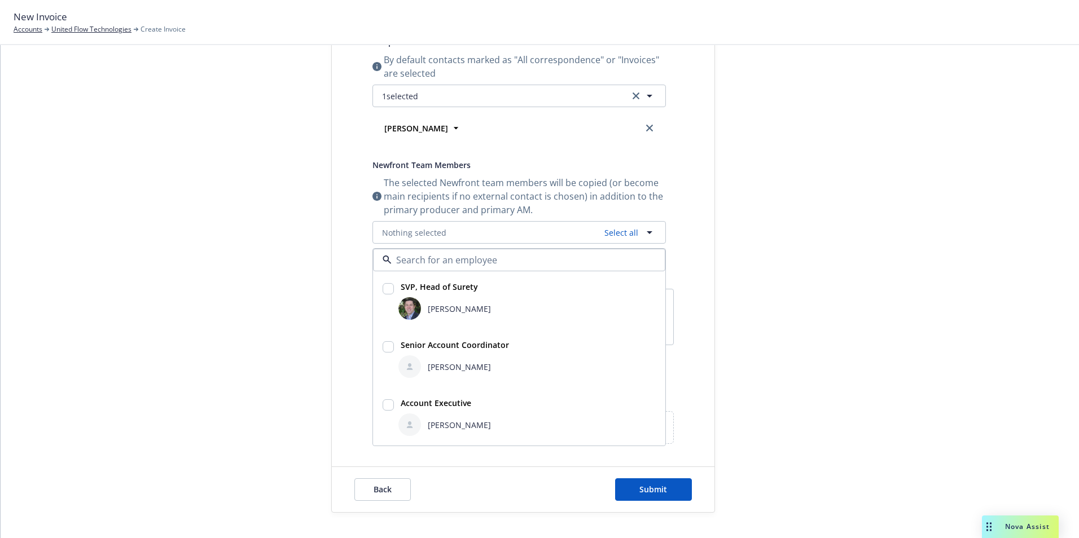
click at [383, 288] on input "checkbox" at bounding box center [388, 288] width 11 height 11
checkbox input "true"
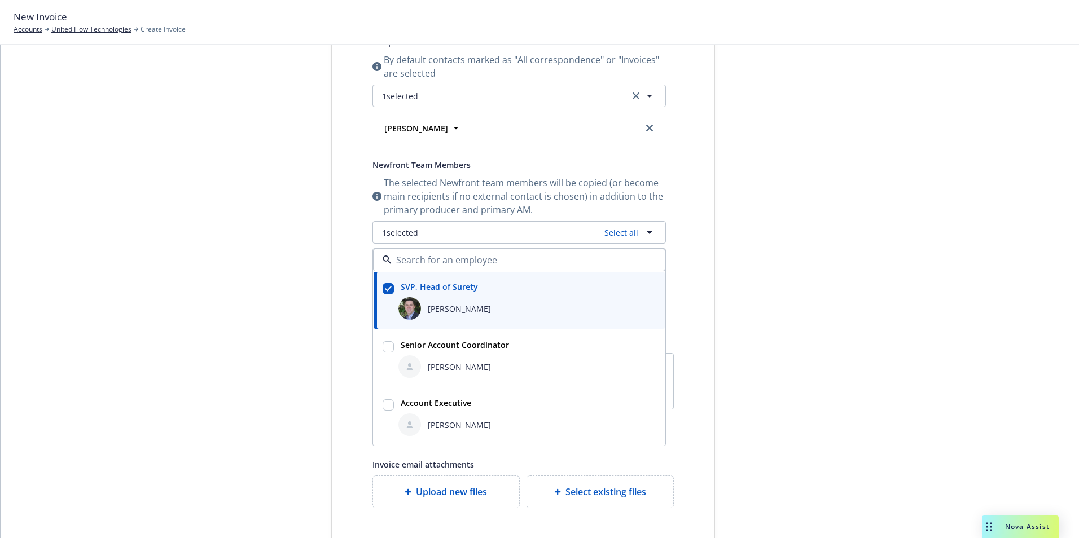
click at [385, 348] on input "checkbox" at bounding box center [388, 346] width 11 height 11
checkbox input "true"
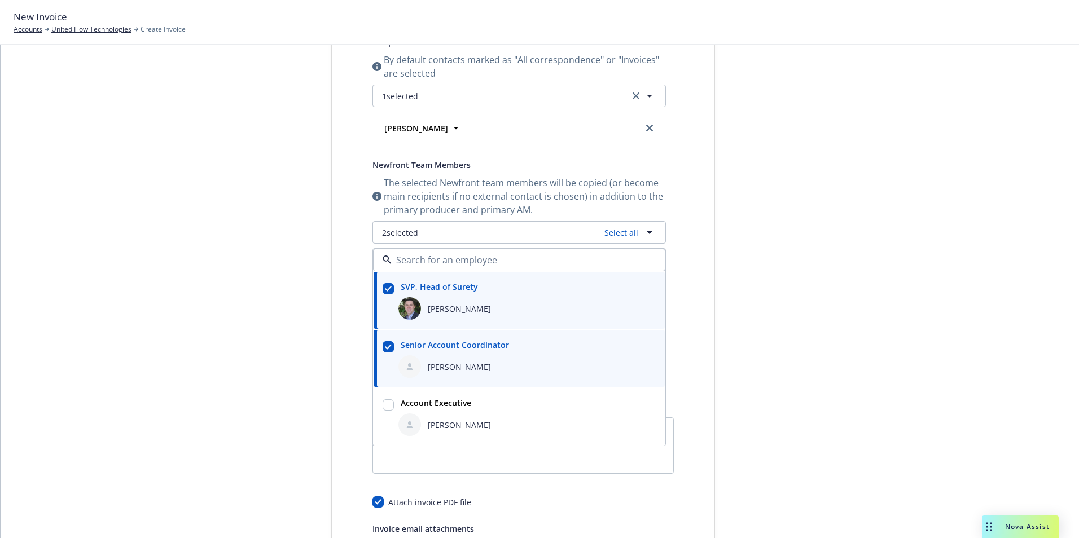
click at [384, 401] on input "checkbox" at bounding box center [388, 405] width 11 height 11
checkbox input "true"
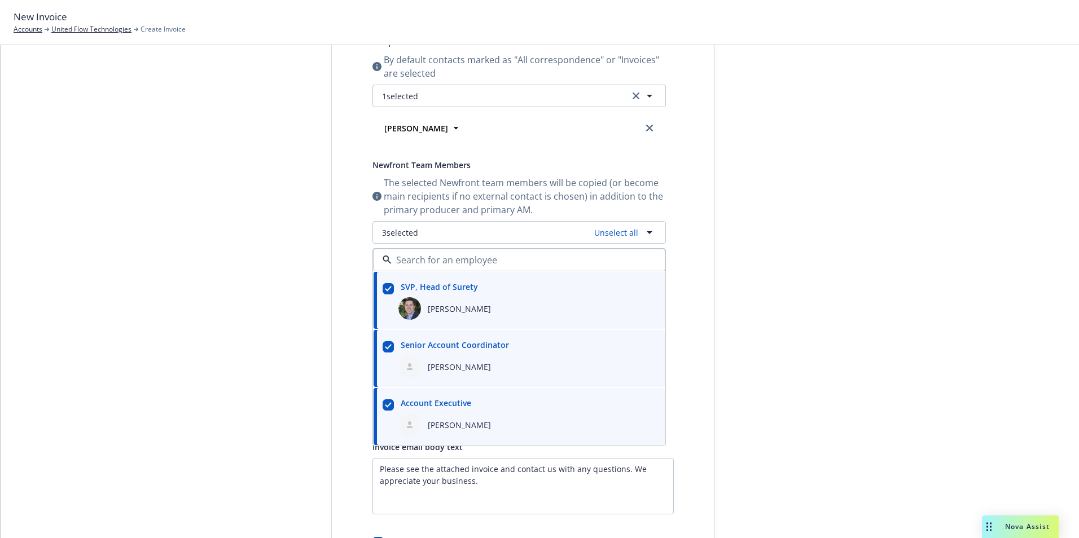
click at [698, 408] on div "Publish invoice in client navigator and send via email Send date Now Specific d…" at bounding box center [523, 280] width 383 height 665
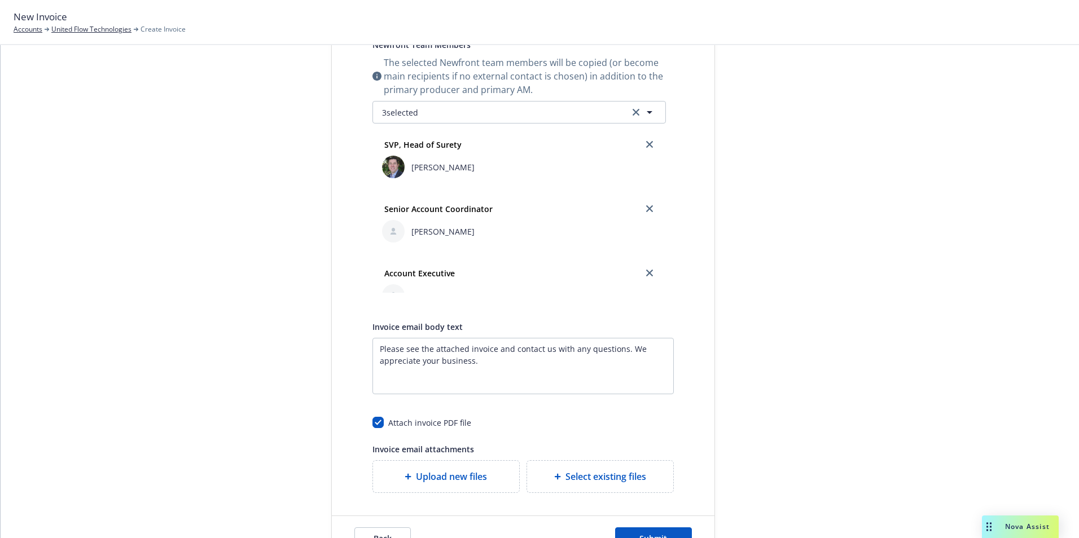
scroll to position [391, 0]
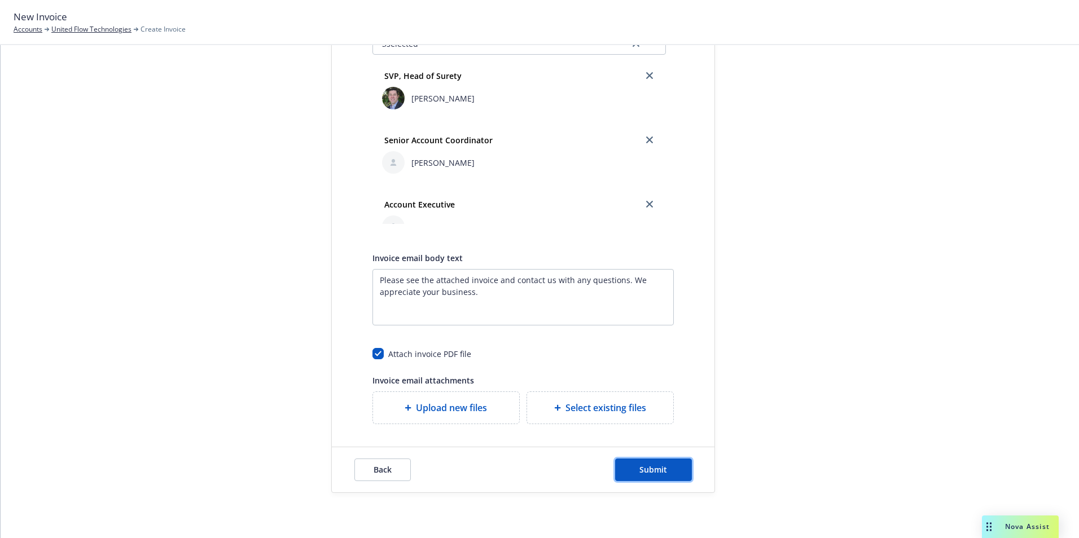
click at [649, 472] on span "Submit" at bounding box center [654, 470] width 28 height 11
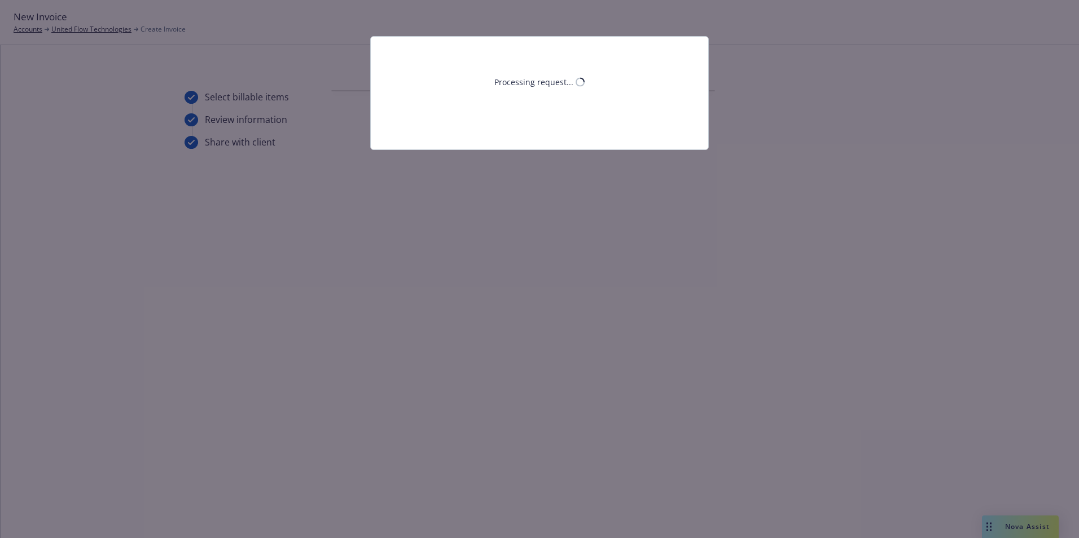
scroll to position [0, 0]
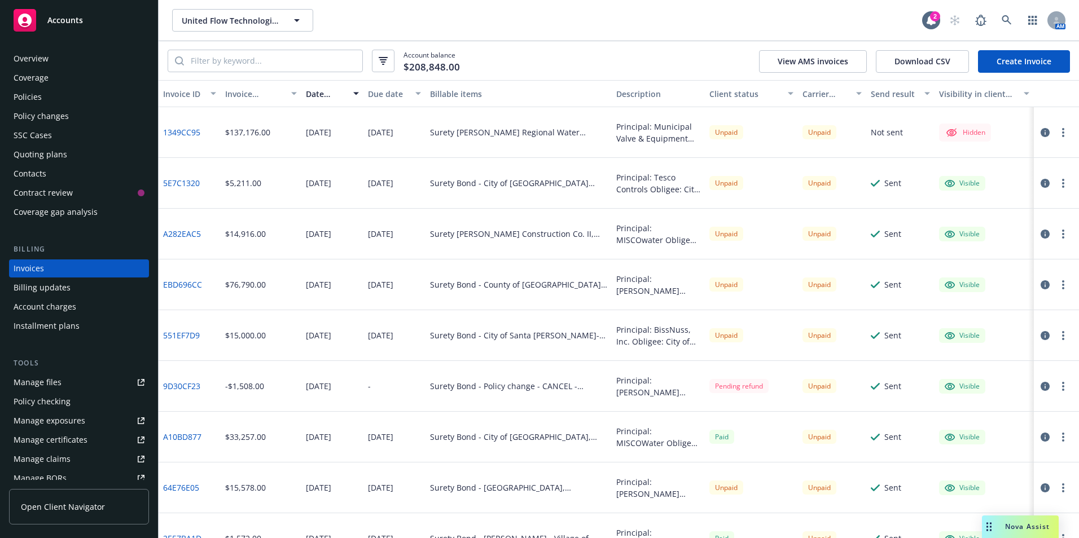
click at [1057, 136] on button "button" at bounding box center [1064, 133] width 14 height 14
click at [972, 247] on link "Send invoice" at bounding box center [989, 246] width 144 height 23
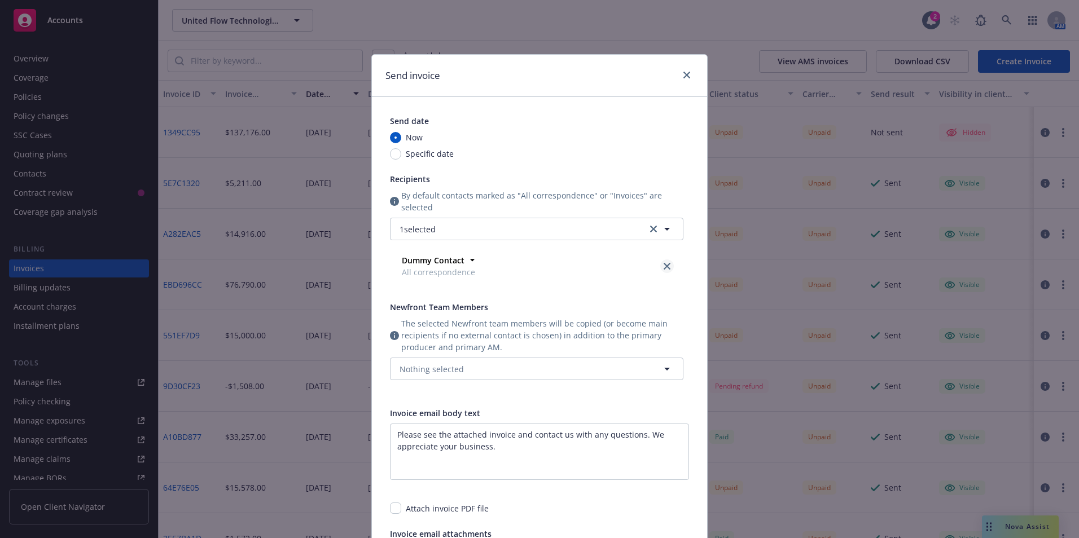
click at [664, 264] on icon "close" at bounding box center [667, 266] width 7 height 7
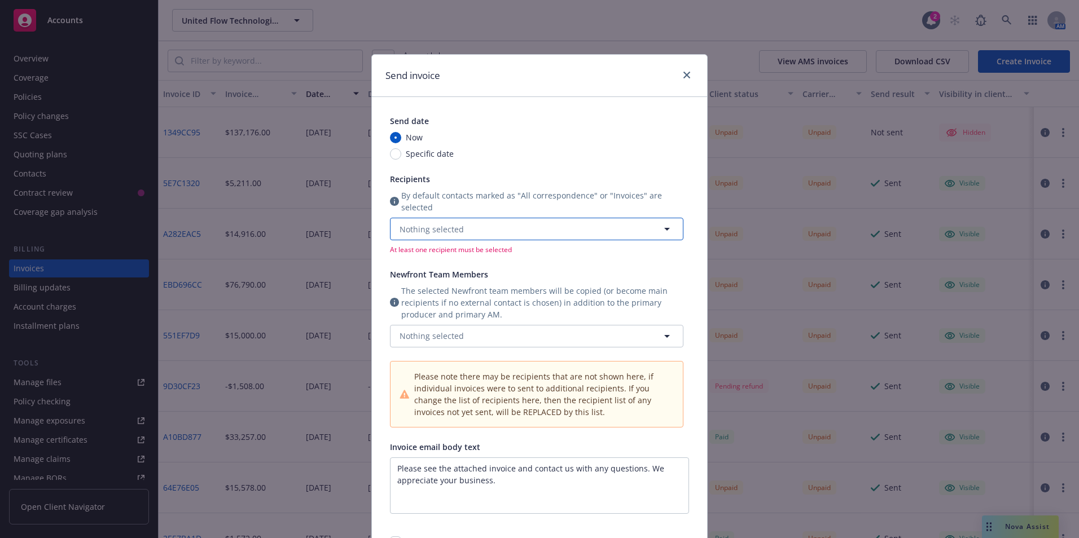
click at [660, 225] on icon "button" at bounding box center [667, 229] width 14 height 14
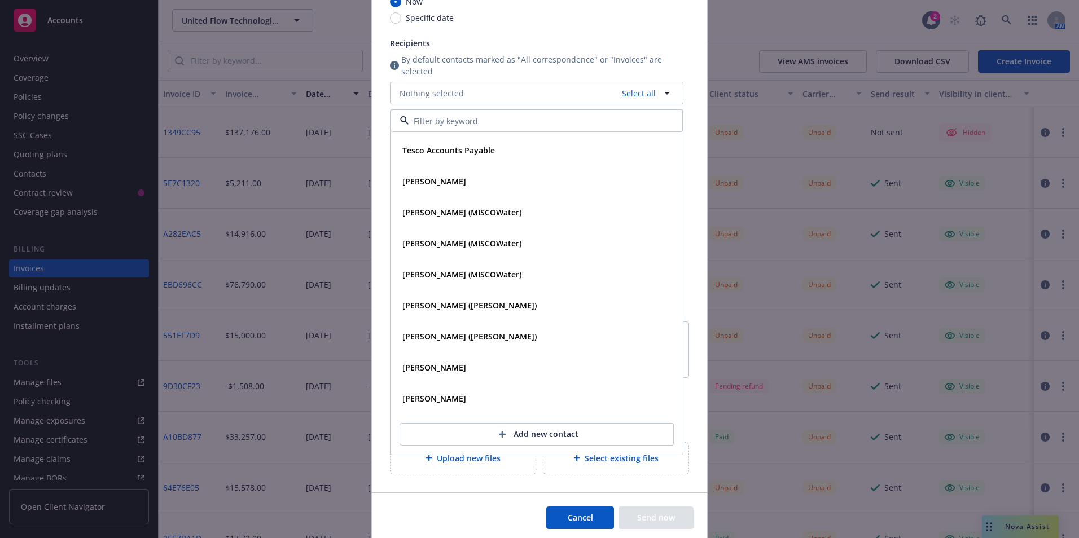
scroll to position [169, 0]
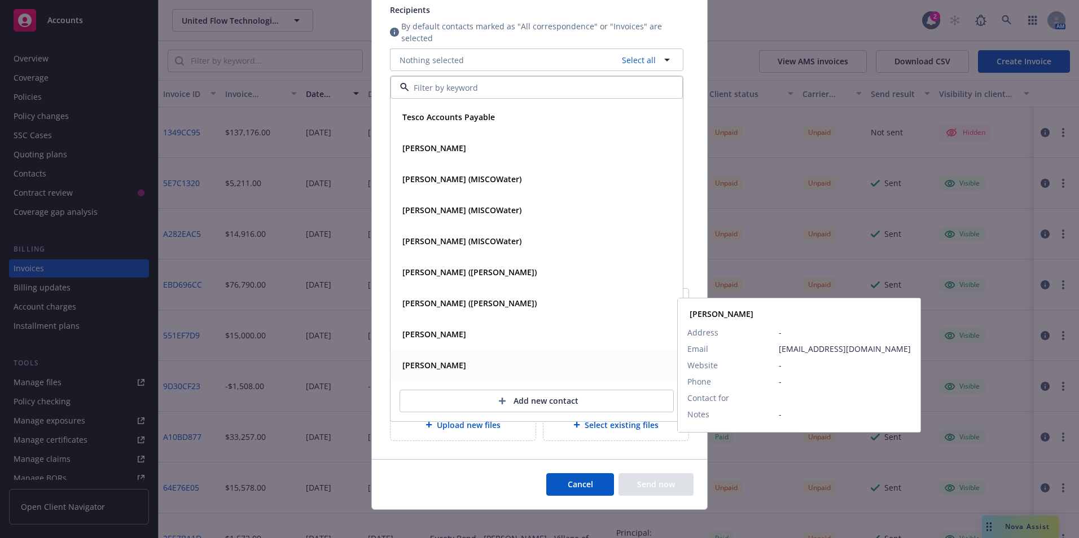
click at [452, 363] on strong "David McGoodwin" at bounding box center [434, 365] width 64 height 11
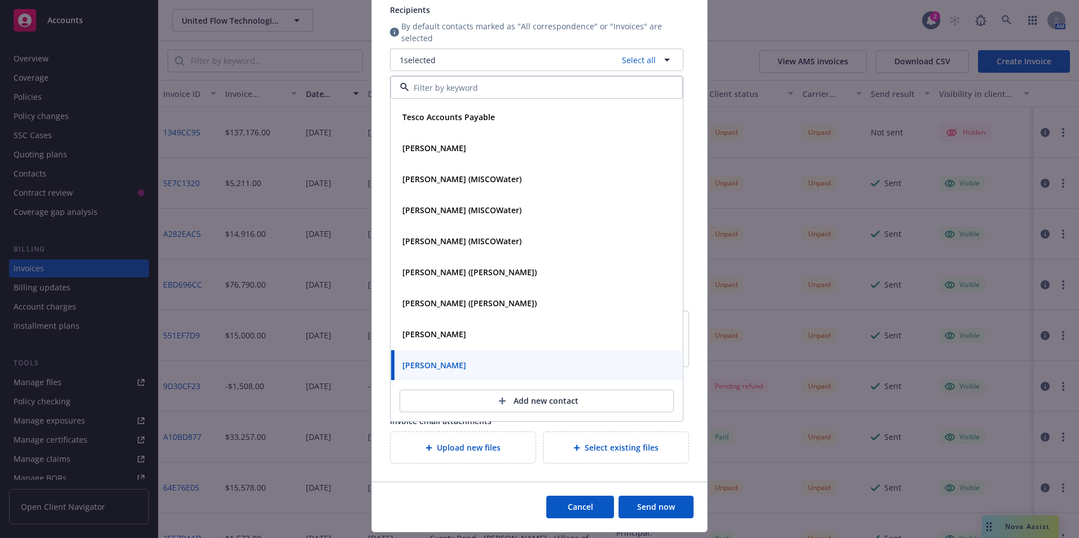
click at [619, 496] on button "Send now" at bounding box center [656, 507] width 75 height 23
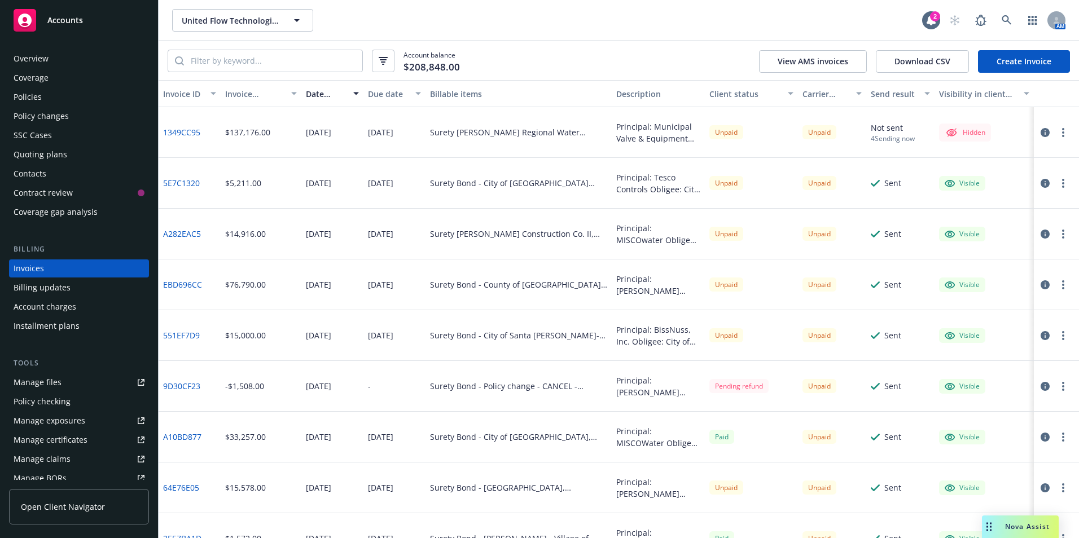
click at [1057, 133] on button "button" at bounding box center [1064, 133] width 14 height 14
click at [968, 246] on link "Send invoice" at bounding box center [989, 246] width 144 height 23
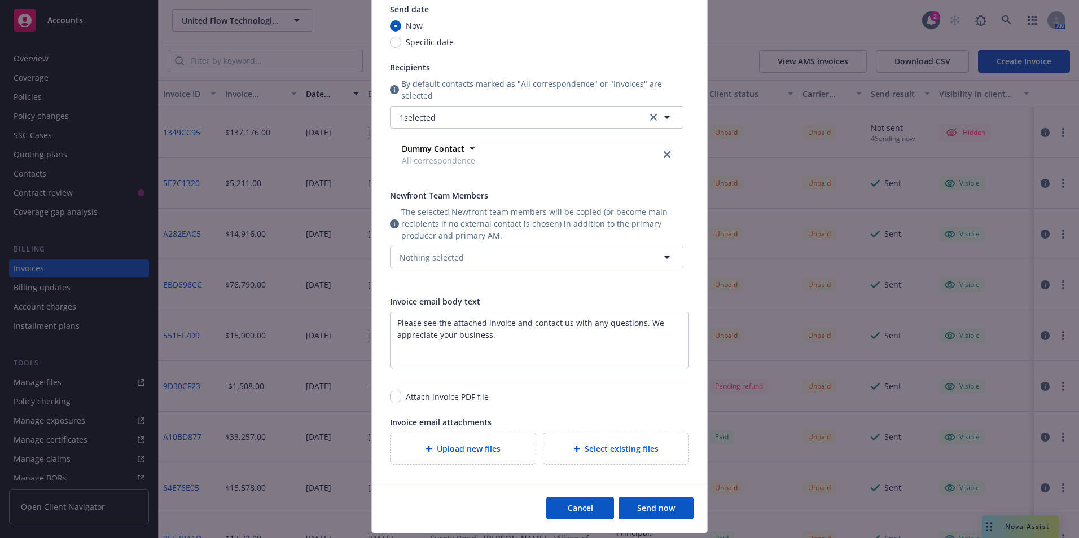
scroll to position [113, 0]
click at [669, 254] on icon "button" at bounding box center [667, 256] width 14 height 14
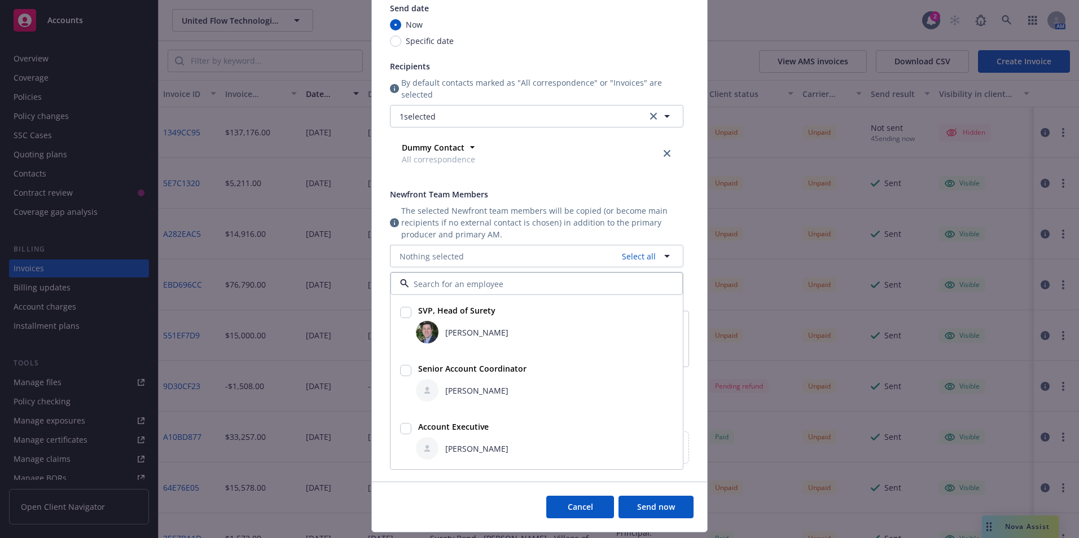
click at [402, 313] on input "checkbox" at bounding box center [405, 312] width 11 height 11
checkbox input "true"
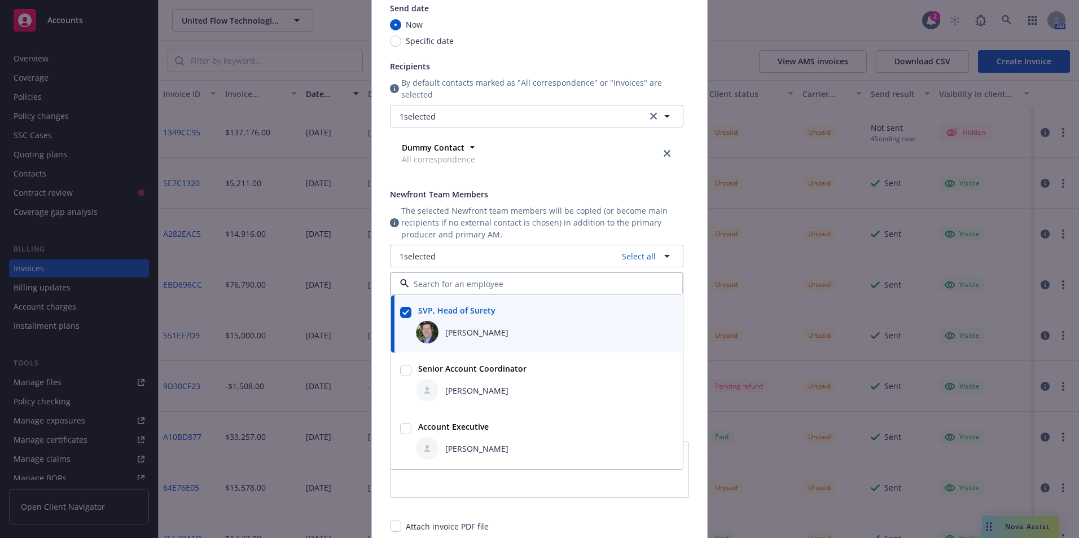
click at [402, 369] on input "checkbox" at bounding box center [405, 370] width 11 height 11
checkbox input "true"
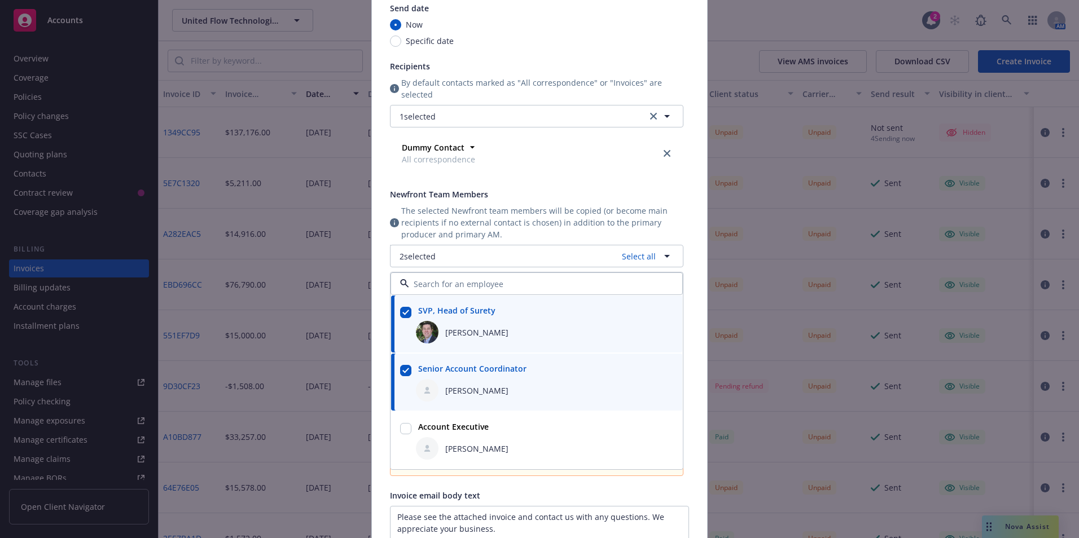
click at [404, 426] on input "checkbox" at bounding box center [405, 428] width 11 height 11
checkbox input "true"
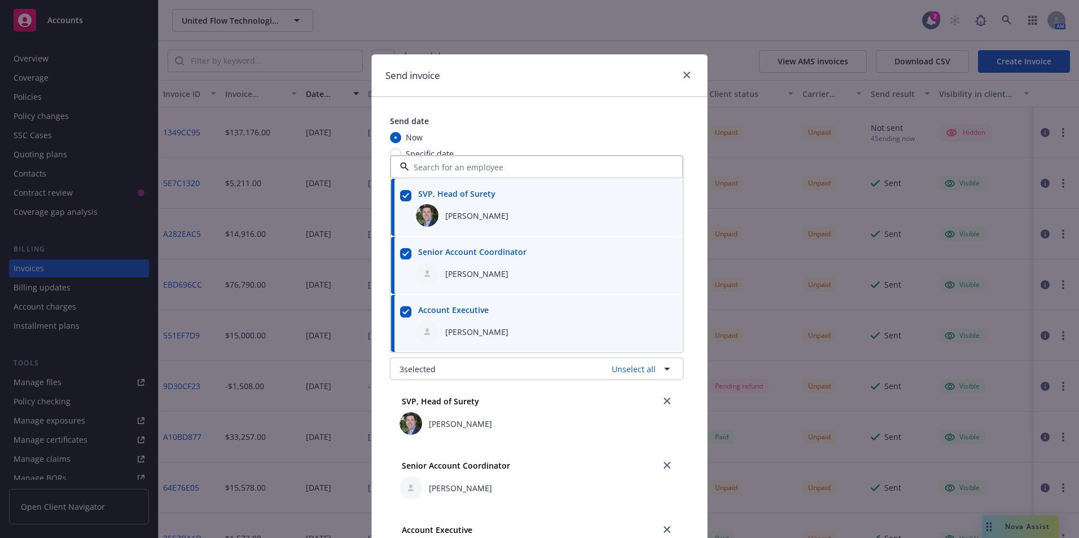
scroll to position [24, 0]
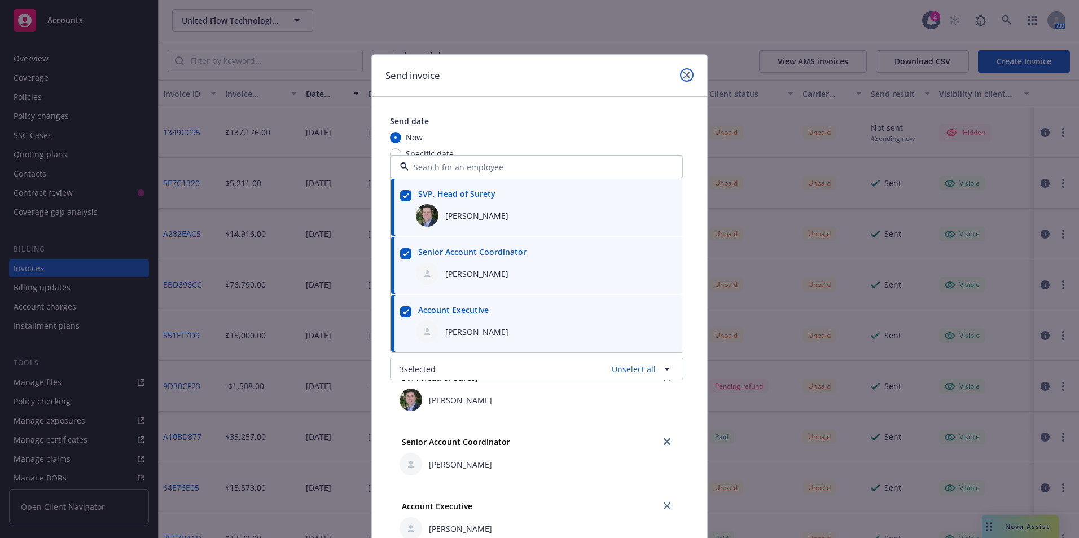
click at [684, 72] on icon "close" at bounding box center [687, 75] width 7 height 7
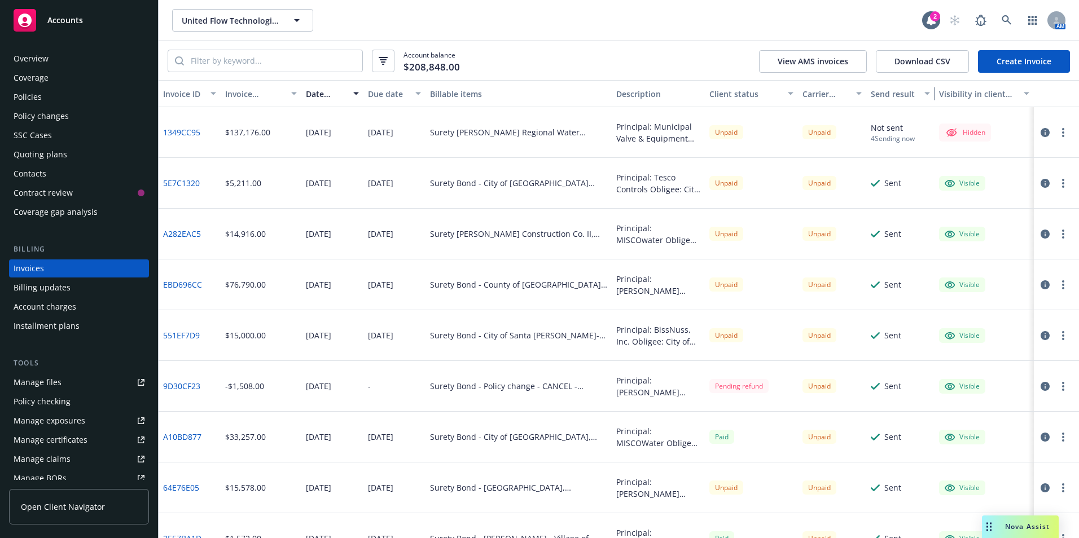
click at [926, 91] on div "button" at bounding box center [929, 94] width 6 height 26
click at [889, 93] on div "Send result" at bounding box center [894, 94] width 47 height 12
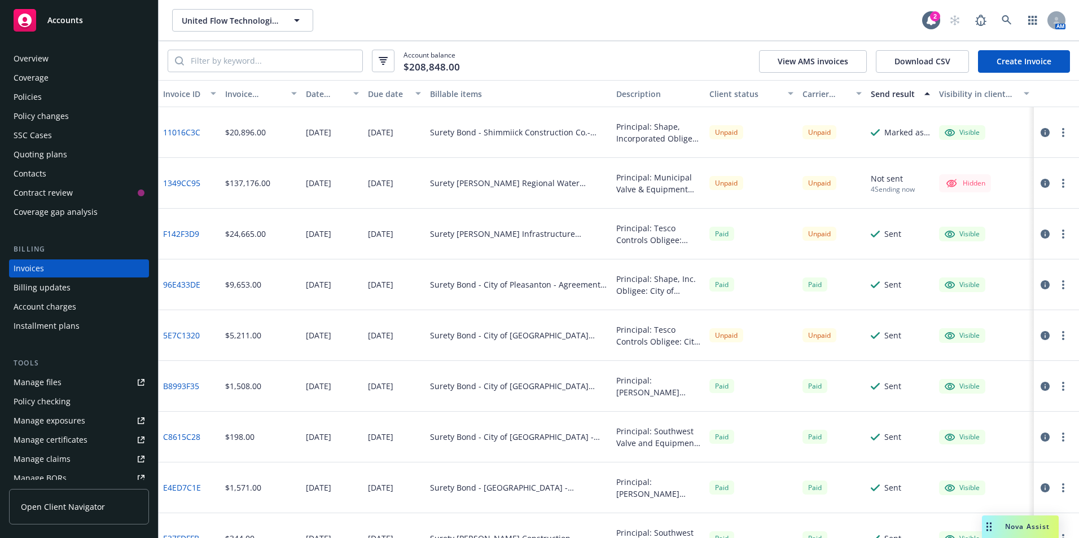
click at [889, 93] on div "Send result" at bounding box center [894, 94] width 47 height 12
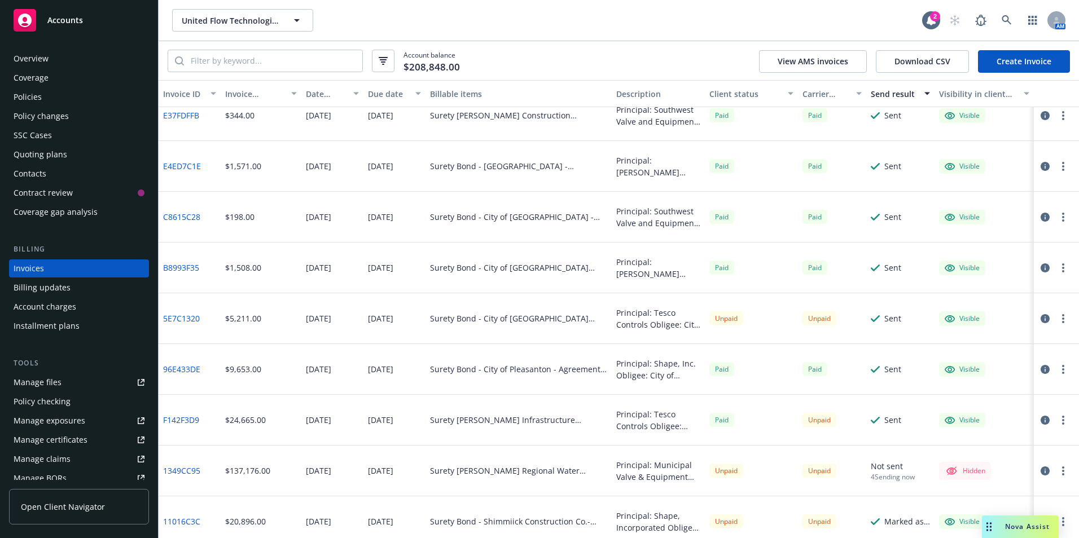
scroll to position [534, 0]
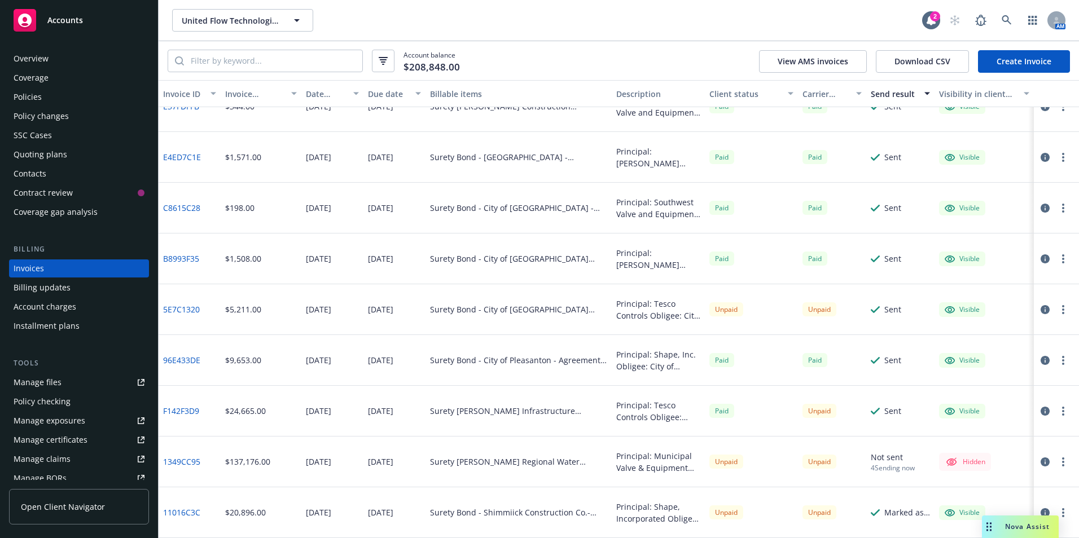
click at [173, 461] on link "1349CC95" at bounding box center [181, 462] width 37 height 12
click at [1058, 466] on button "button" at bounding box center [1064, 462] width 14 height 14
drag, startPoint x: 545, startPoint y: 14, endPoint x: 544, endPoint y: 34, distance: 20.4
click at [545, 14] on div "United Flow Technologies United Flow Technologies" at bounding box center [547, 20] width 750 height 23
click at [1062, 463] on icon "button" at bounding box center [1063, 462] width 2 height 9
